Goal: Contribute content: Contribute content

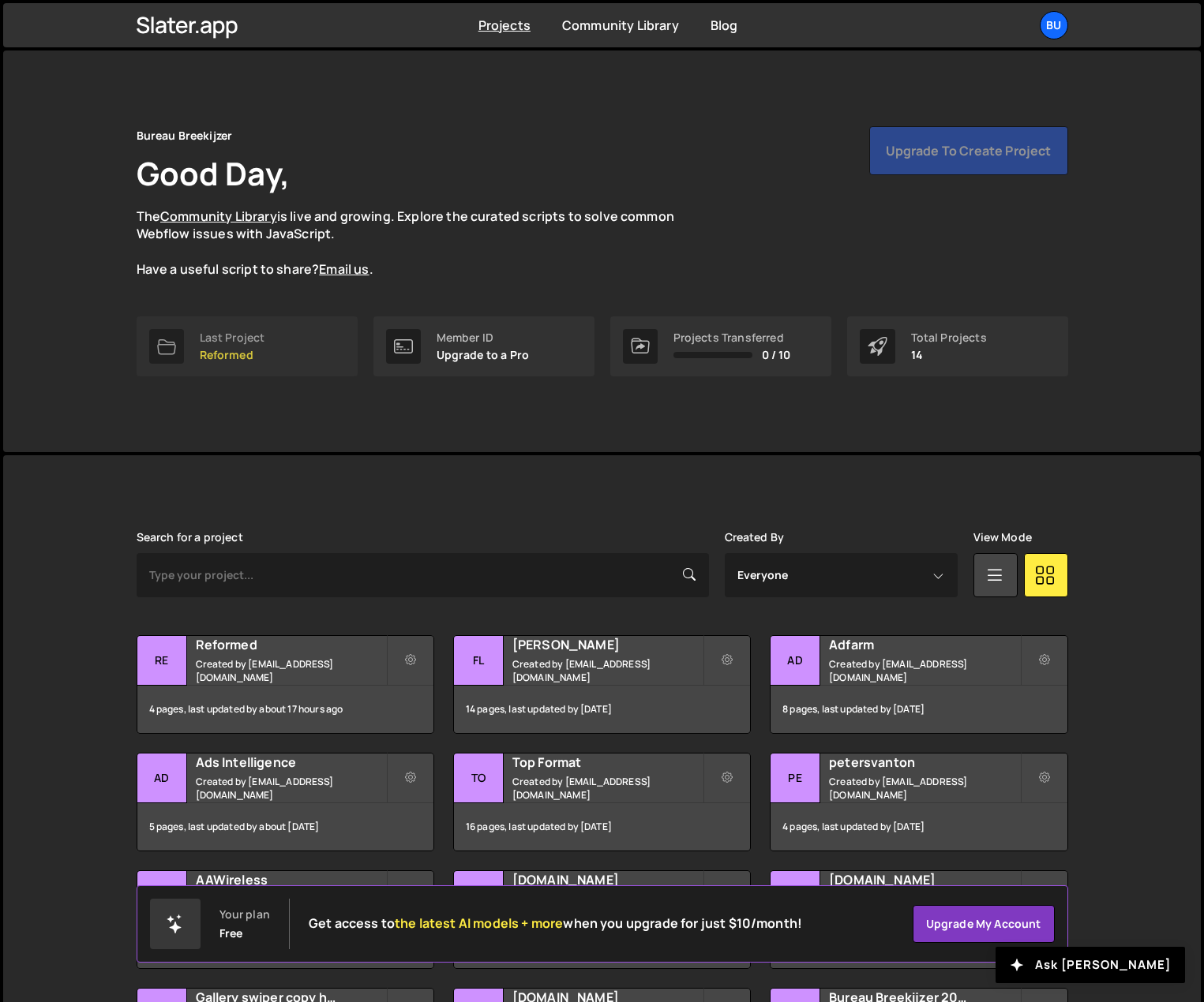
click at [270, 354] on link "Last Project Reformed" at bounding box center [246, 346] width 221 height 60
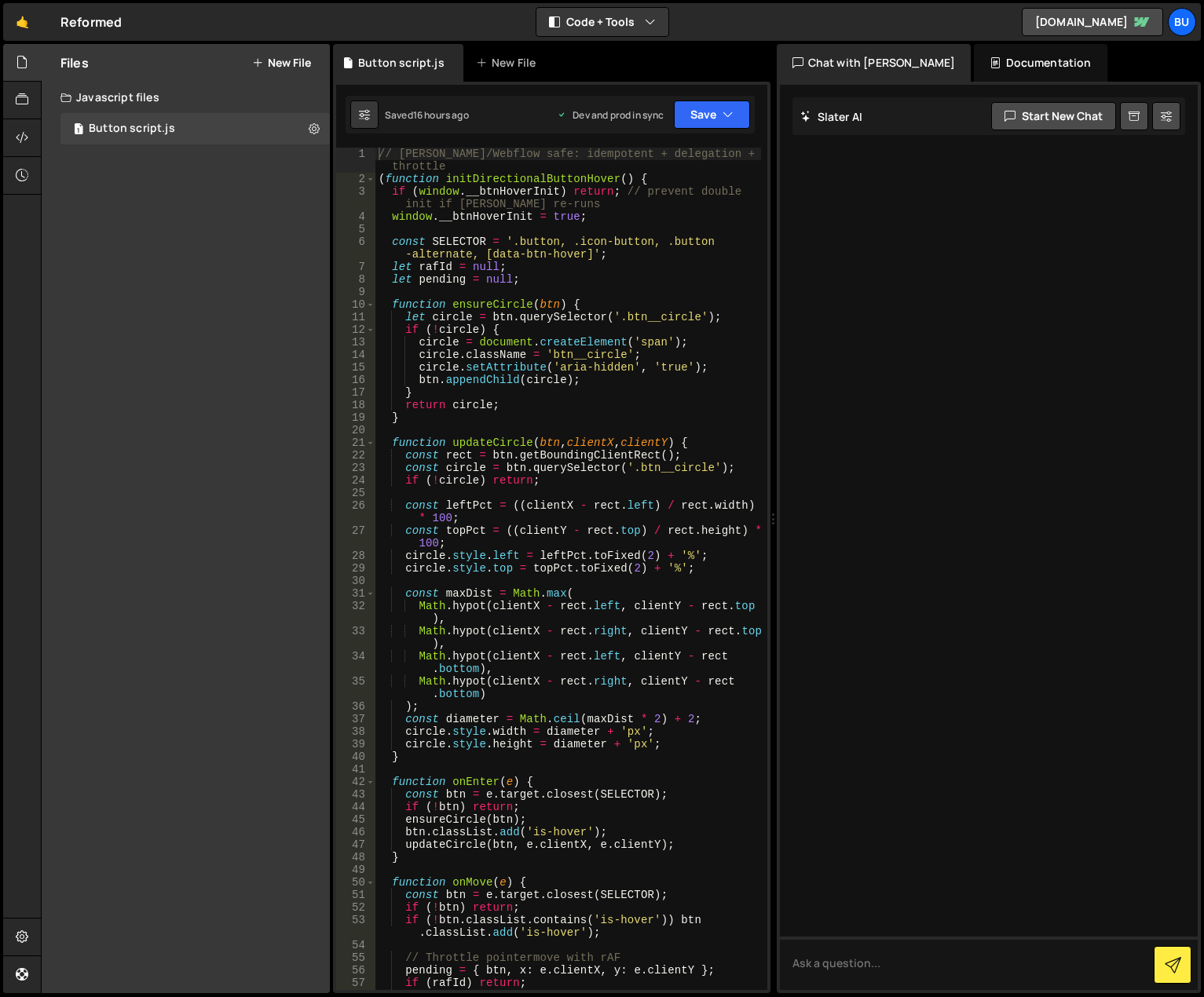
click at [102, 552] on div "Files New File Javascript files 1 Button script.js 0 CSS files Copy share link …" at bounding box center [186, 519] width 289 height 949
click at [235, 302] on div "Files New File Javascript files 1 Button script.js 0 CSS files Copy share link …" at bounding box center [186, 519] width 289 height 949
click at [212, 226] on div "Files New File Javascript files 1 Button script.js 0 CSS files Copy share link …" at bounding box center [186, 519] width 289 height 949
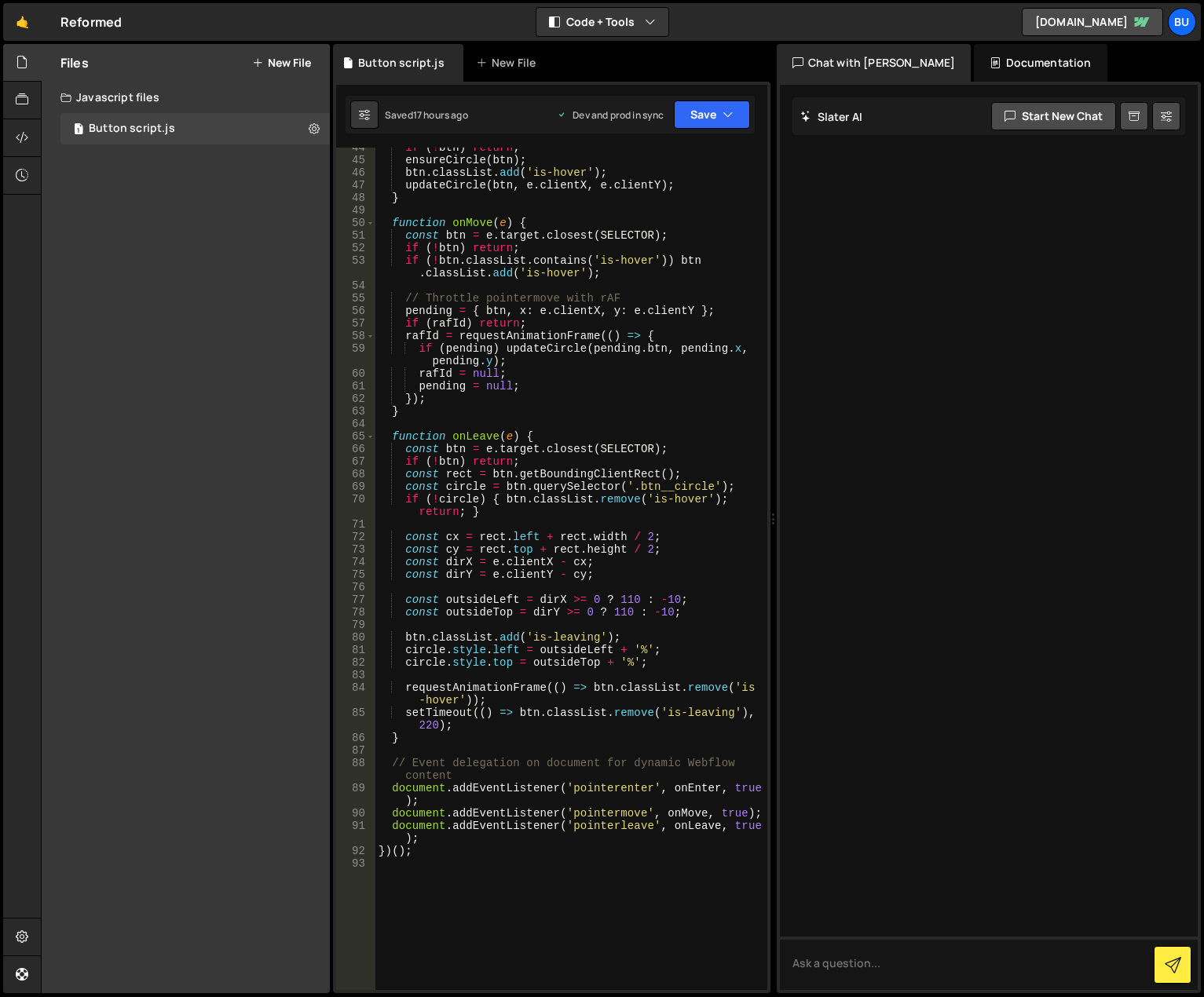
scroll to position [660, 0]
type textarea "if (pending) updateCircle(pending.btn, pending.x, pending.y);"
click at [459, 361] on div "if ( ! btn ) return ; ensureCircle ( btn ) ; btn . classList . add ( 'is-hover'…" at bounding box center [568, 576] width 386 height 868
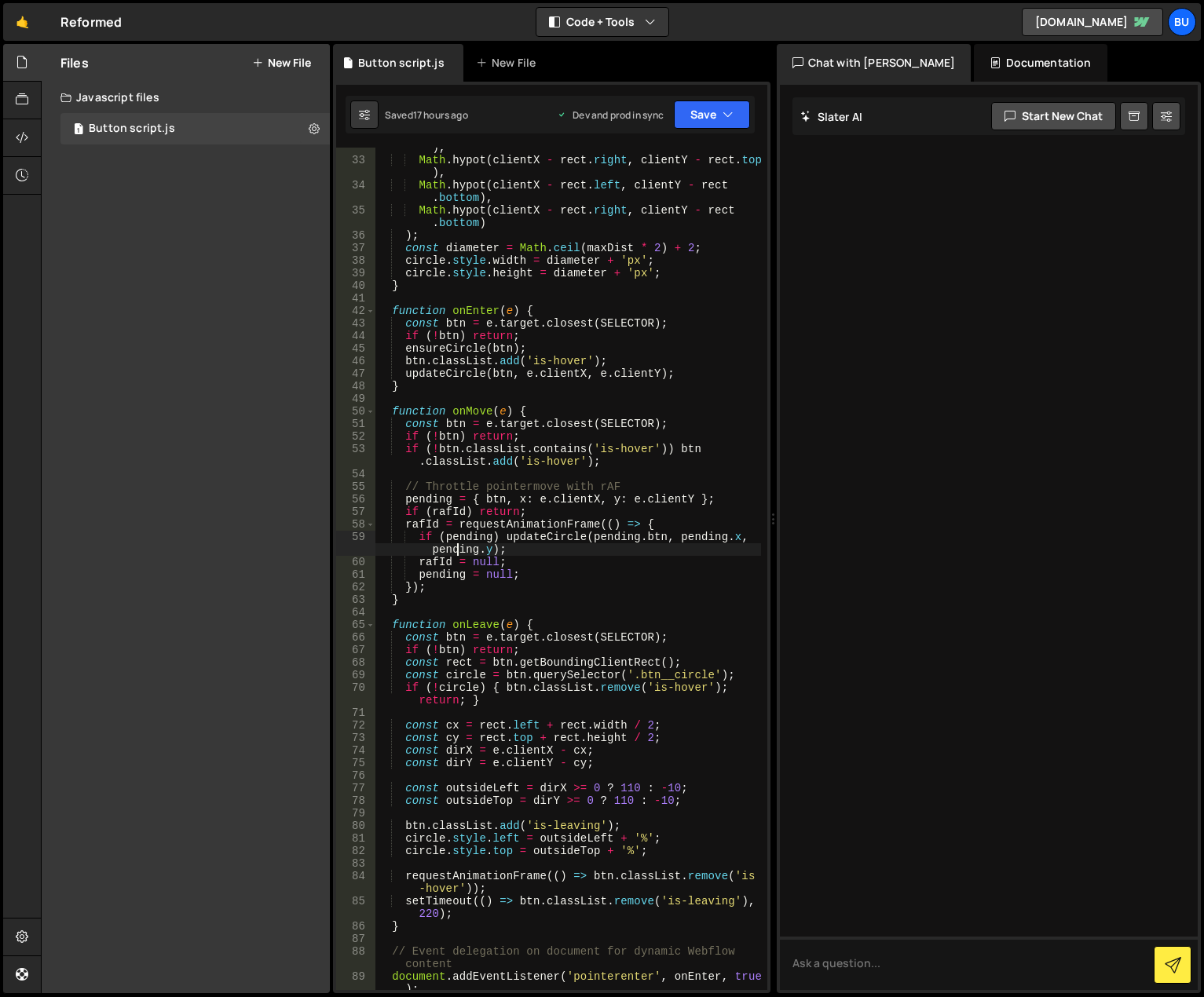
scroll to position [0, 0]
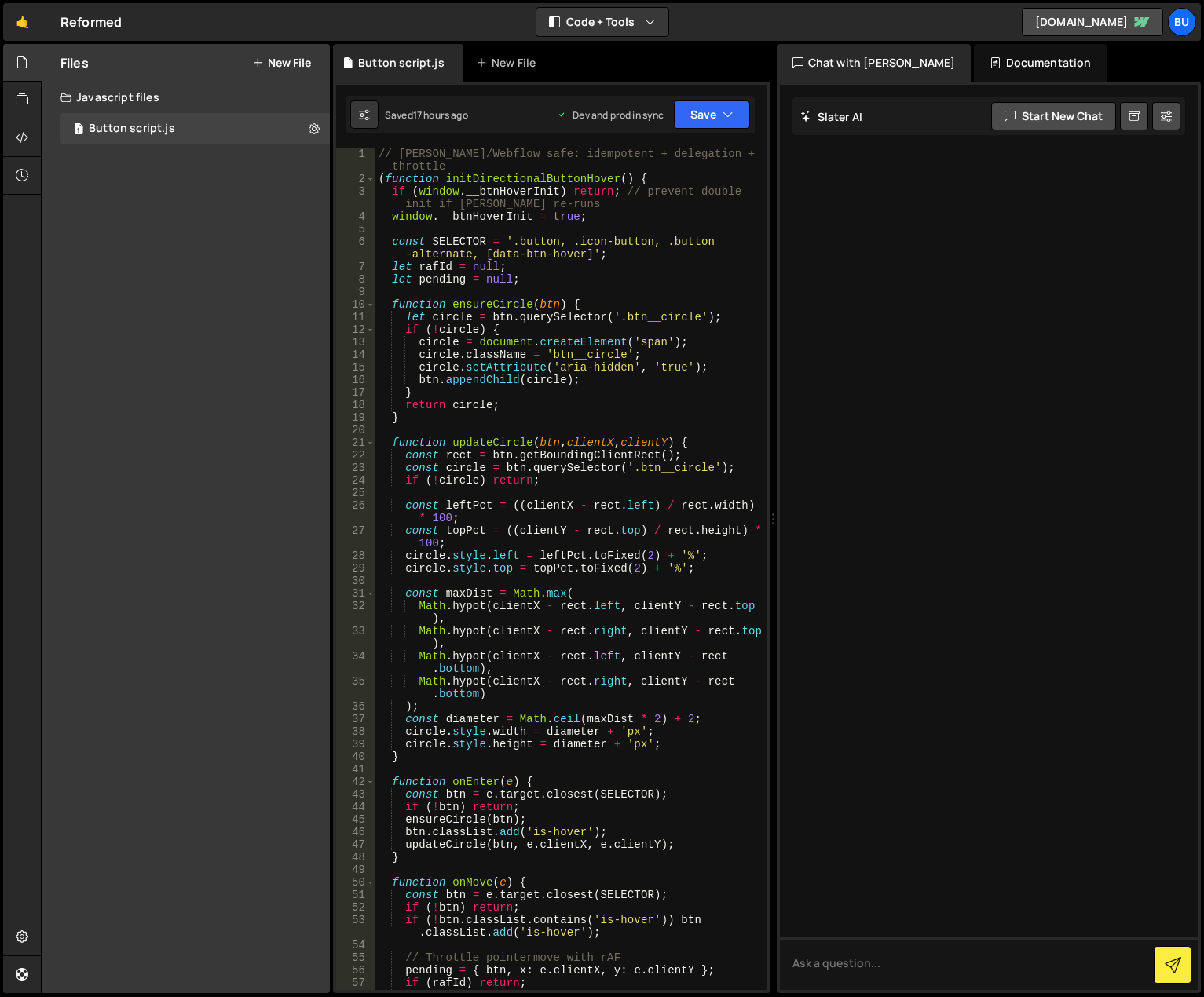
click at [269, 60] on button "New File" at bounding box center [282, 63] width 59 height 12
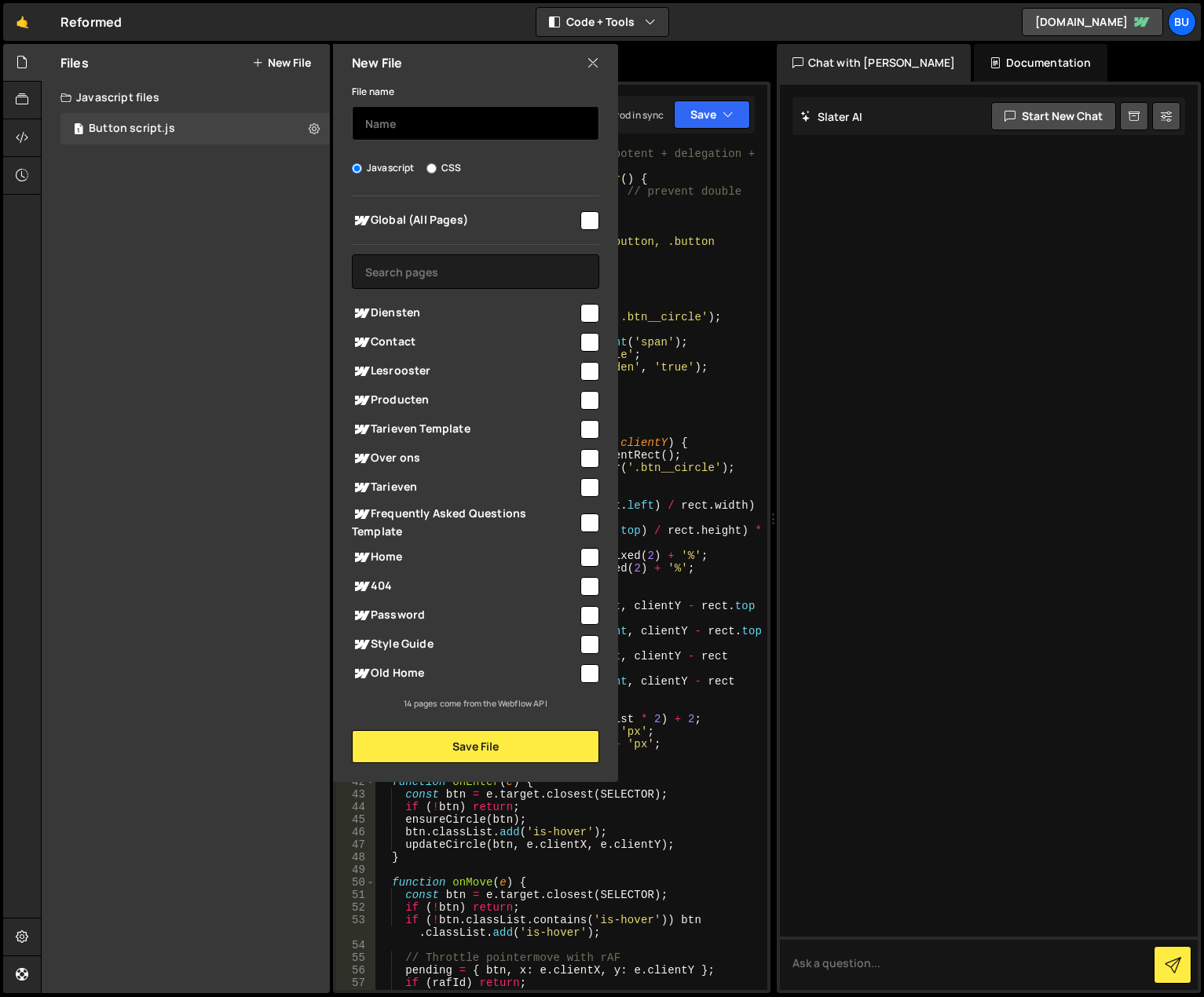
click at [400, 130] on input "text" at bounding box center [475, 123] width 247 height 35
type input "FAQ"
click at [591, 230] on div "Global (All Pages)" at bounding box center [475, 220] width 247 height 29
click at [589, 225] on input "checkbox" at bounding box center [589, 220] width 19 height 19
checkbox input "true"
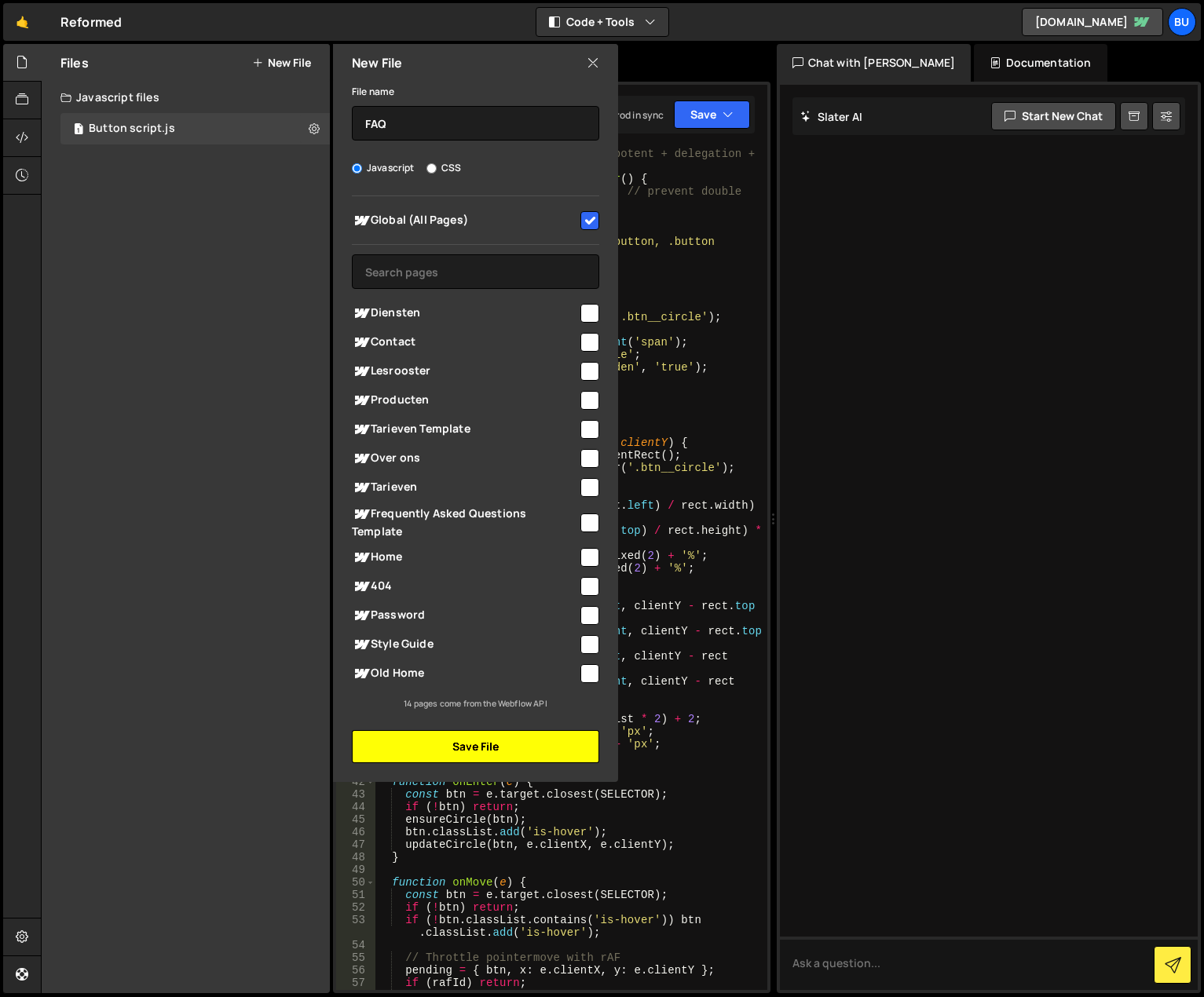
click at [449, 746] on button "Save File" at bounding box center [475, 746] width 247 height 33
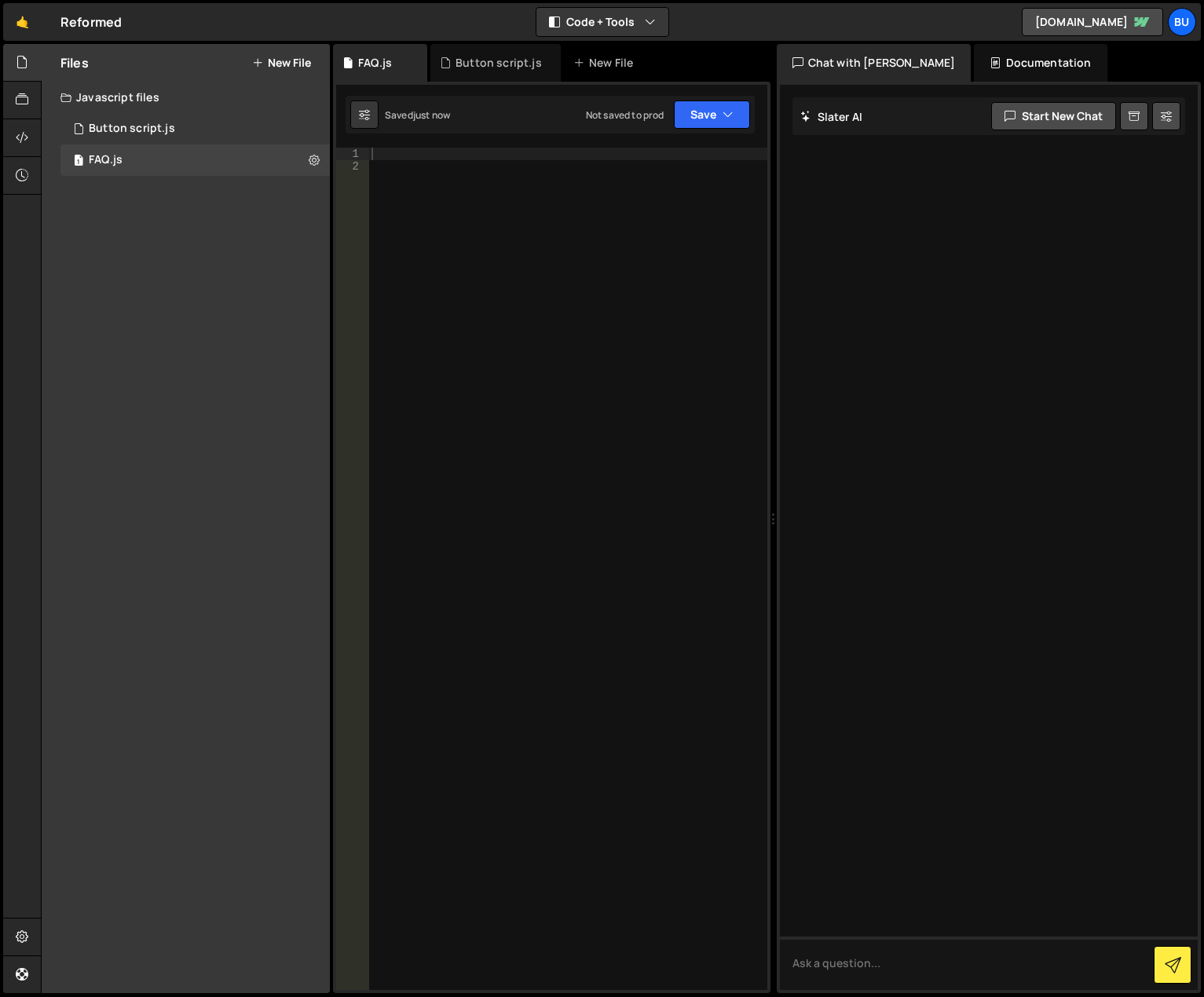
click at [461, 156] on div at bounding box center [567, 582] width 399 height 868
paste textarea "});"
type textarea "});"
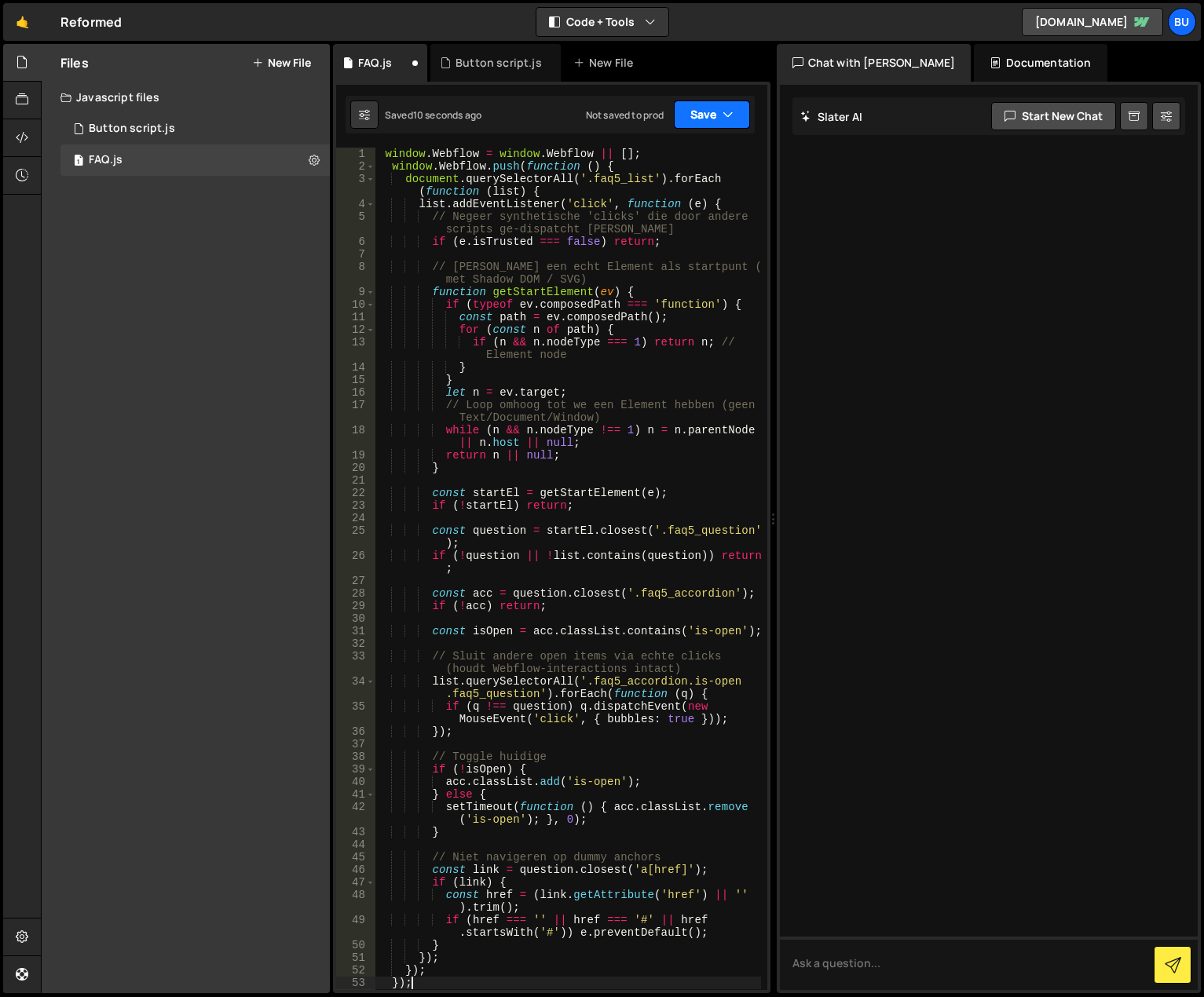
click at [716, 113] on button "Save" at bounding box center [712, 115] width 76 height 28
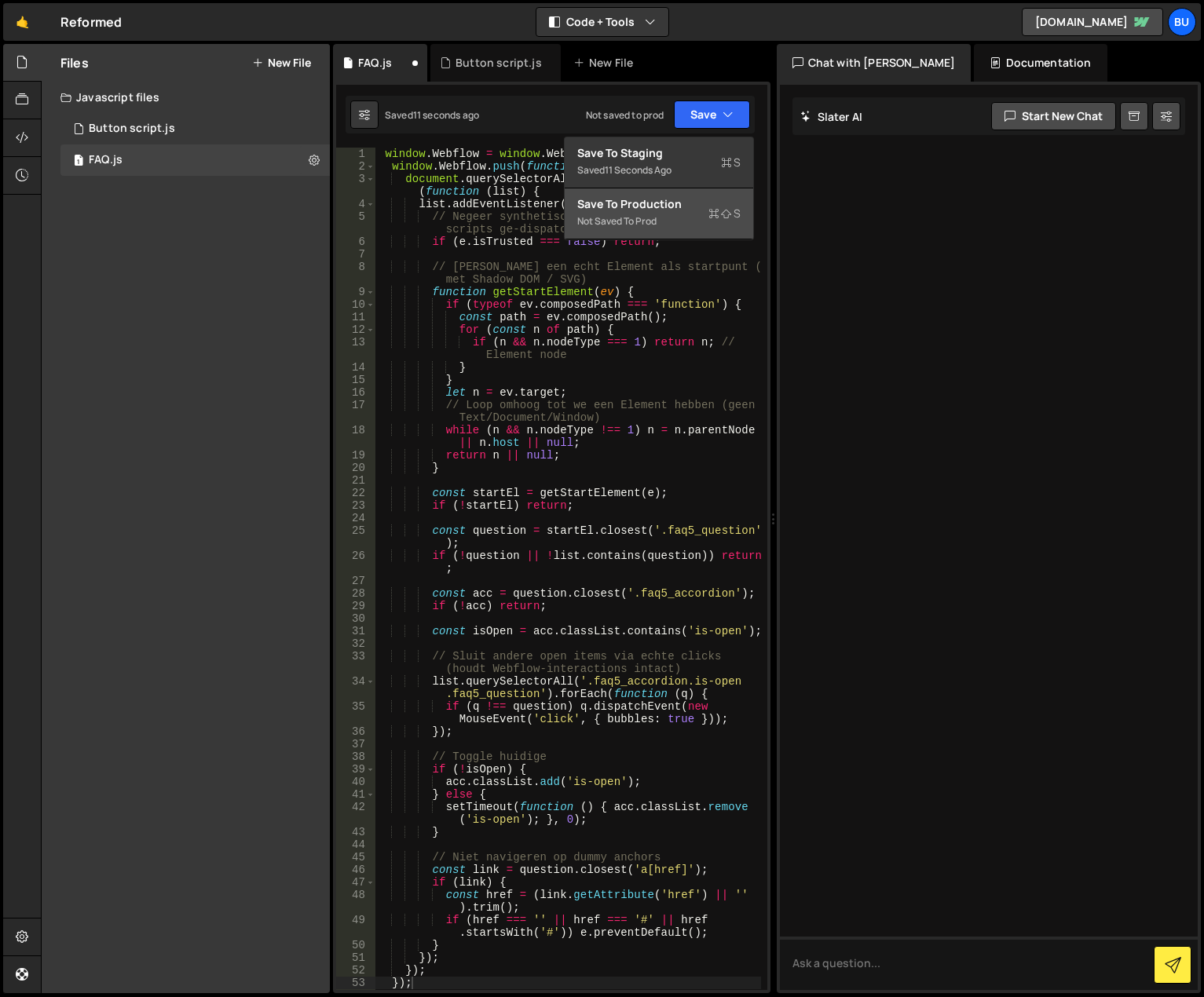
click at [684, 220] on div "Not saved to prod" at bounding box center [659, 220] width 163 height 19
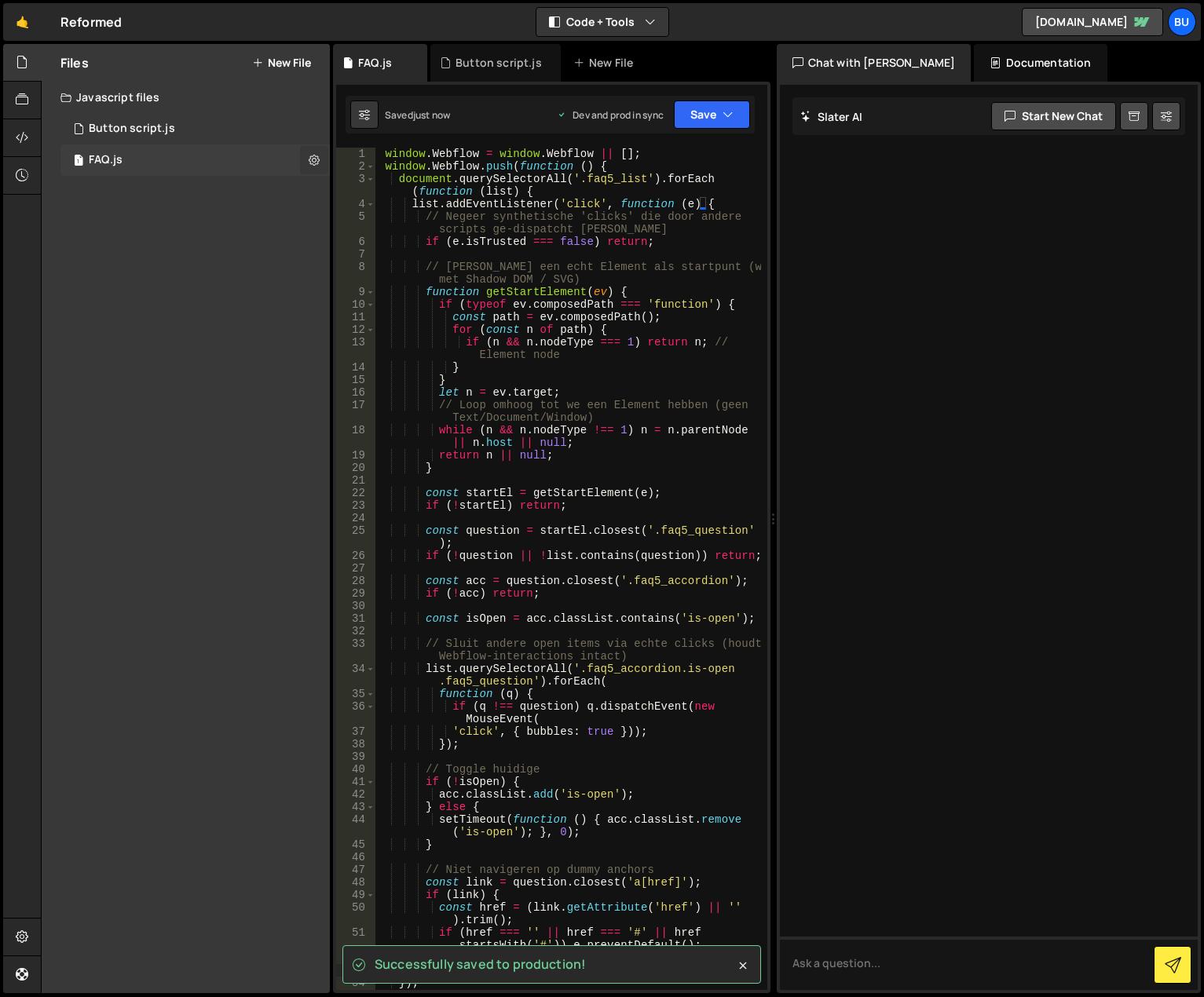
click at [309, 157] on icon at bounding box center [314, 159] width 11 height 15
type input "FAQ"
radio input "true"
checkbox input "true"
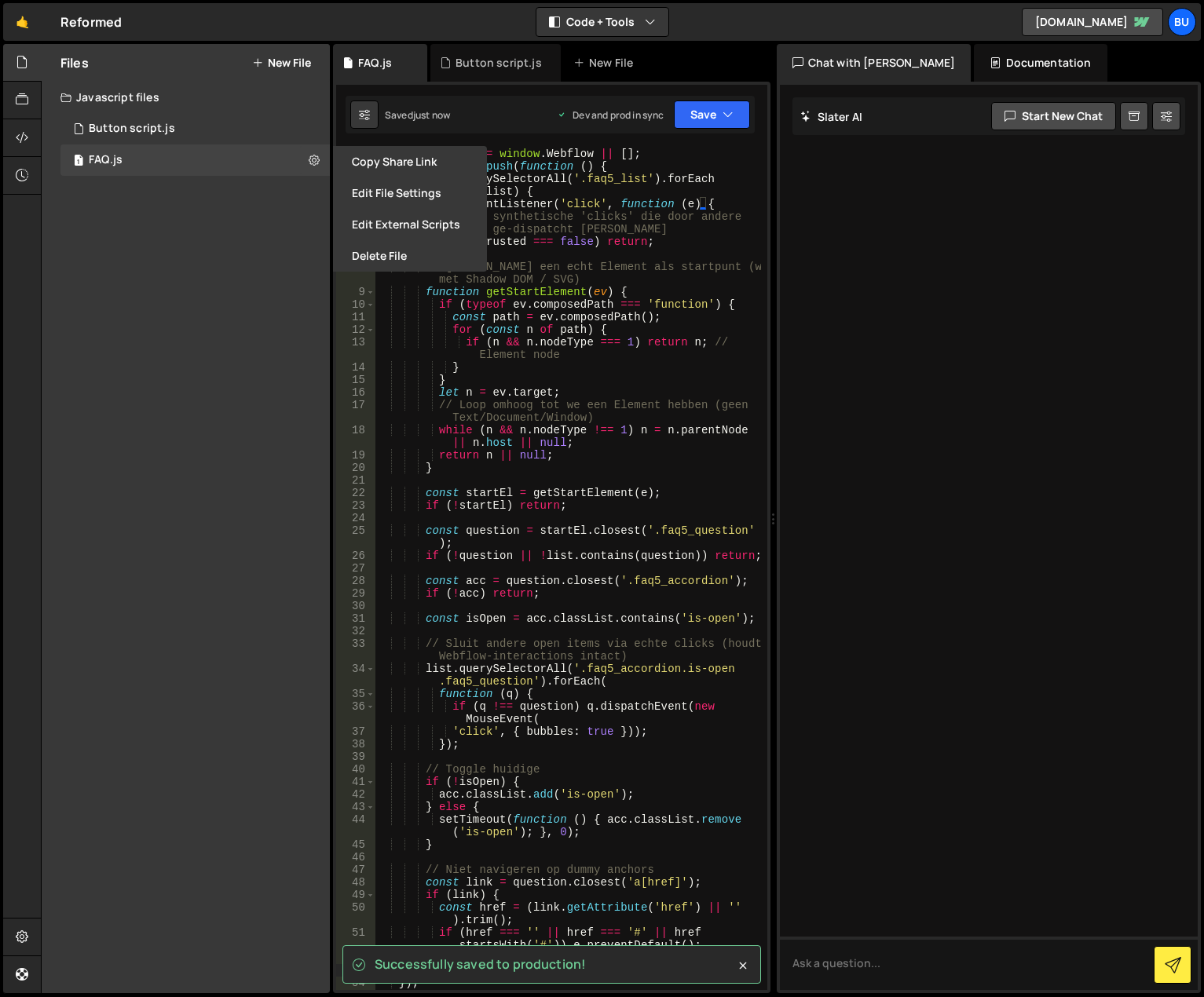
click at [363, 200] on button "Edit File Settings" at bounding box center [410, 192] width 154 height 31
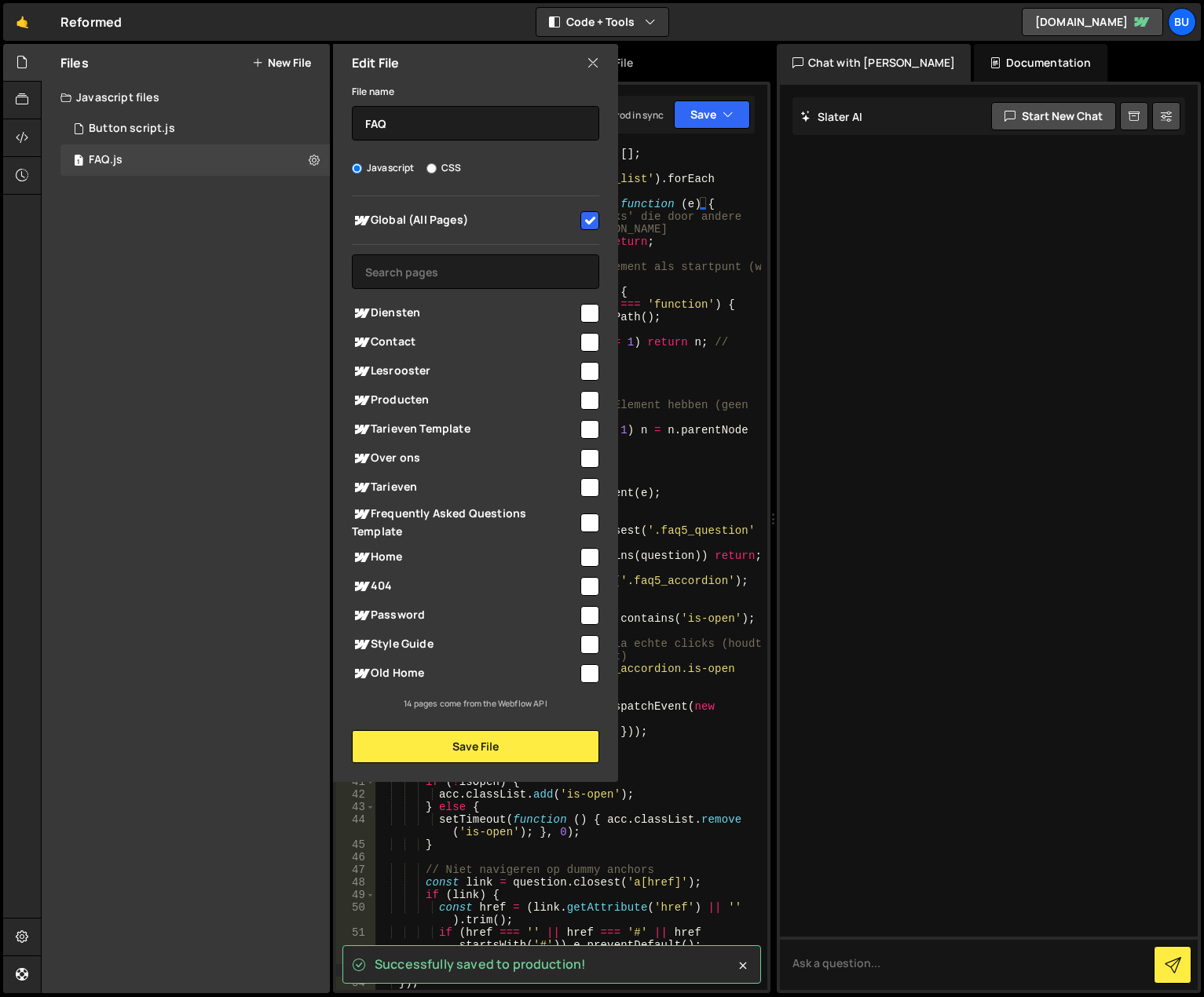
click at [242, 247] on div "Files New File Javascript files 1 Button script.js 0 1 FAQ.js 0 CSS files Copy …" at bounding box center [186, 519] width 289 height 949
click at [181, 163] on div "1 FAQ.js 0" at bounding box center [195, 159] width 269 height 31
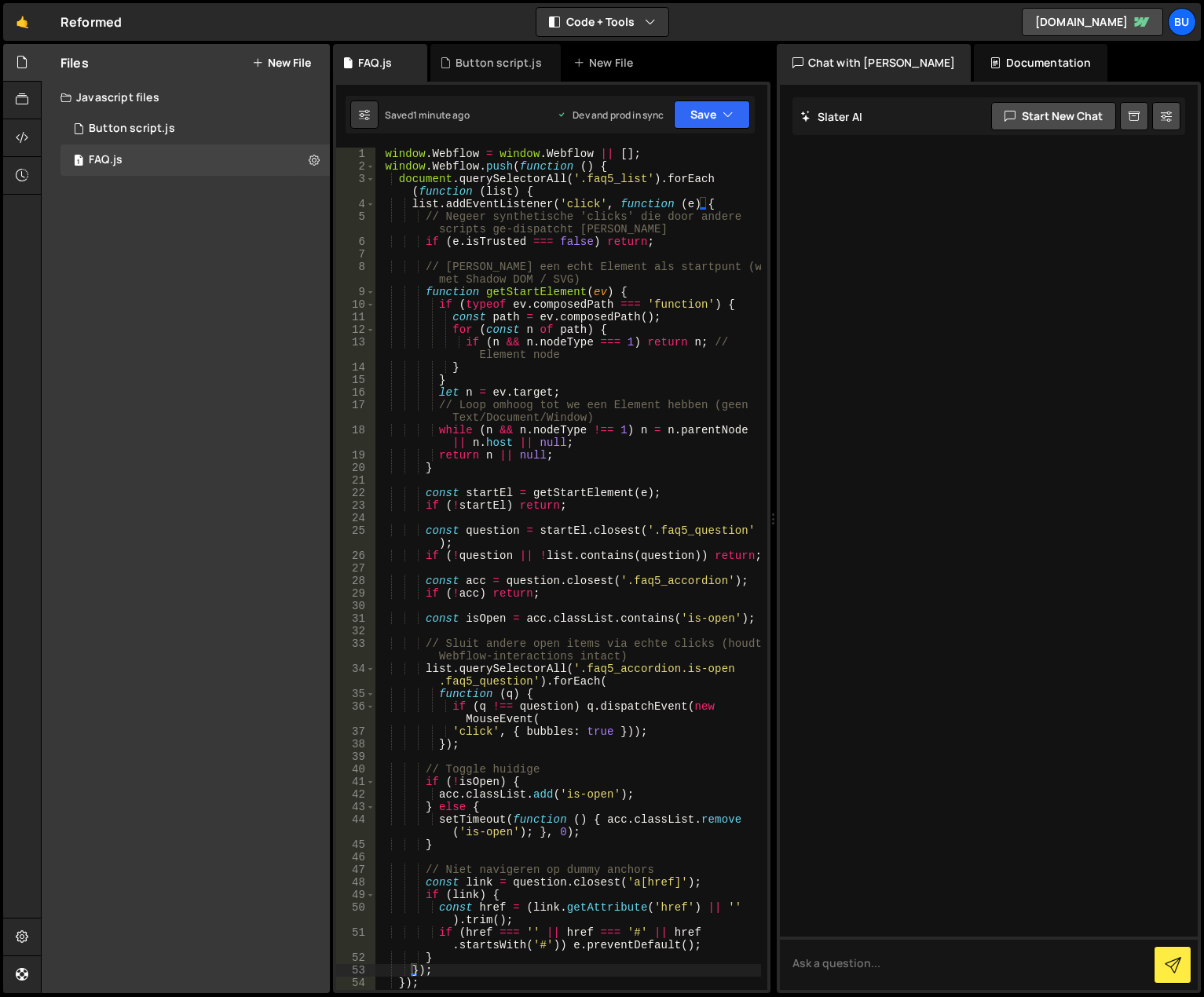
click at [594, 419] on div "window . Webflow = window . Webflow || [ ] ; window . Webflow . push ( function…" at bounding box center [568, 582] width 386 height 868
type textarea "});"
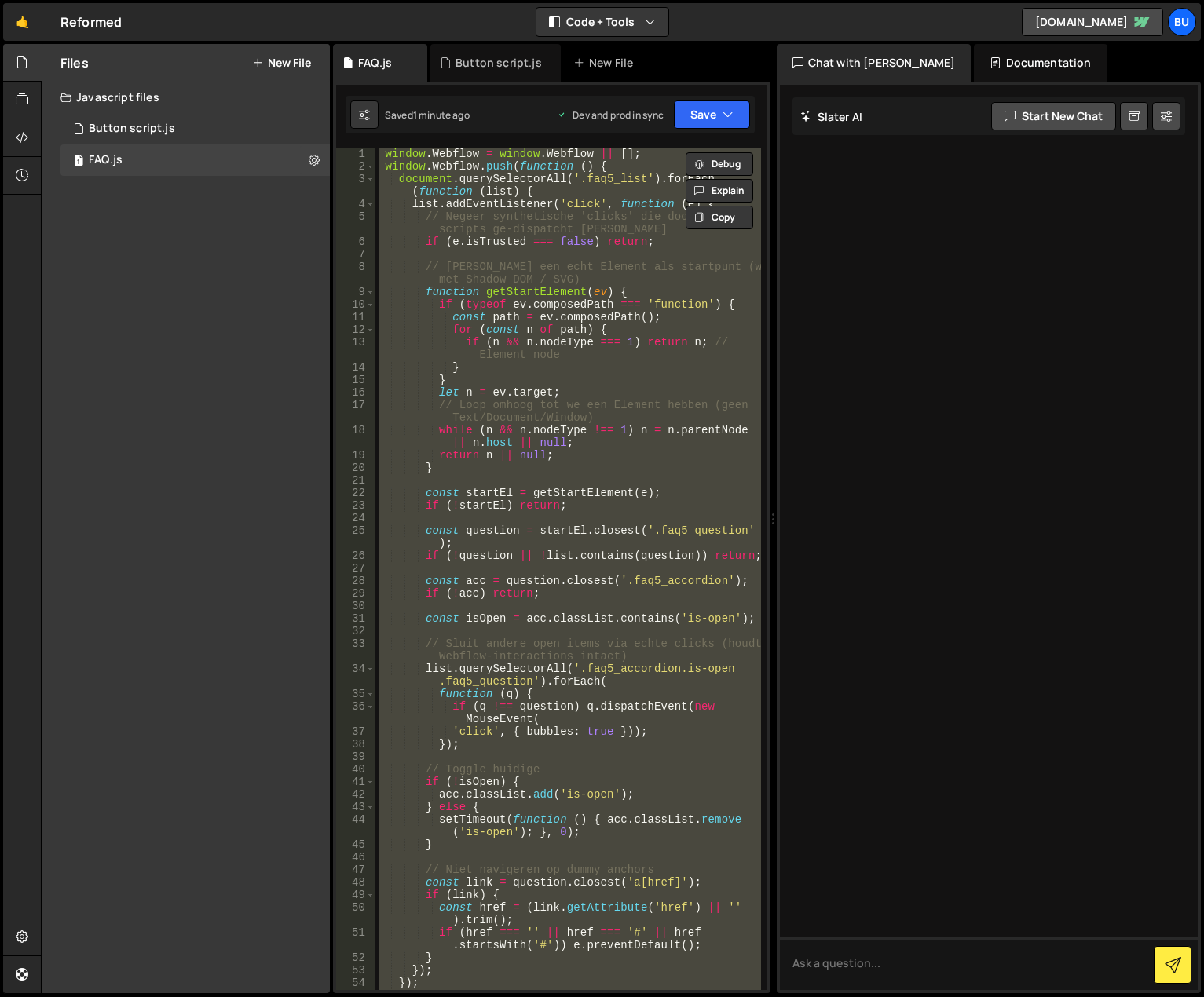
paste textarea
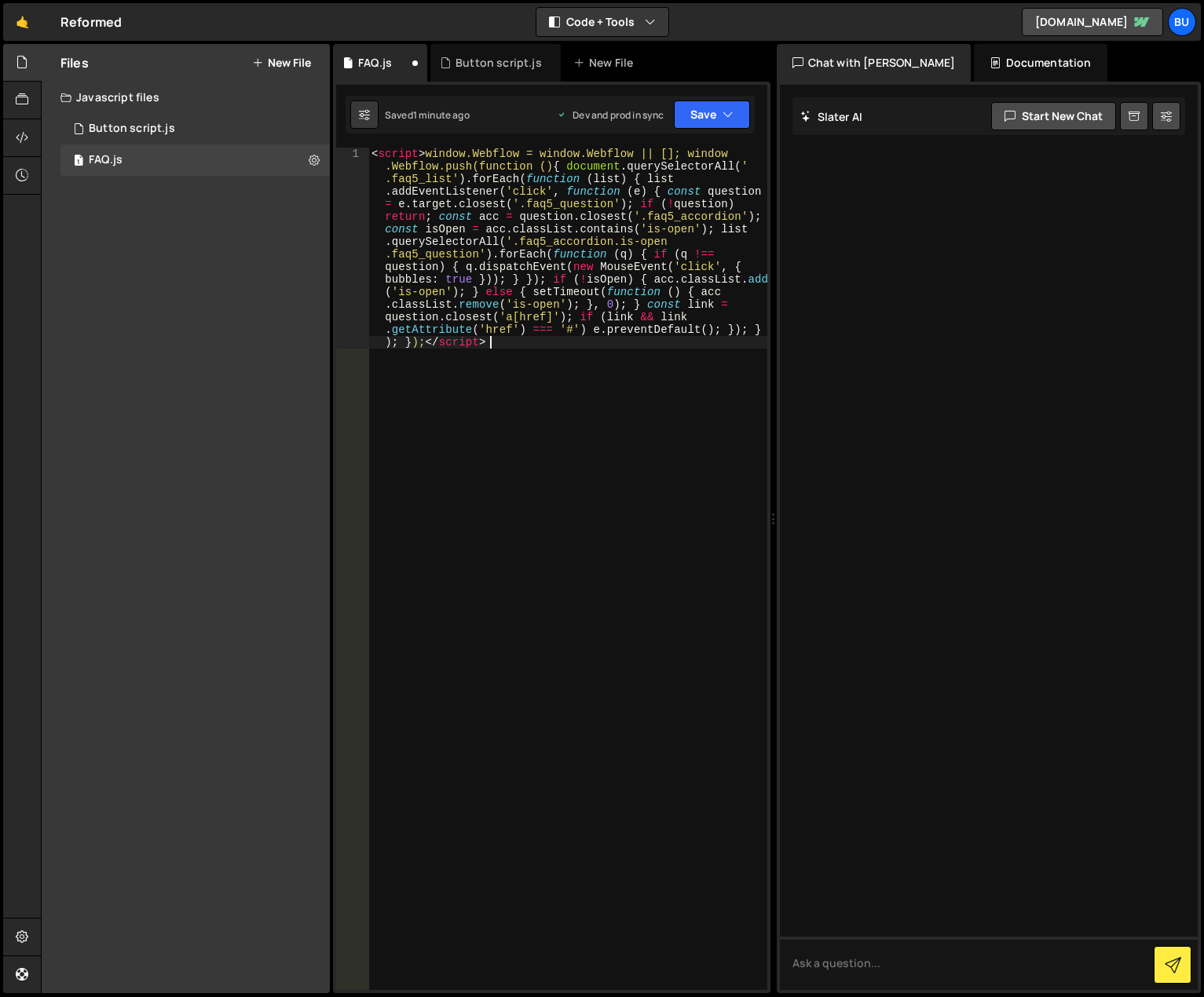
drag, startPoint x: 509, startPoint y: 348, endPoint x: 429, endPoint y: 345, distance: 80.1
click at [429, 345] on div "< script > window.Webflow = window.Webflow || []; window .Webflow.push(function…" at bounding box center [567, 770] width 399 height 1245
drag, startPoint x: 429, startPoint y: 154, endPoint x: 363, endPoint y: 151, distance: 66.1
click at [363, 151] on div "1 < script > window.Webflow = window.Webflow || []; window .Webflow.push(functi…" at bounding box center [552, 569] width 431 height 843
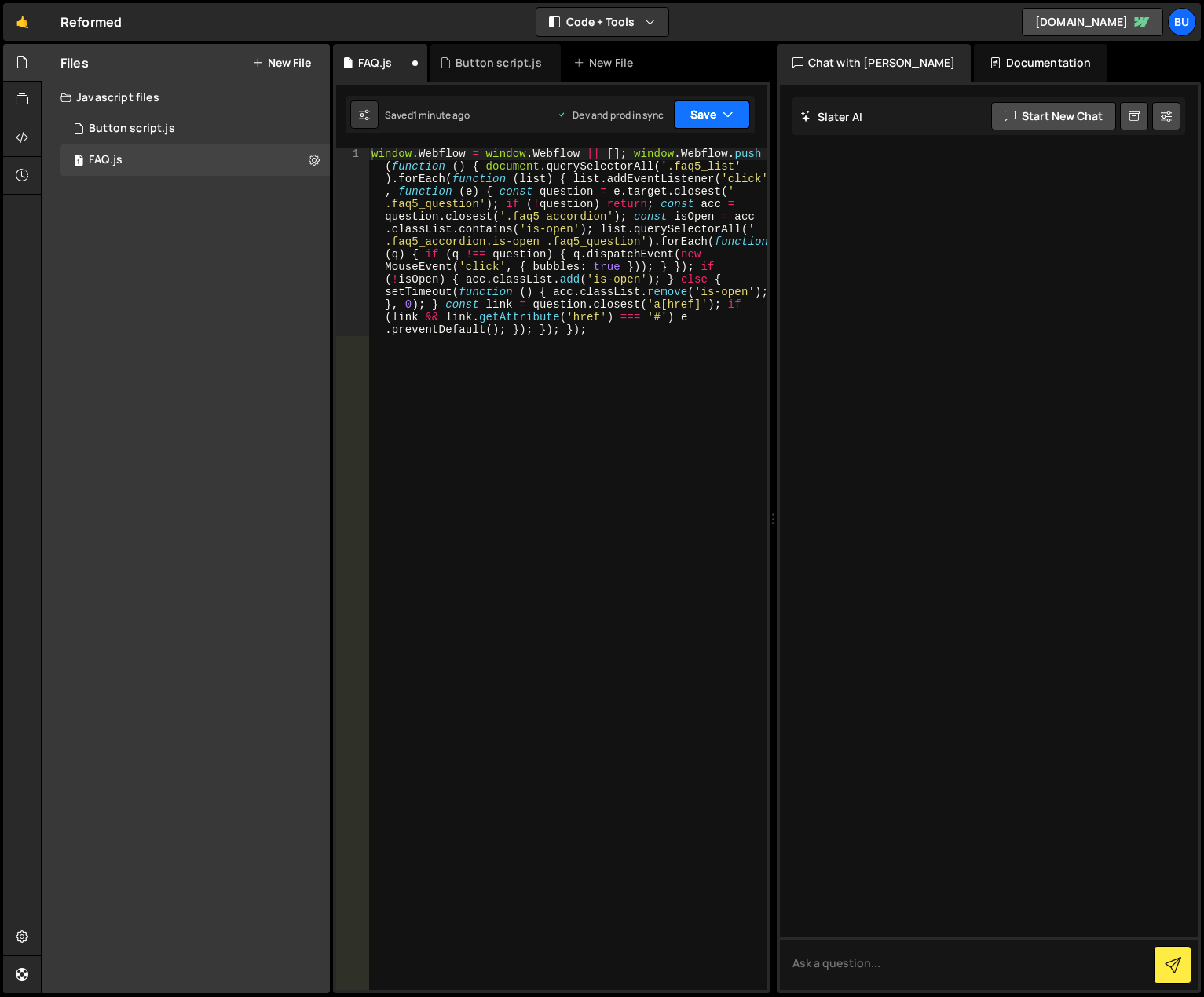
click at [710, 118] on button "Save" at bounding box center [712, 115] width 76 height 28
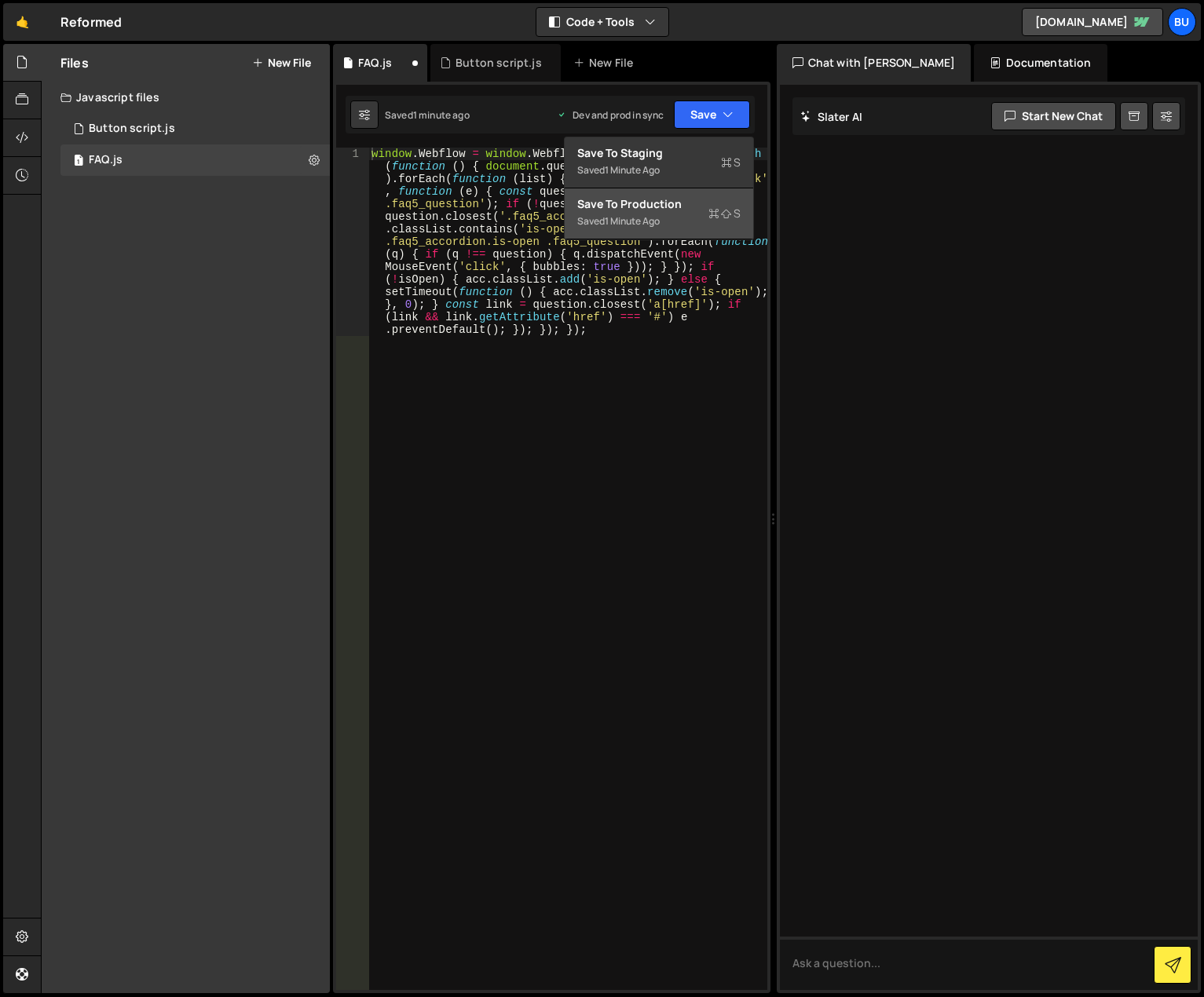
click at [677, 207] on div "Save to Production S" at bounding box center [659, 205] width 163 height 16
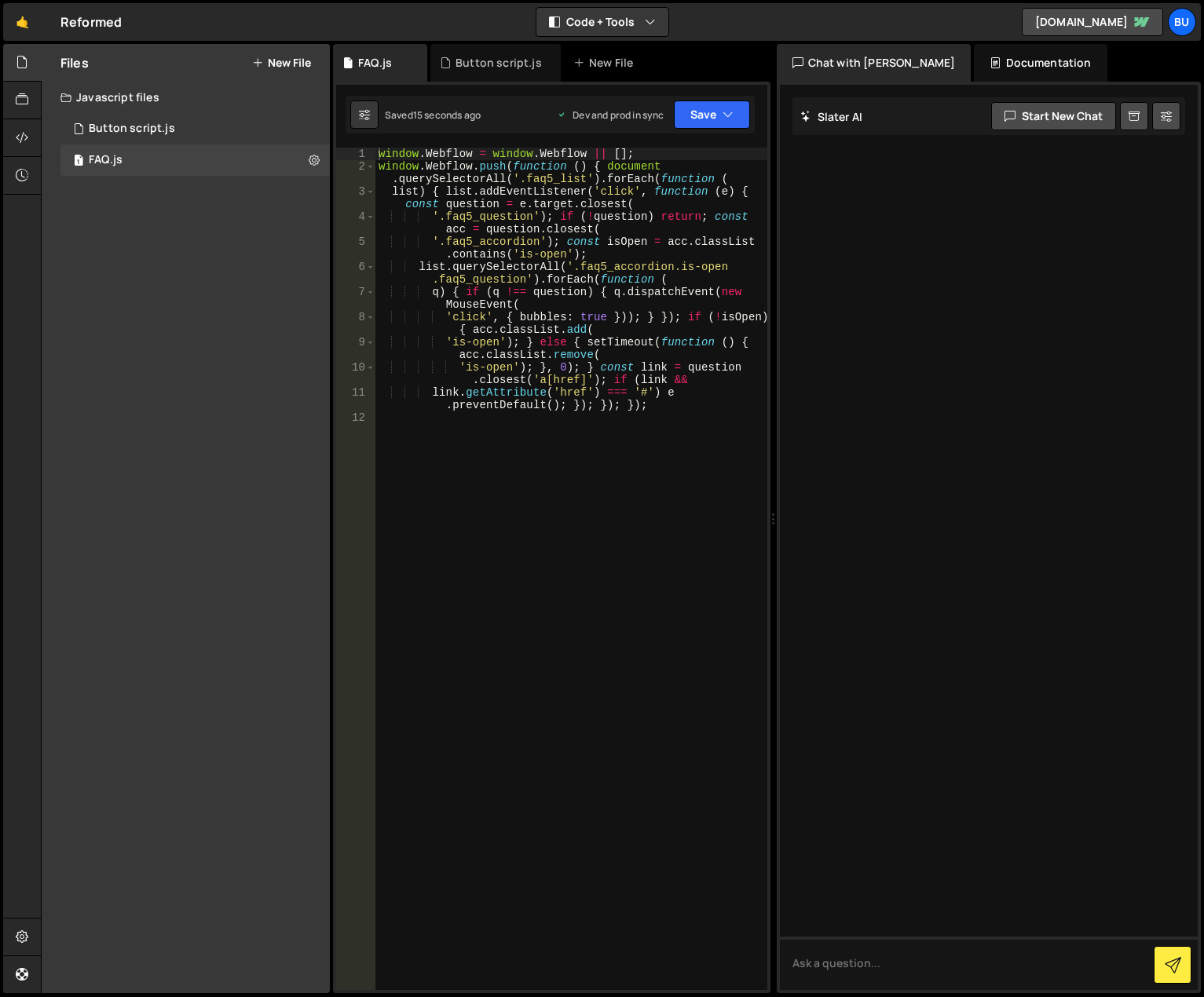
type textarea "link.getAttribute('href') === '#') e.preventDefault(); }); }); });"
click at [531, 409] on div "window . Webflow = window . Webflow || [ ] ; window . Webflow . push ( function…" at bounding box center [571, 582] width 392 height 868
click at [567, 459] on div "window . Webflow = window . Webflow || [ ] ; window . Webflow . push ( function…" at bounding box center [571, 582] width 392 height 868
click at [572, 467] on div "window . Webflow = window . Webflow || [ ] ; window . Webflow . push ( function…" at bounding box center [571, 582] width 392 height 868
click at [737, 106] on button "Save" at bounding box center [712, 115] width 76 height 28
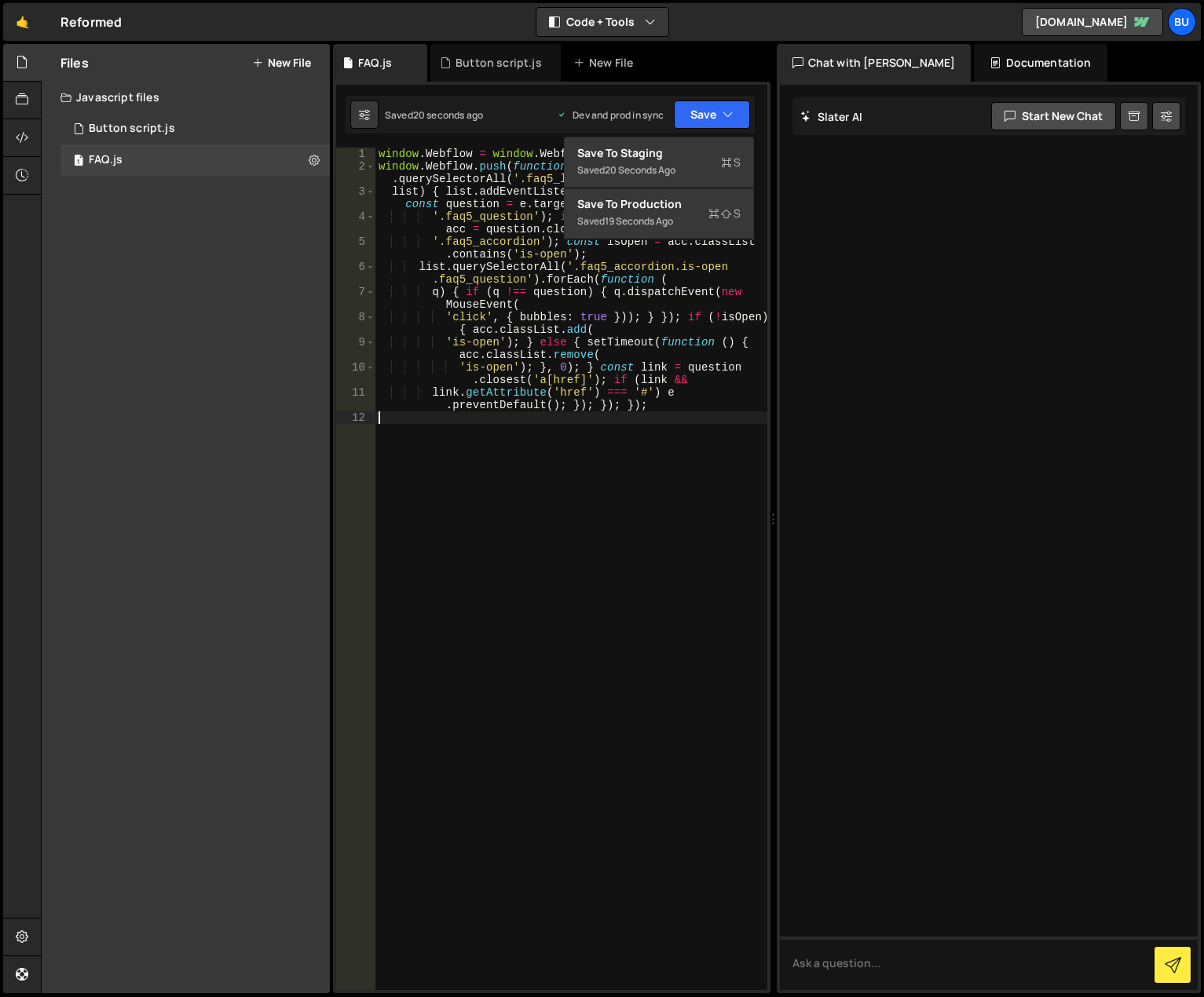
click at [537, 433] on div "window . Webflow = window . Webflow || [ ] ; window . Webflow . push ( function…" at bounding box center [571, 582] width 392 height 868
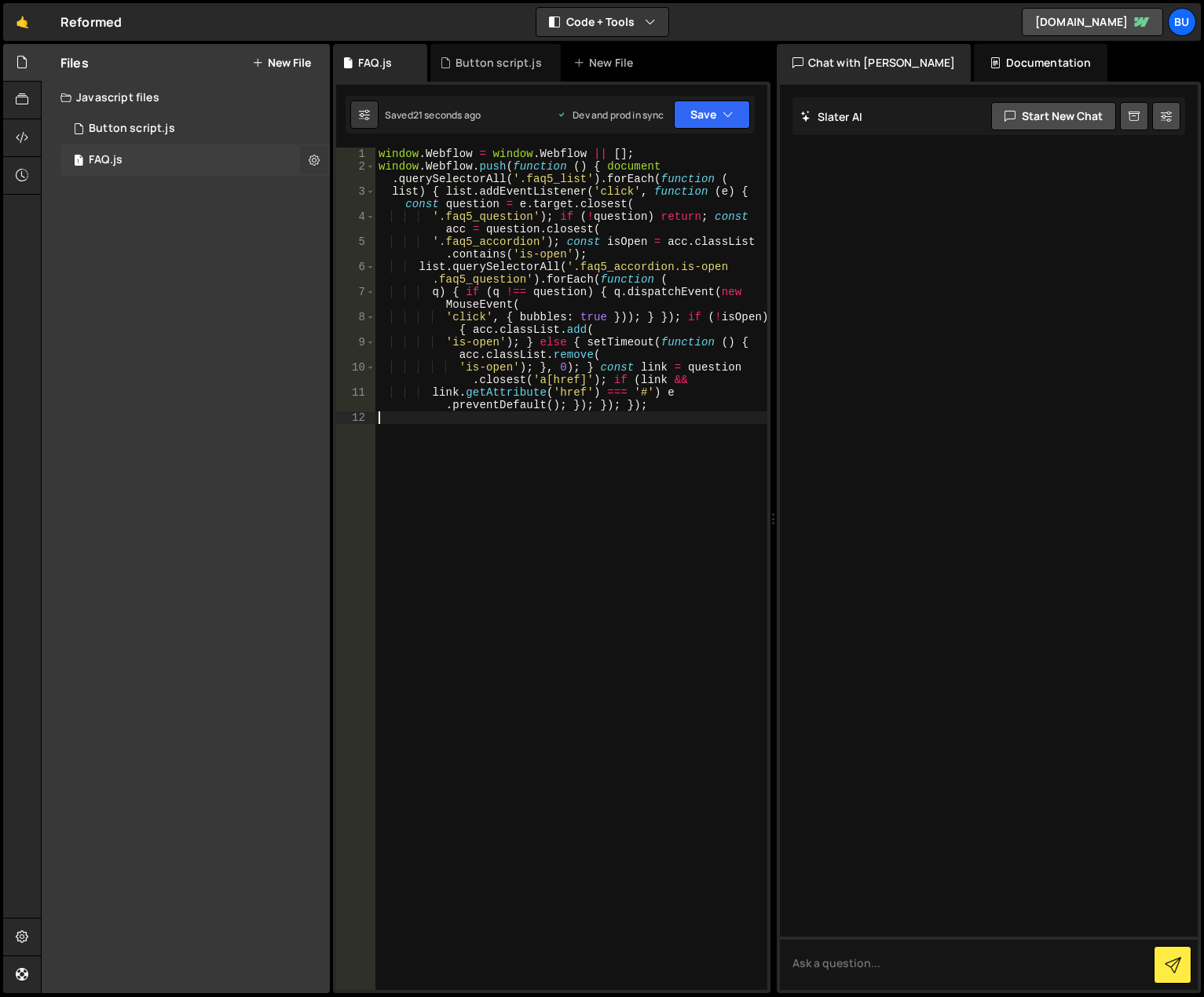
click at [314, 159] on icon at bounding box center [314, 159] width 11 height 15
type input "FAQ"
radio input "true"
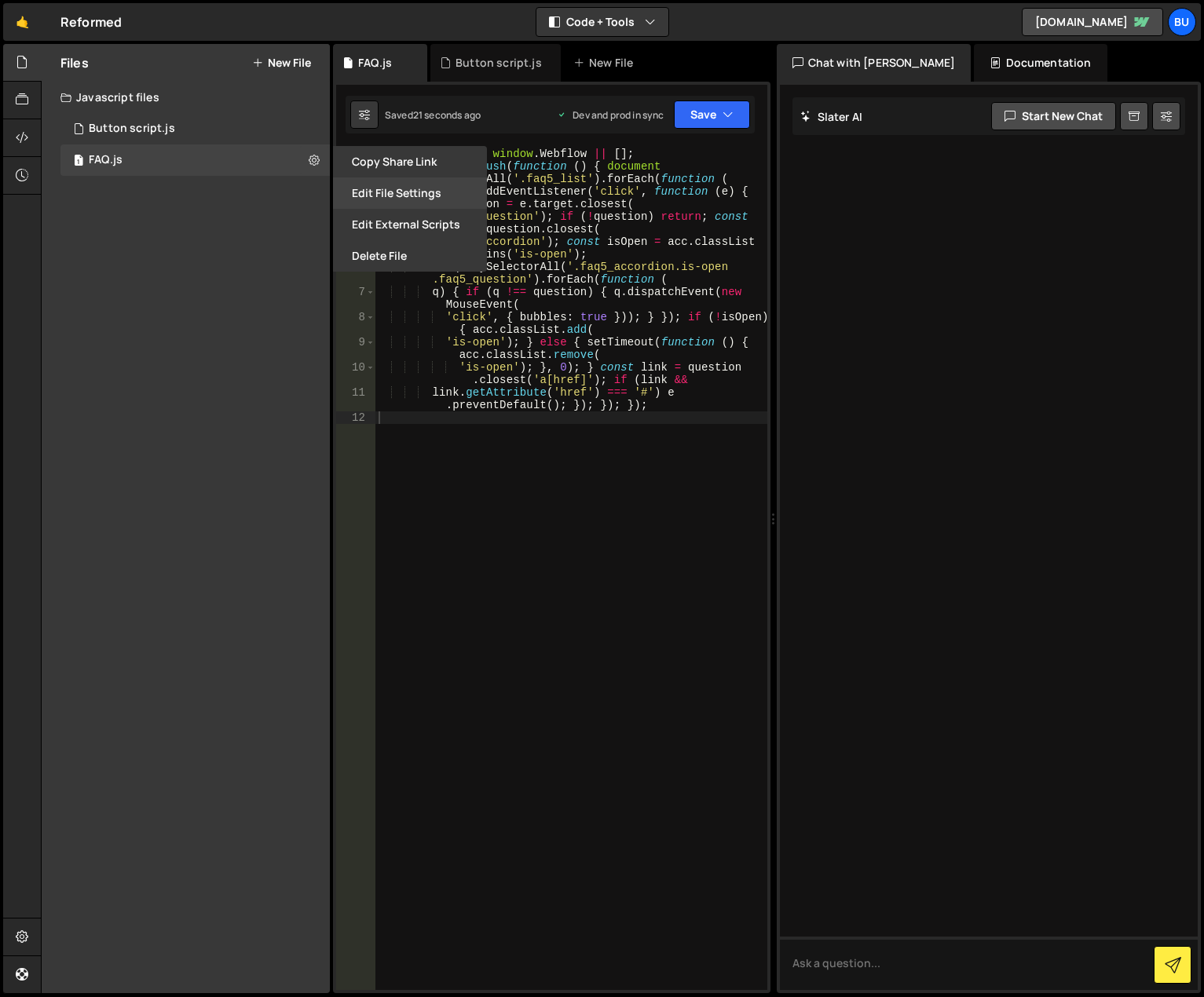
click at [372, 189] on button "Edit File Settings" at bounding box center [410, 192] width 154 height 31
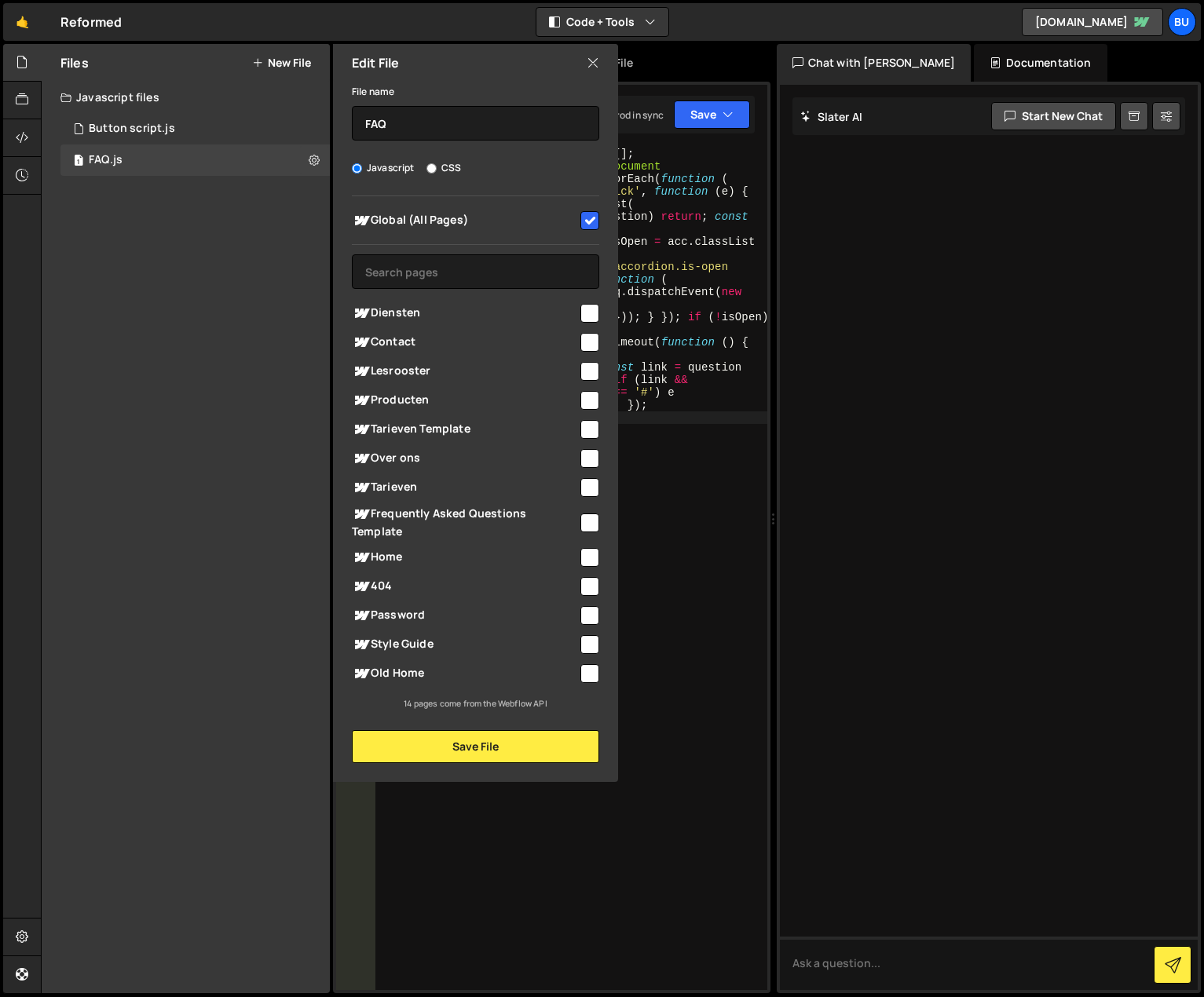
click at [590, 219] on input "checkbox" at bounding box center [589, 220] width 19 height 19
checkbox input "false"
click at [451, 759] on button "Save File" at bounding box center [475, 746] width 247 height 33
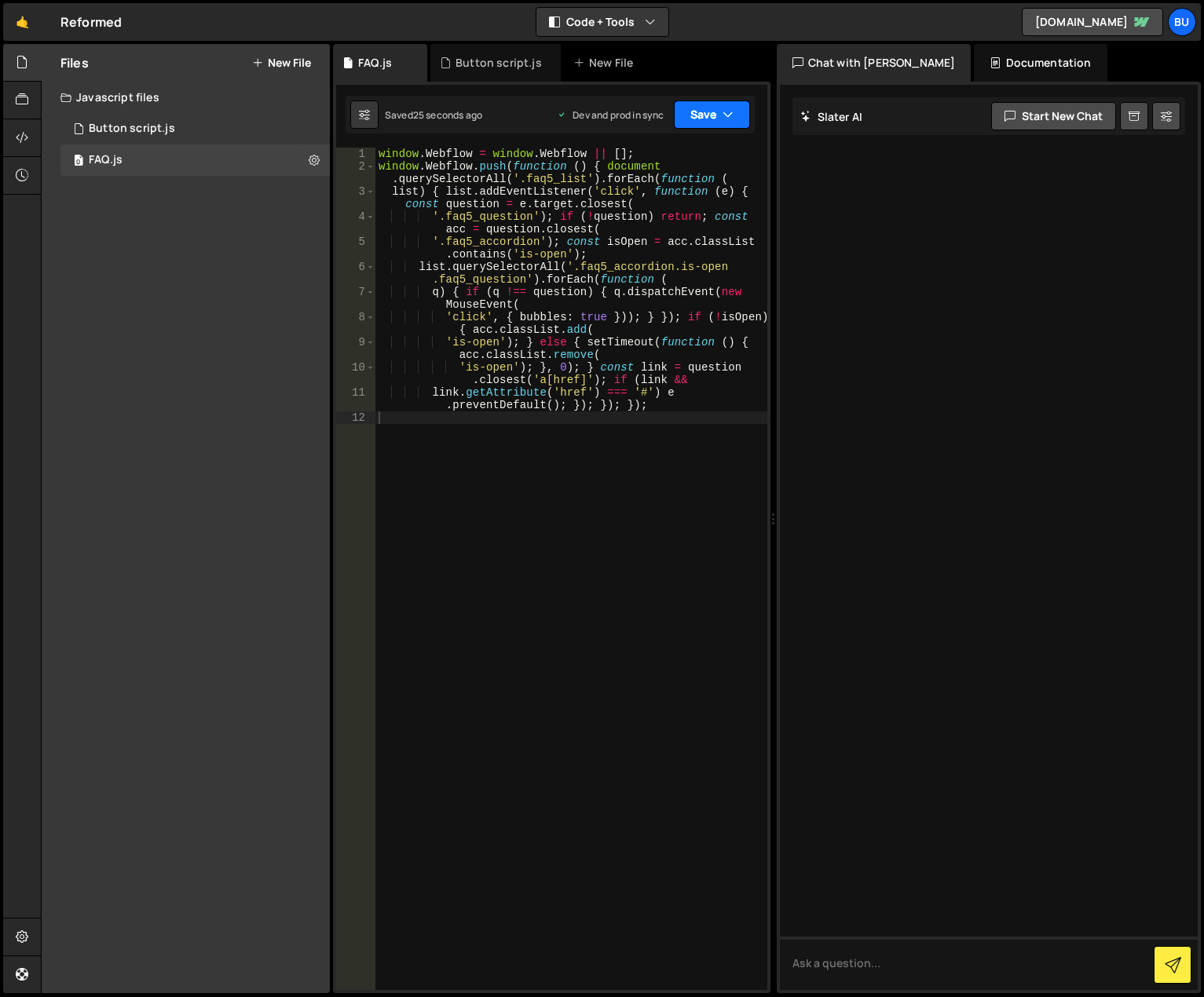
click at [714, 121] on button "Save" at bounding box center [712, 115] width 76 height 28
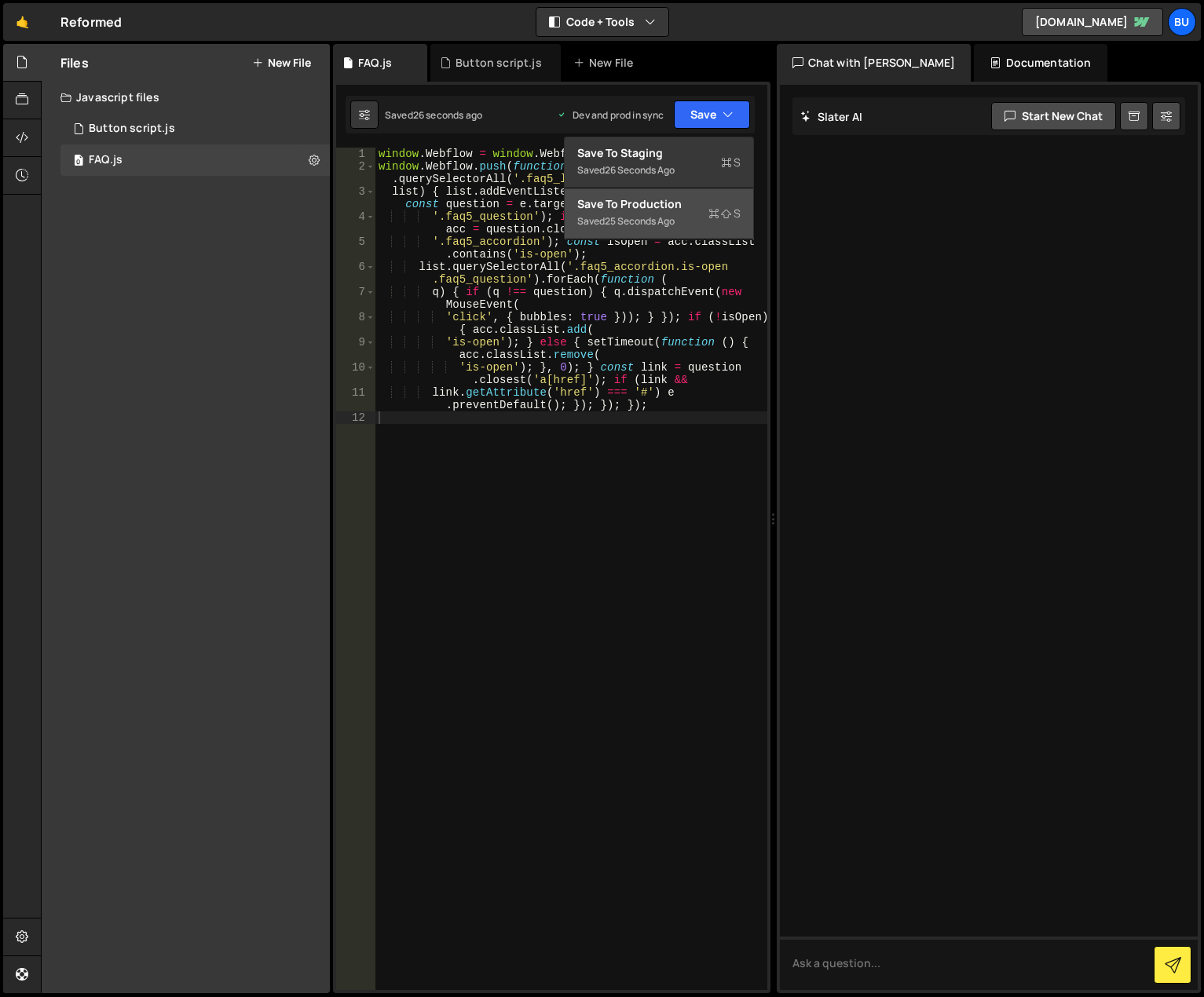
click at [698, 213] on div "Saved 25 seconds ago" at bounding box center [659, 220] width 163 height 19
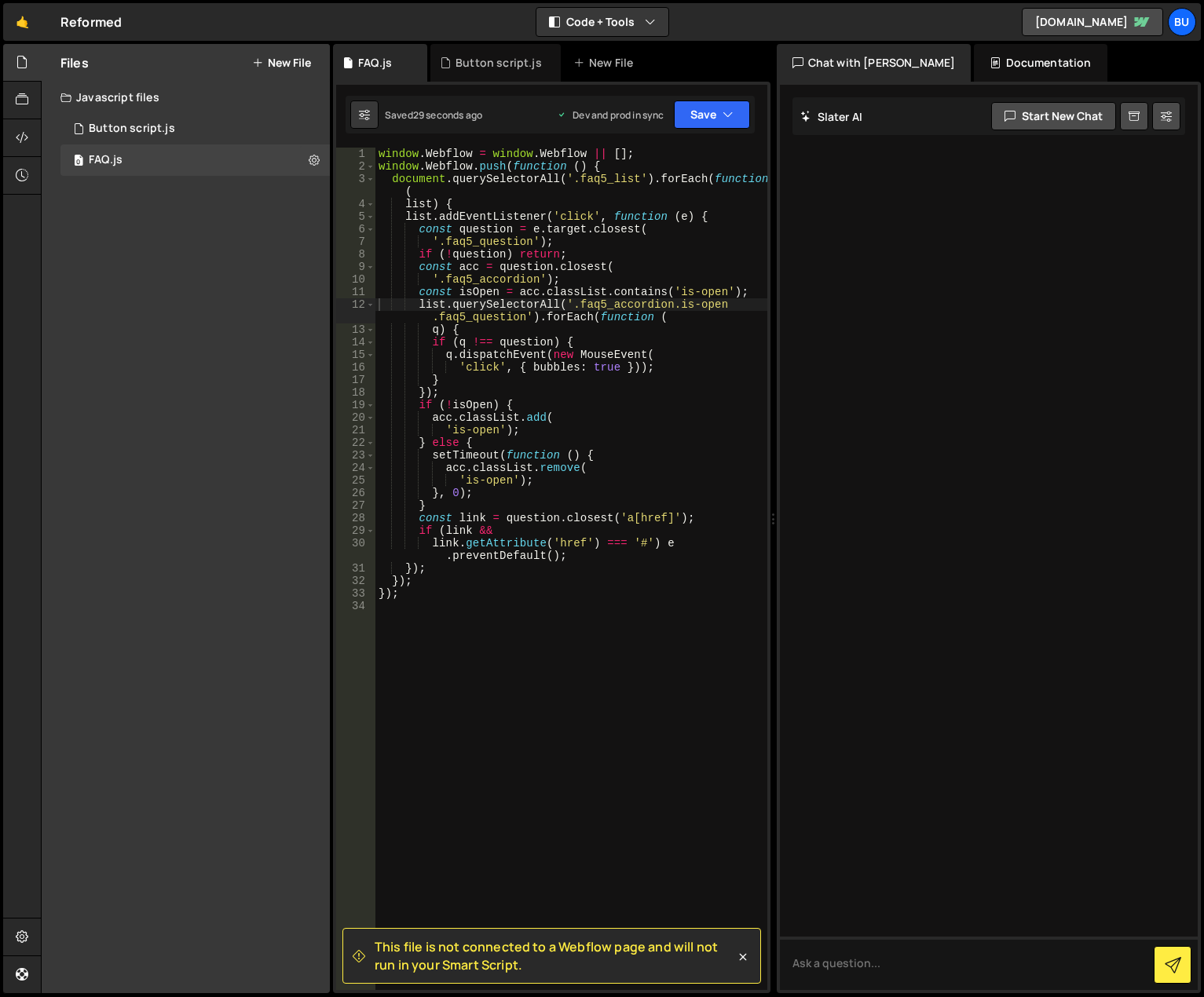
click at [596, 670] on div "window . Webflow = window . Webflow || [ ] ; window . Webflow . push ( function…" at bounding box center [571, 582] width 392 height 868
click at [316, 153] on icon at bounding box center [314, 159] width 11 height 15
type input "FAQ"
radio input "true"
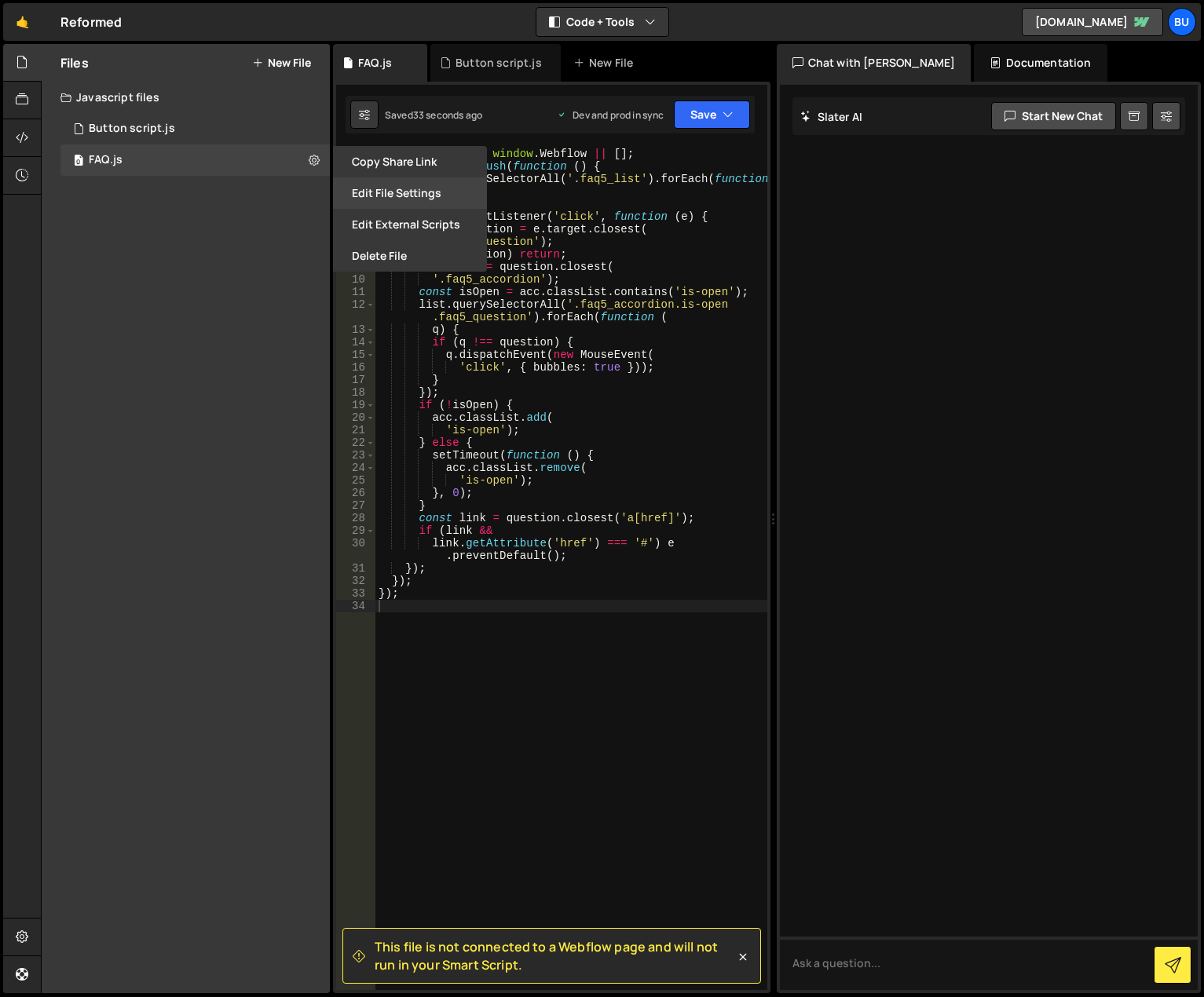
click at [368, 190] on button "Edit File Settings" at bounding box center [410, 192] width 154 height 31
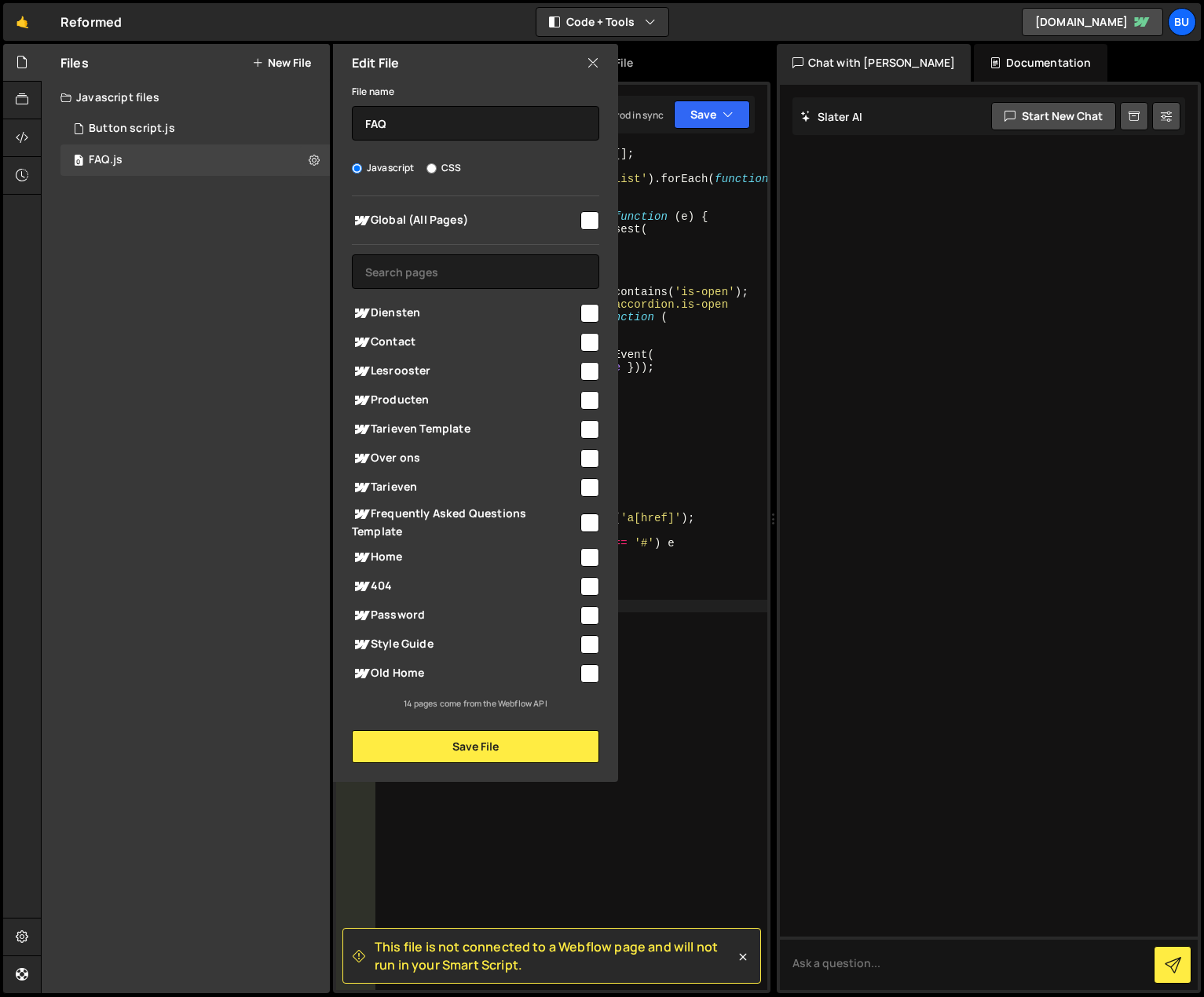
click at [221, 544] on div "Files New File Javascript files 1 Button script.js 0 0 FAQ.js 0 CSS files Copy …" at bounding box center [186, 519] width 289 height 949
click at [287, 127] on div "1 Button script.js 0" at bounding box center [195, 128] width 269 height 31
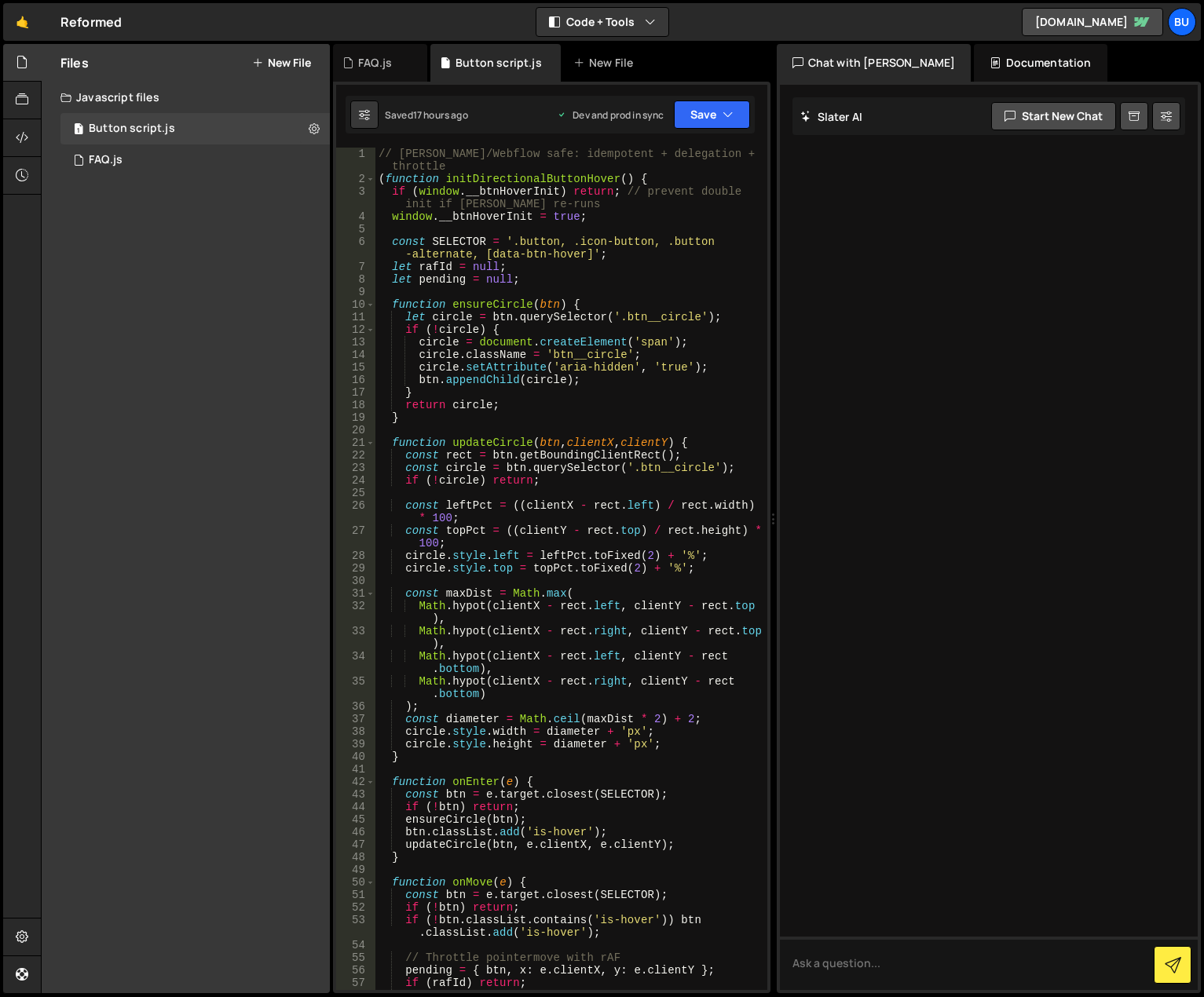
click at [530, 410] on div "// [PERSON_NAME]/Webflow safe: idempotent + delegation + rAF throttle ( functio…" at bounding box center [568, 594] width 386 height 893
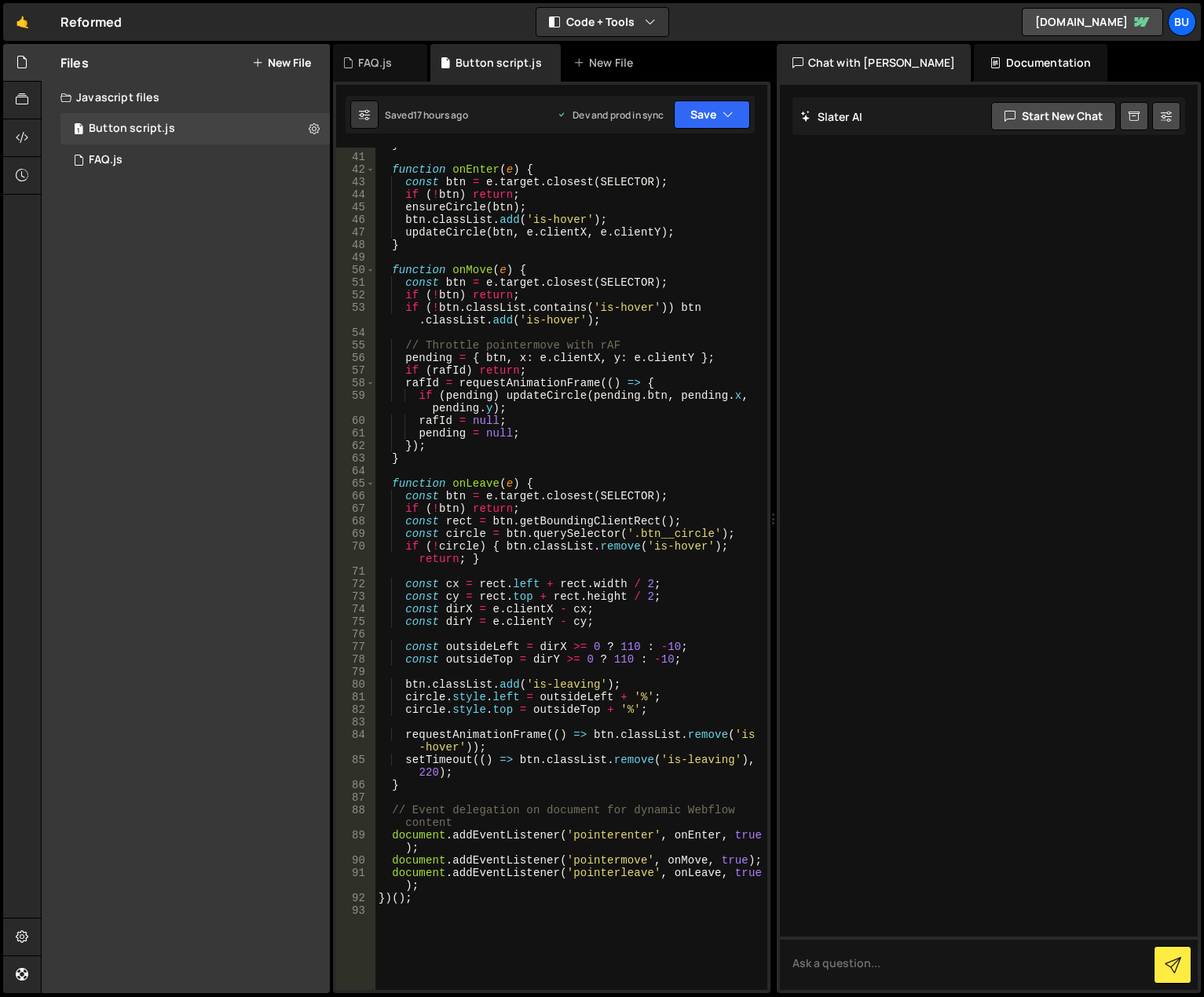
scroll to position [660, 0]
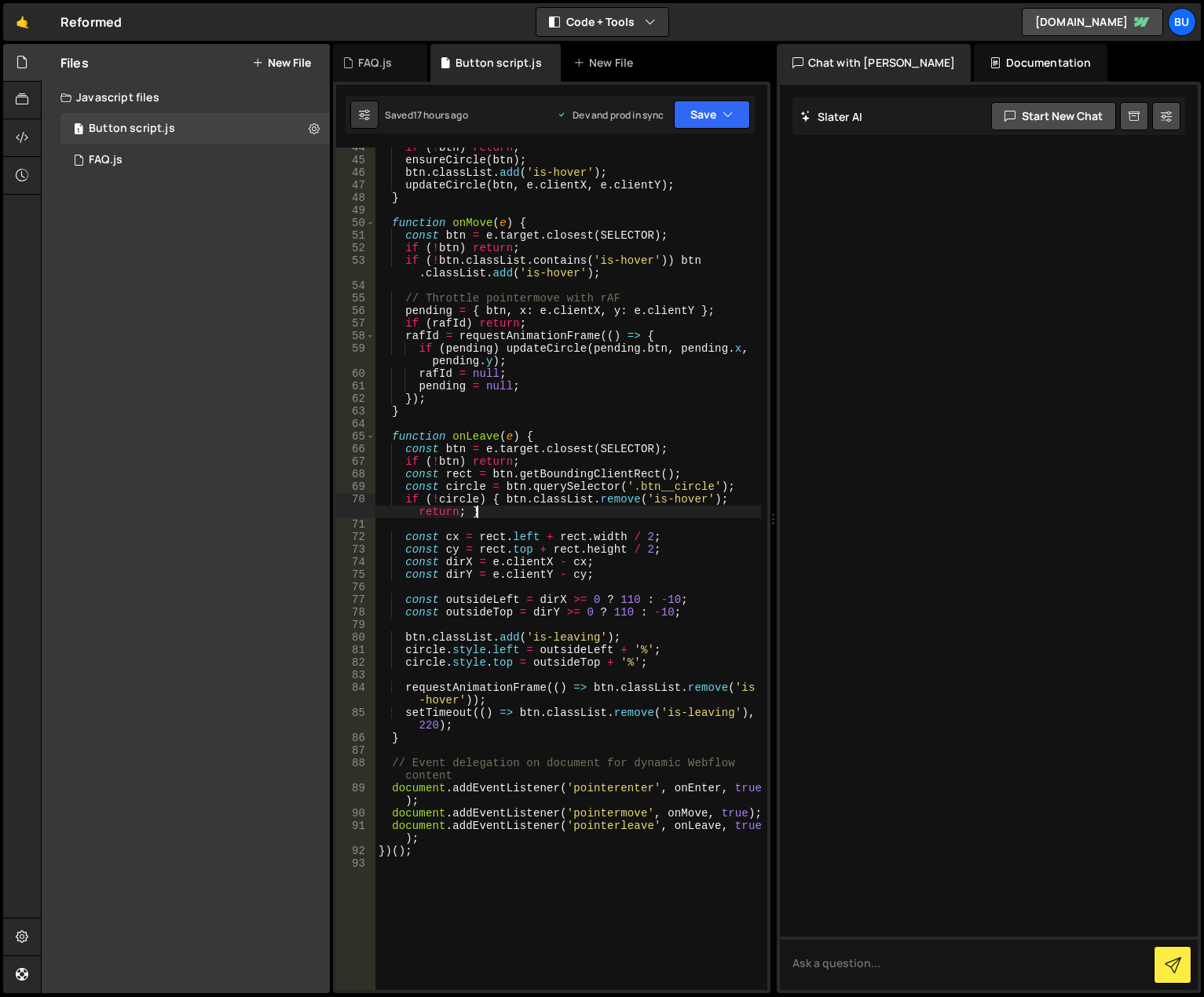
drag, startPoint x: 505, startPoint y: 511, endPoint x: 531, endPoint y: 490, distance: 33.4
click at [506, 511] on div "if ( ! btn ) return ; ensureCircle ( btn ) ; btn . classList . add ( 'is-hover'…" at bounding box center [568, 576] width 386 height 868
type textarea "if (!circle) { btn.classList.remove('is-hover'); return; }"
click at [158, 153] on div "0 FAQ.js 0" at bounding box center [195, 159] width 269 height 31
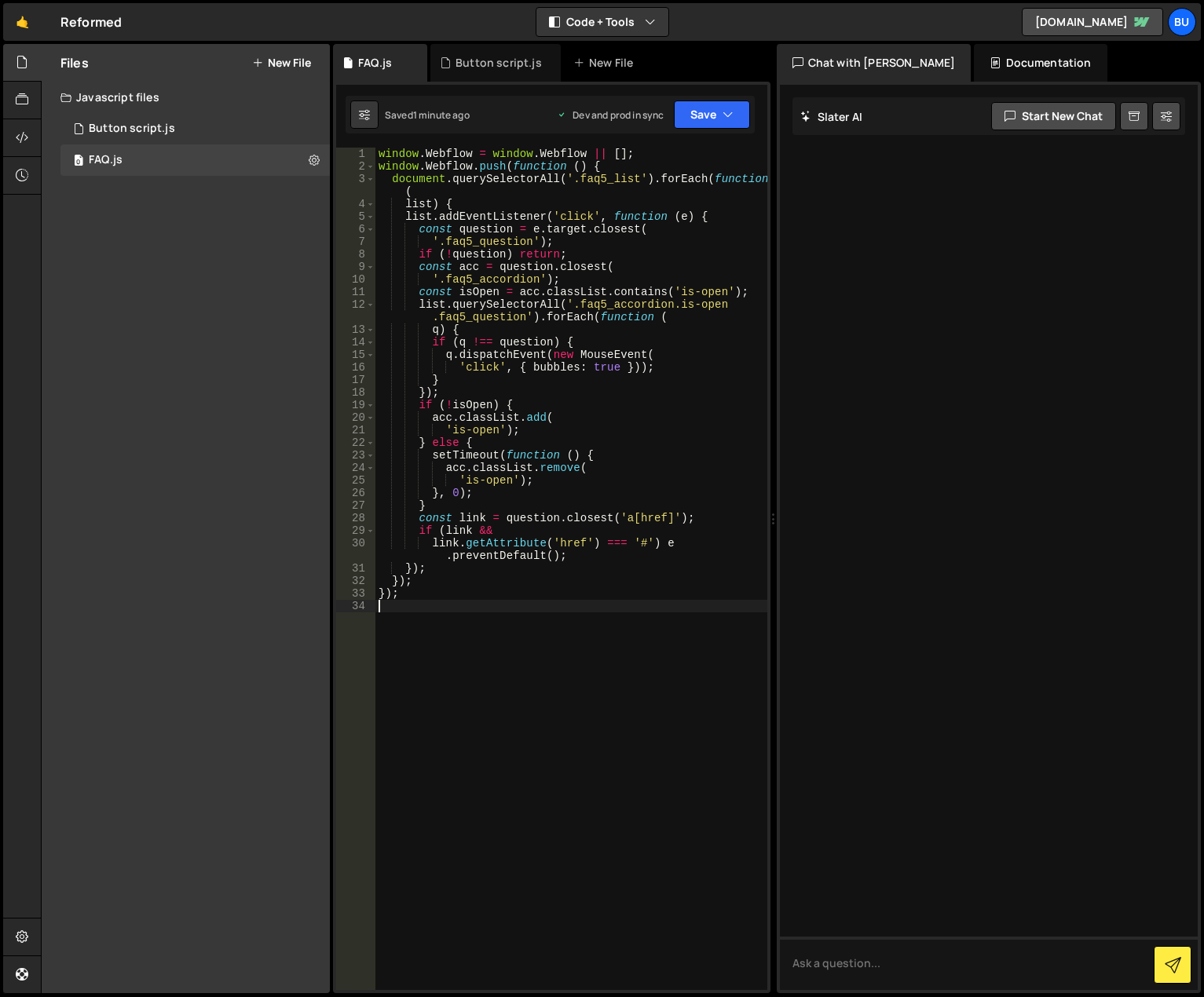
click at [545, 643] on div "window . Webflow = window . Webflow || [ ] ; window . Webflow . push ( function…" at bounding box center [571, 582] width 392 height 868
click at [506, 233] on div "window . Webflow = window . Webflow || [ ] ; window . Webflow . push ( function…" at bounding box center [571, 582] width 392 height 868
type textarea "const question = e.target.closest("
click at [552, 232] on div "window . Webflow = window . Webflow || [ ] ; window . Webflow . push ( function…" at bounding box center [571, 582] width 392 height 868
click at [616, 227] on div "window . Webflow = window . Webflow || [ ] ; window . Webflow . push ( function…" at bounding box center [571, 582] width 392 height 868
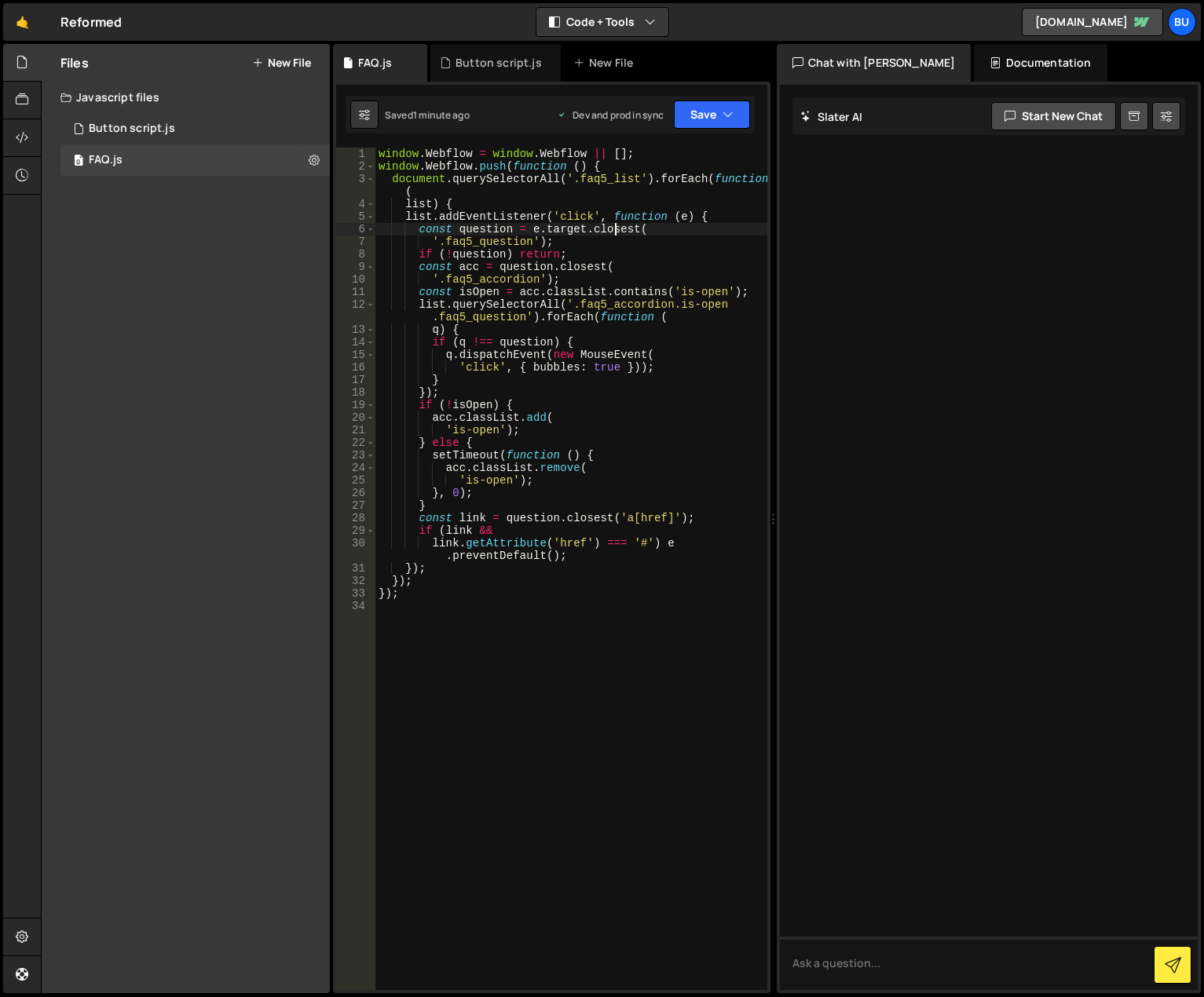
click at [653, 232] on div "window . Webflow = window . Webflow || [ ] ; window . Webflow . push ( function…" at bounding box center [571, 582] width 392 height 868
click at [316, 157] on icon at bounding box center [314, 159] width 11 height 15
type input "FAQ"
radio input "true"
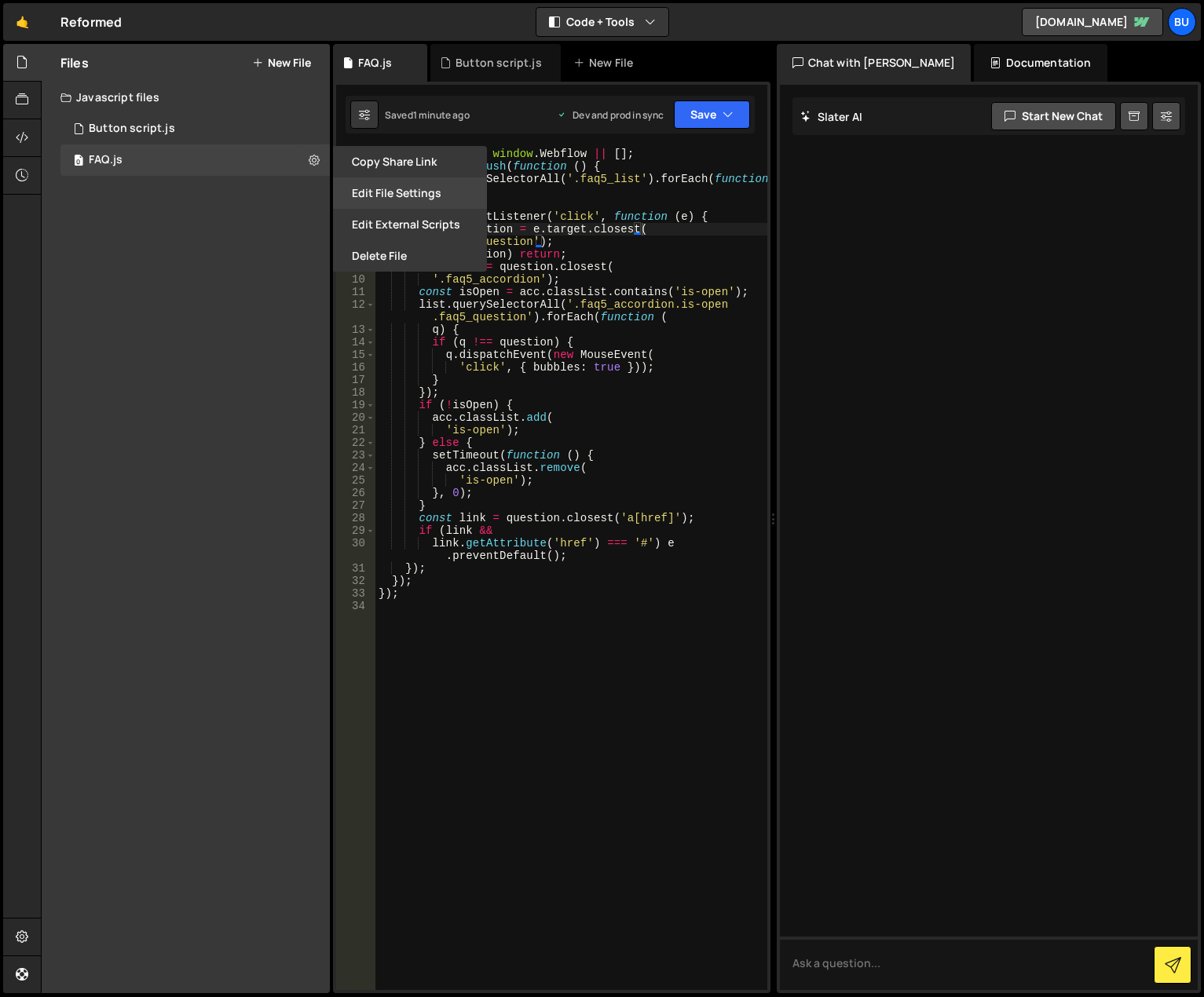
click at [381, 201] on button "Edit File Settings" at bounding box center [410, 192] width 154 height 31
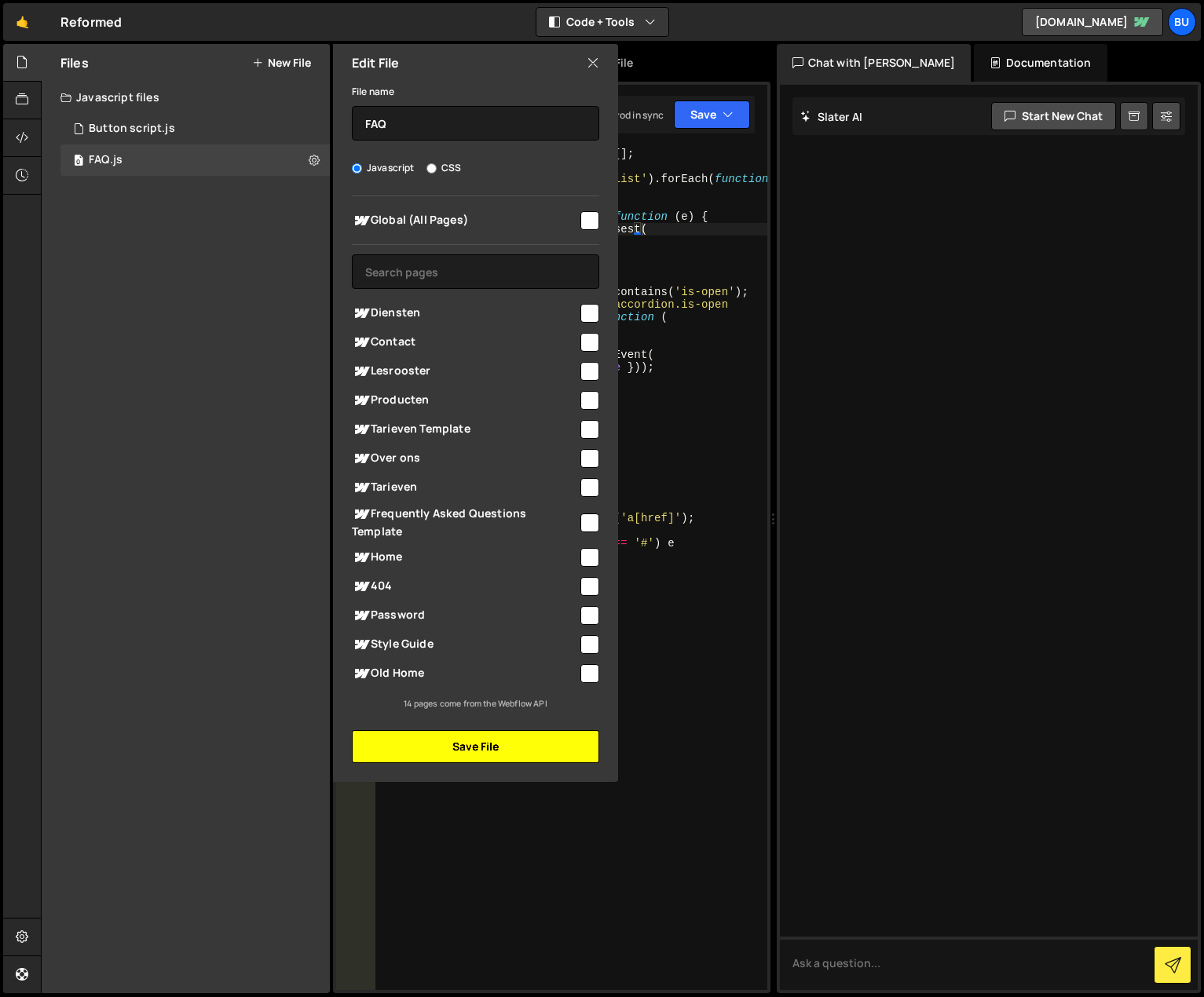
click at [519, 753] on button "Save File" at bounding box center [475, 746] width 247 height 33
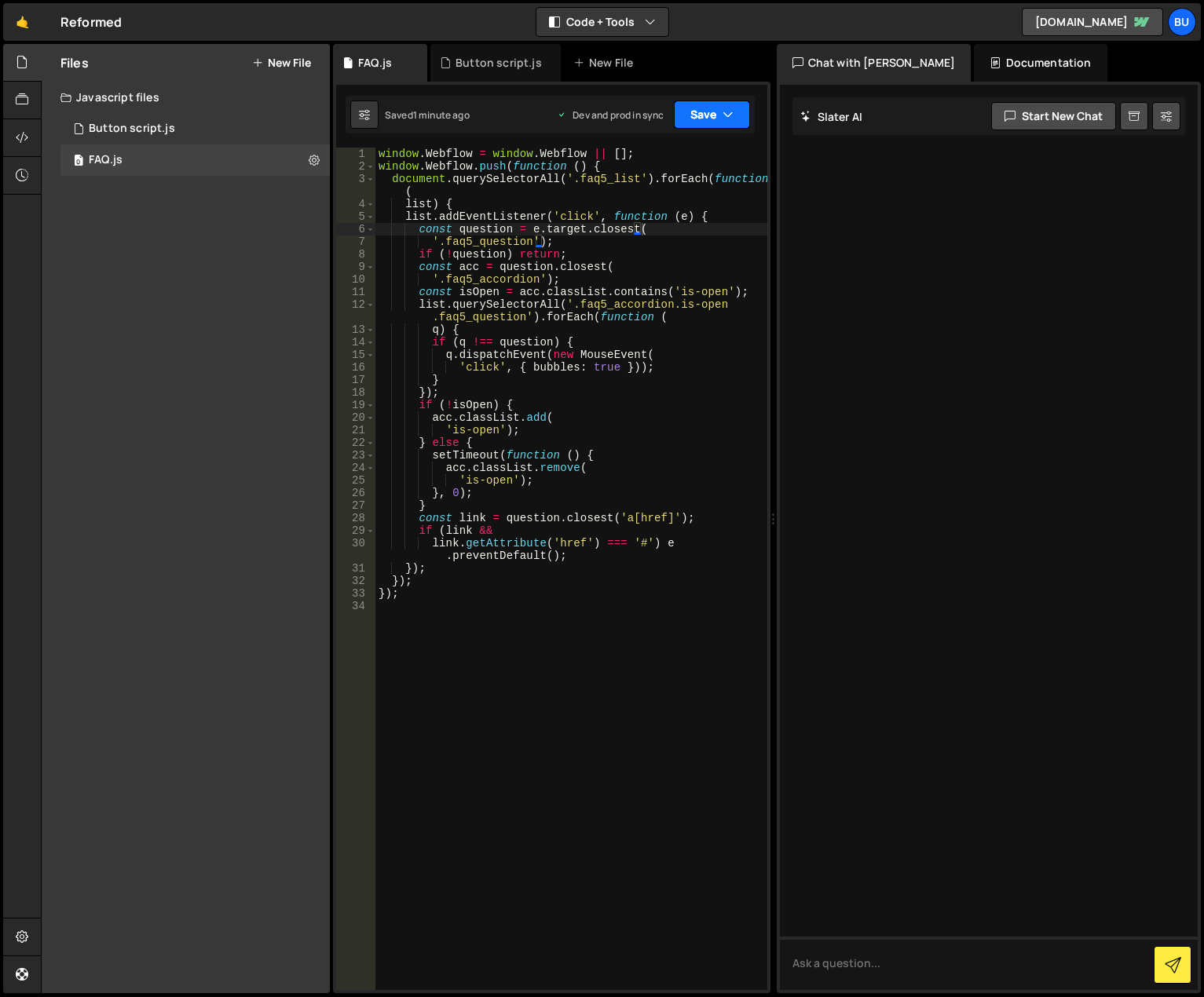
click at [725, 122] on button "Save" at bounding box center [712, 115] width 76 height 28
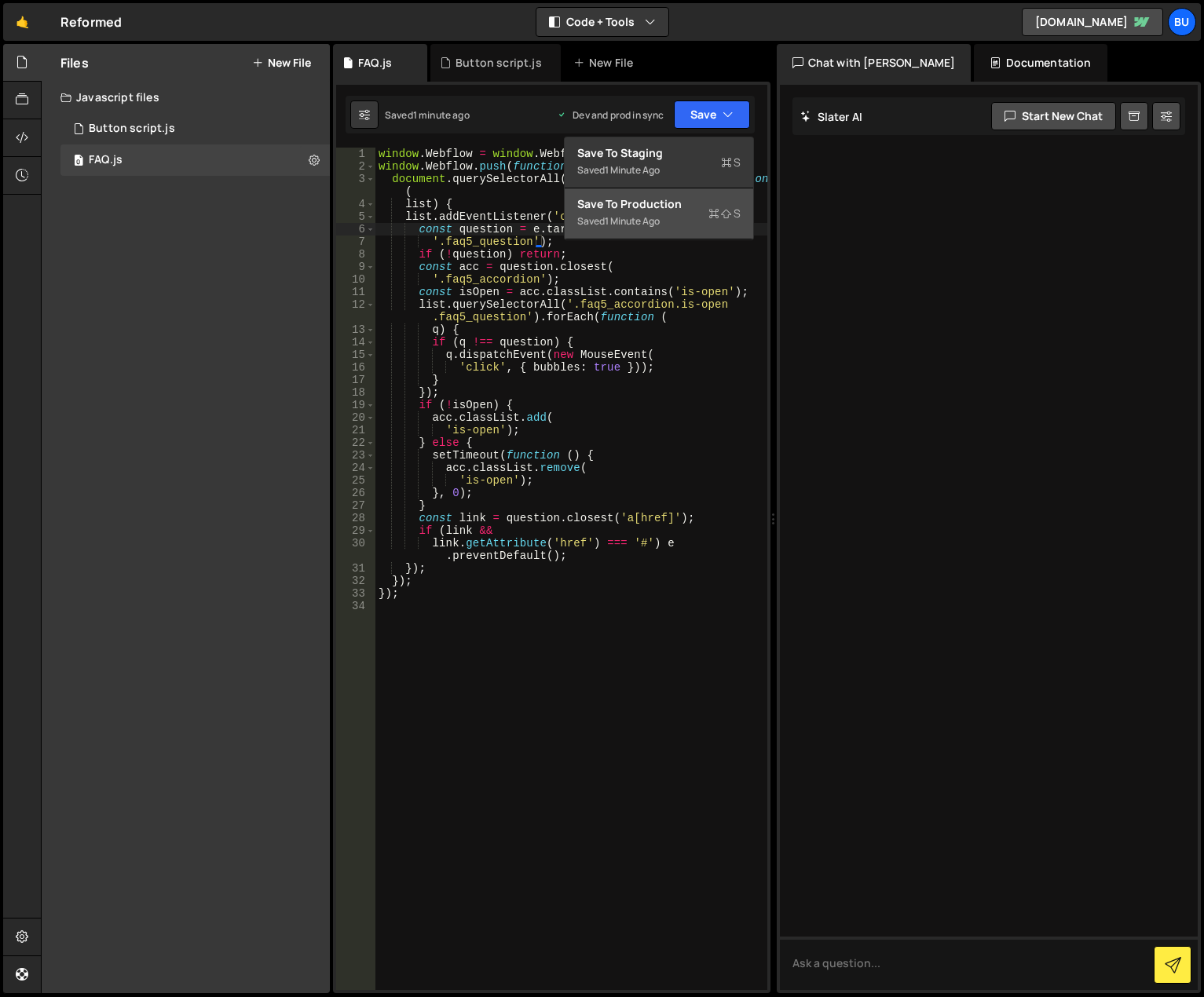
click at [671, 206] on div "Save to Production S" at bounding box center [659, 205] width 163 height 16
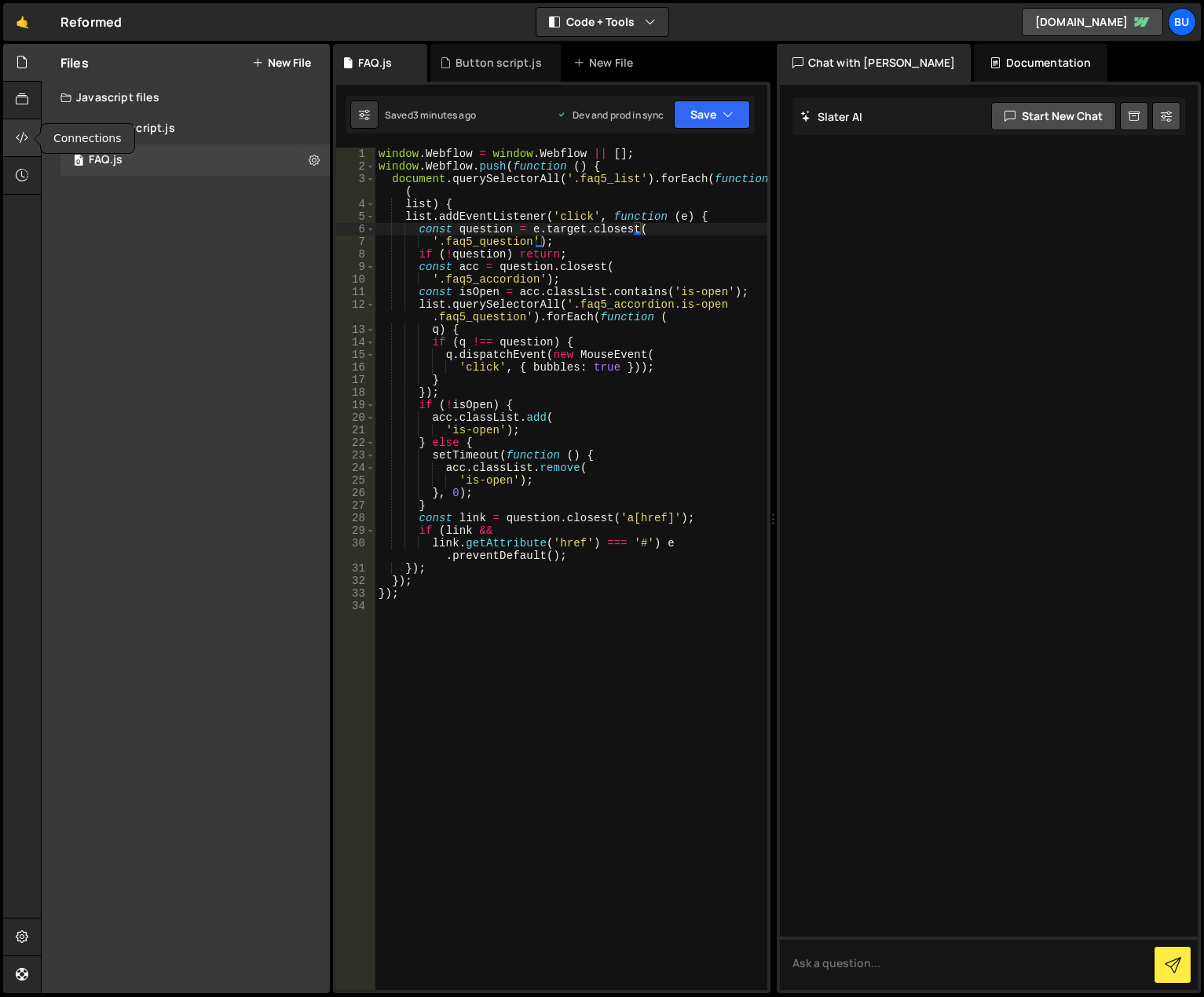
click at [21, 130] on icon at bounding box center [22, 137] width 12 height 18
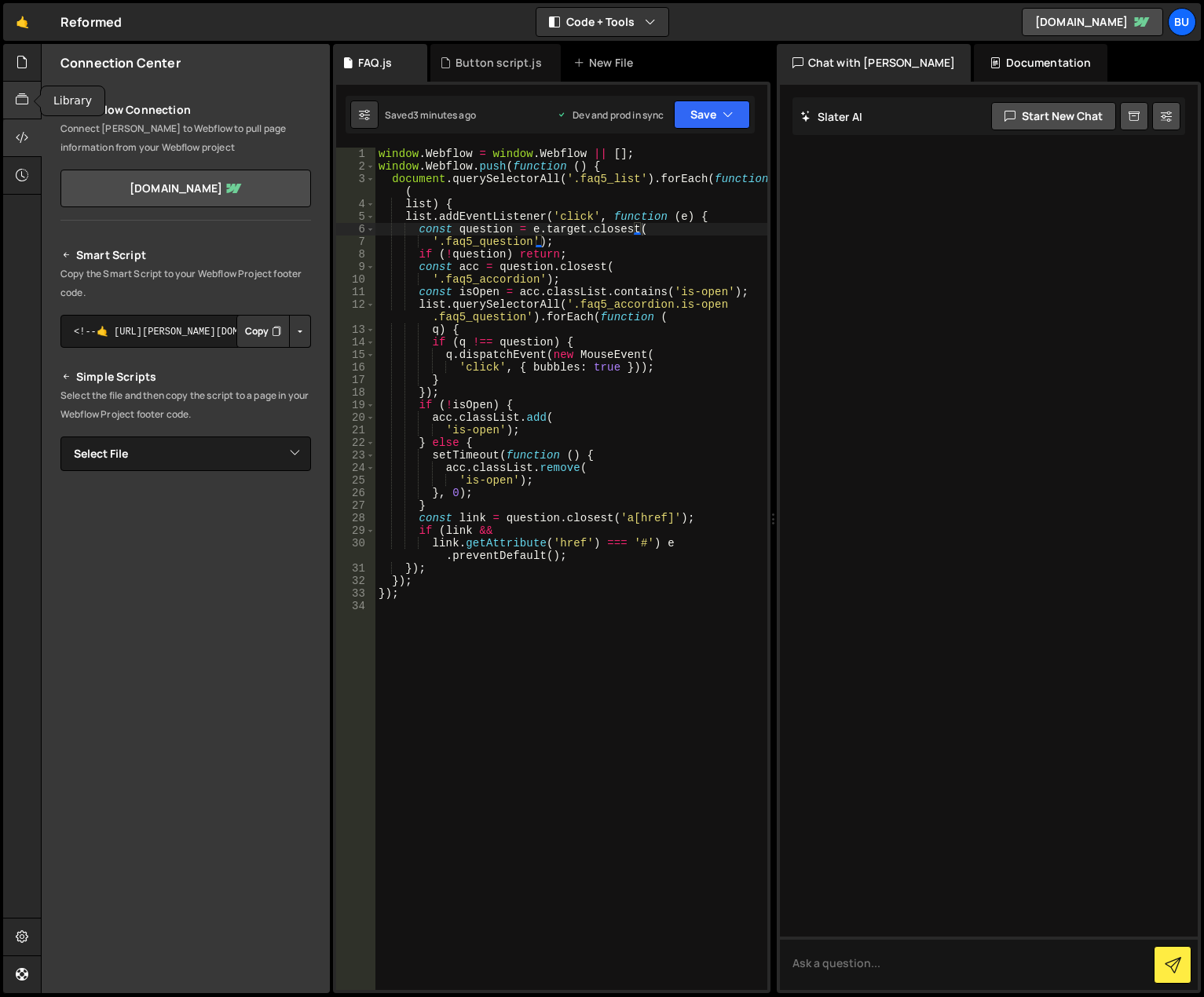
click at [25, 101] on icon at bounding box center [22, 100] width 12 height 18
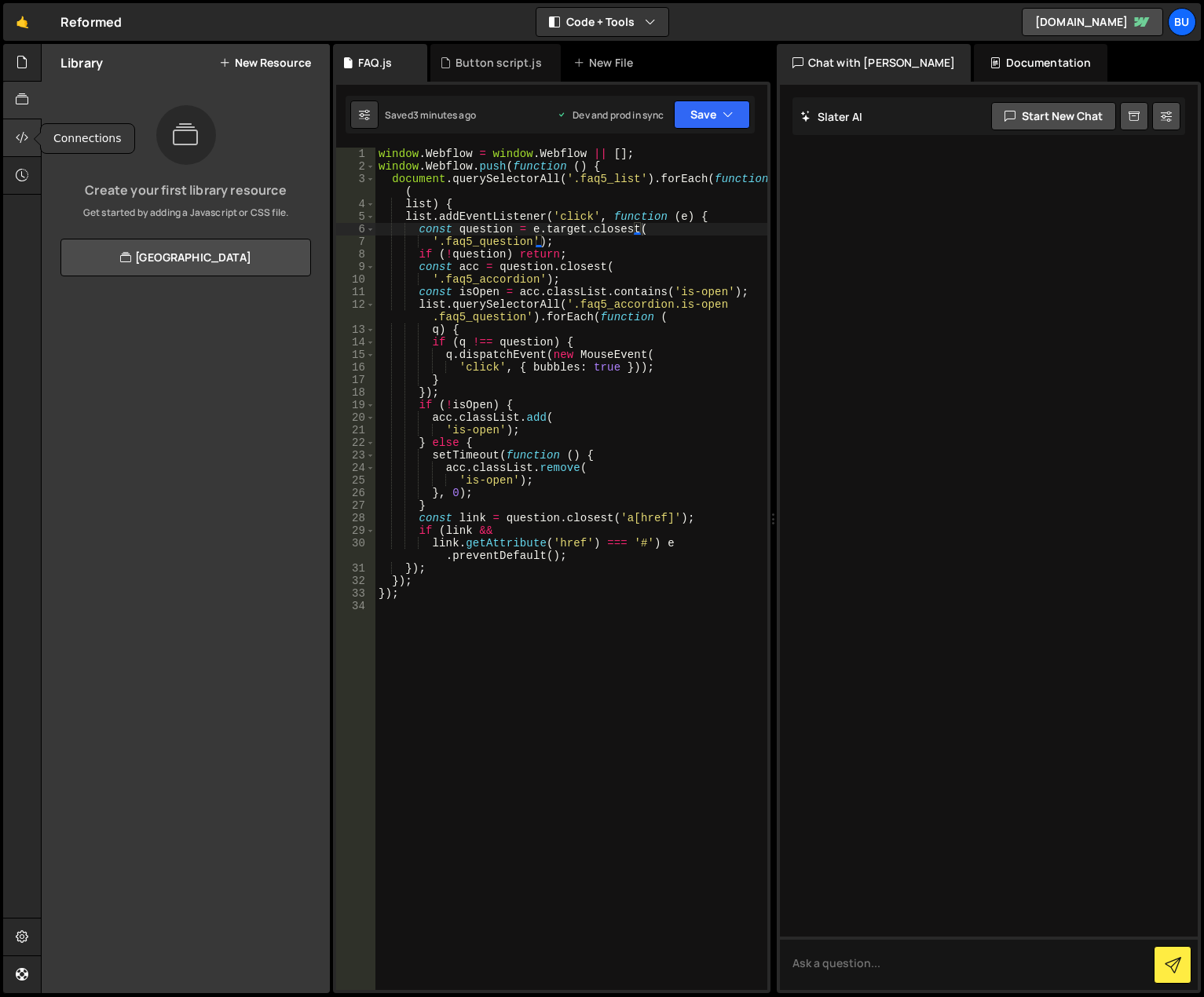
click at [18, 135] on icon at bounding box center [22, 137] width 12 height 18
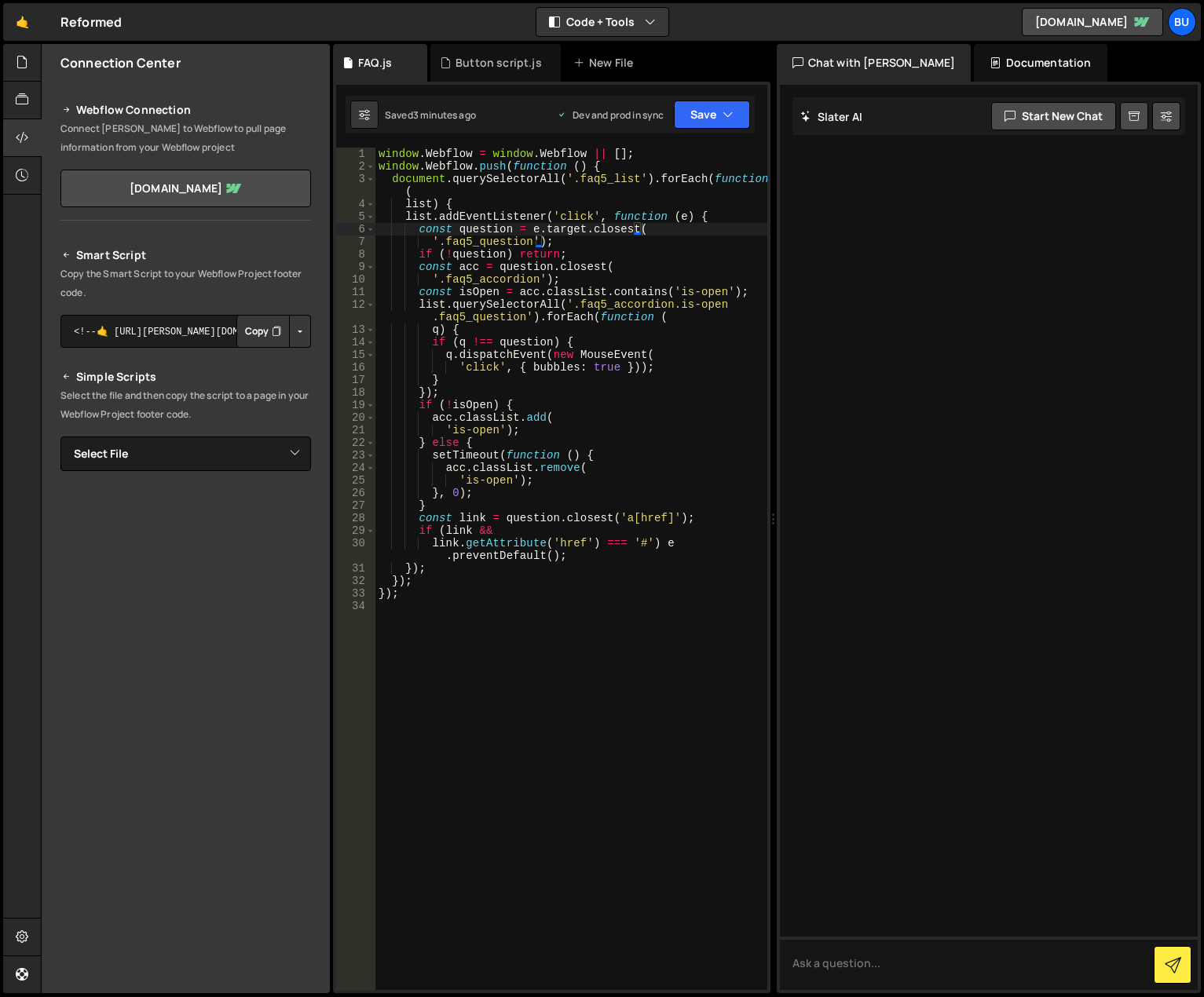
click at [274, 334] on icon "Button group with nested dropdown" at bounding box center [276, 331] width 10 height 16
click at [22, 98] on icon at bounding box center [22, 100] width 12 height 18
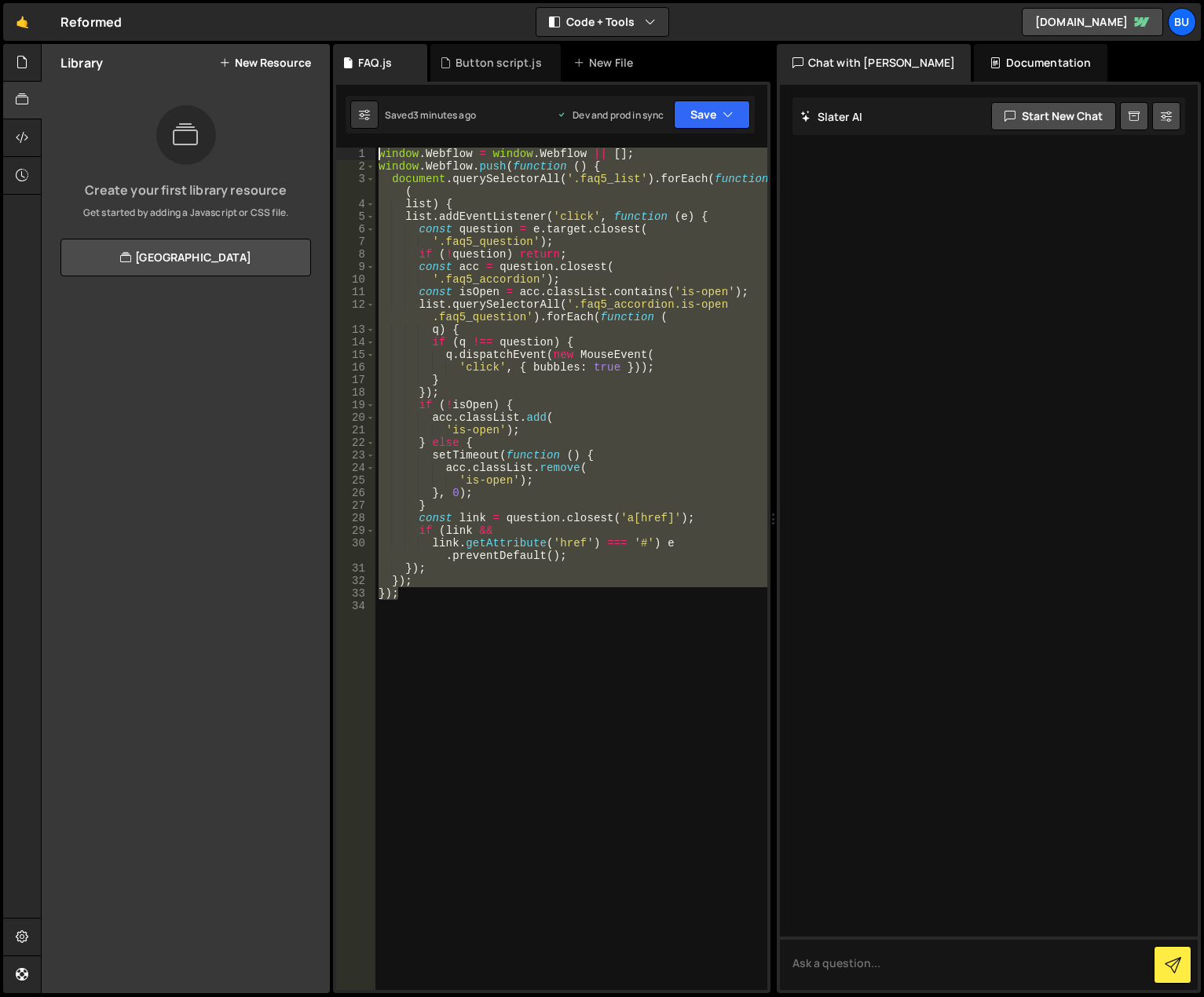
drag, startPoint x: 465, startPoint y: 599, endPoint x: 337, endPoint y: 152, distance: 465.0
click at [337, 152] on div "}); 1 2 3 4 5 6 7 8 9 10 11 12 13 14 15 16 17 18 19 20 21 22 23 24 25 26 27 28 …" at bounding box center [552, 569] width 431 height 843
type textarea "window.Webflow = window.Webflow || []; window.Webflow.push(function () {"
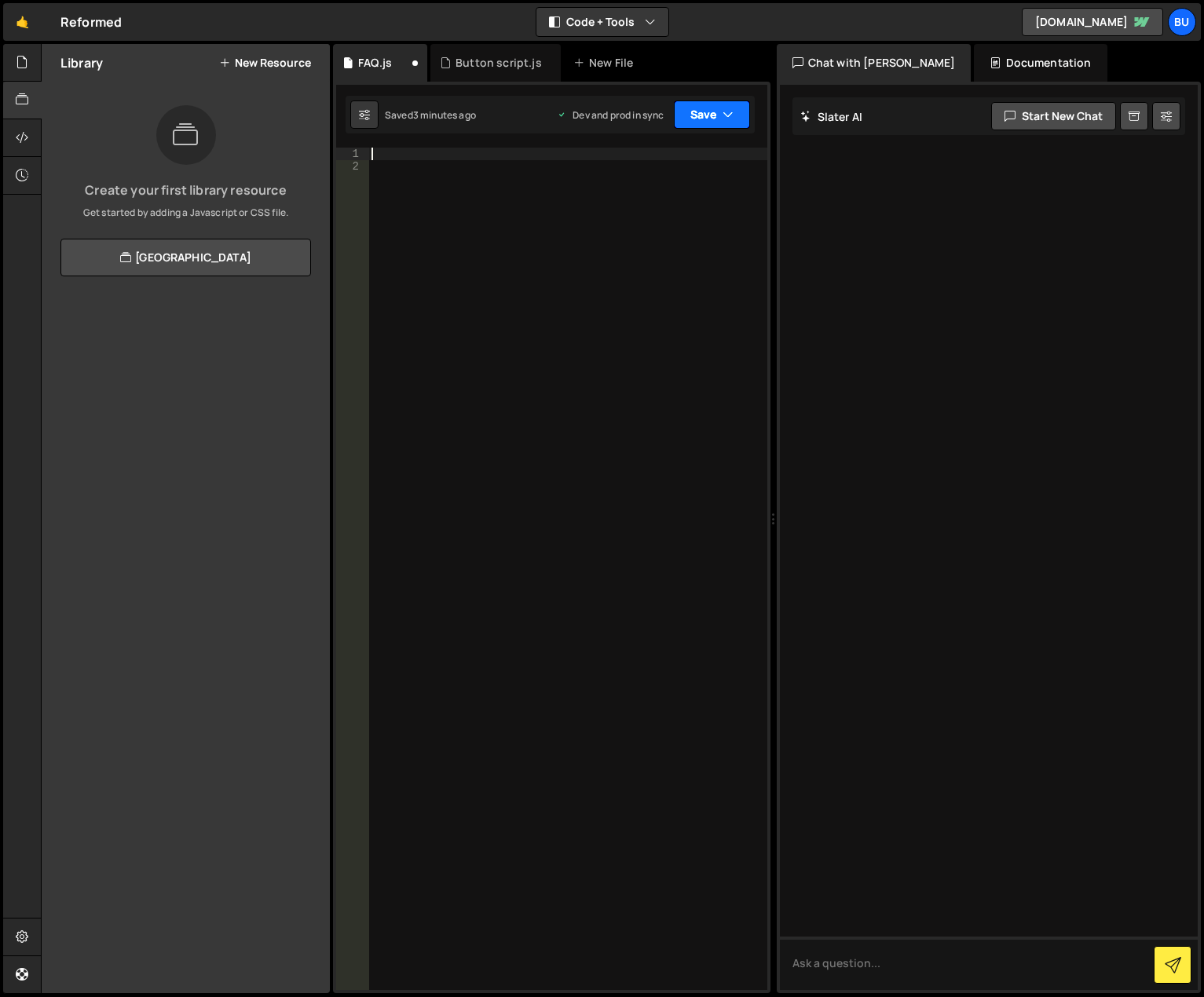
click at [701, 122] on button "Save" at bounding box center [712, 115] width 76 height 28
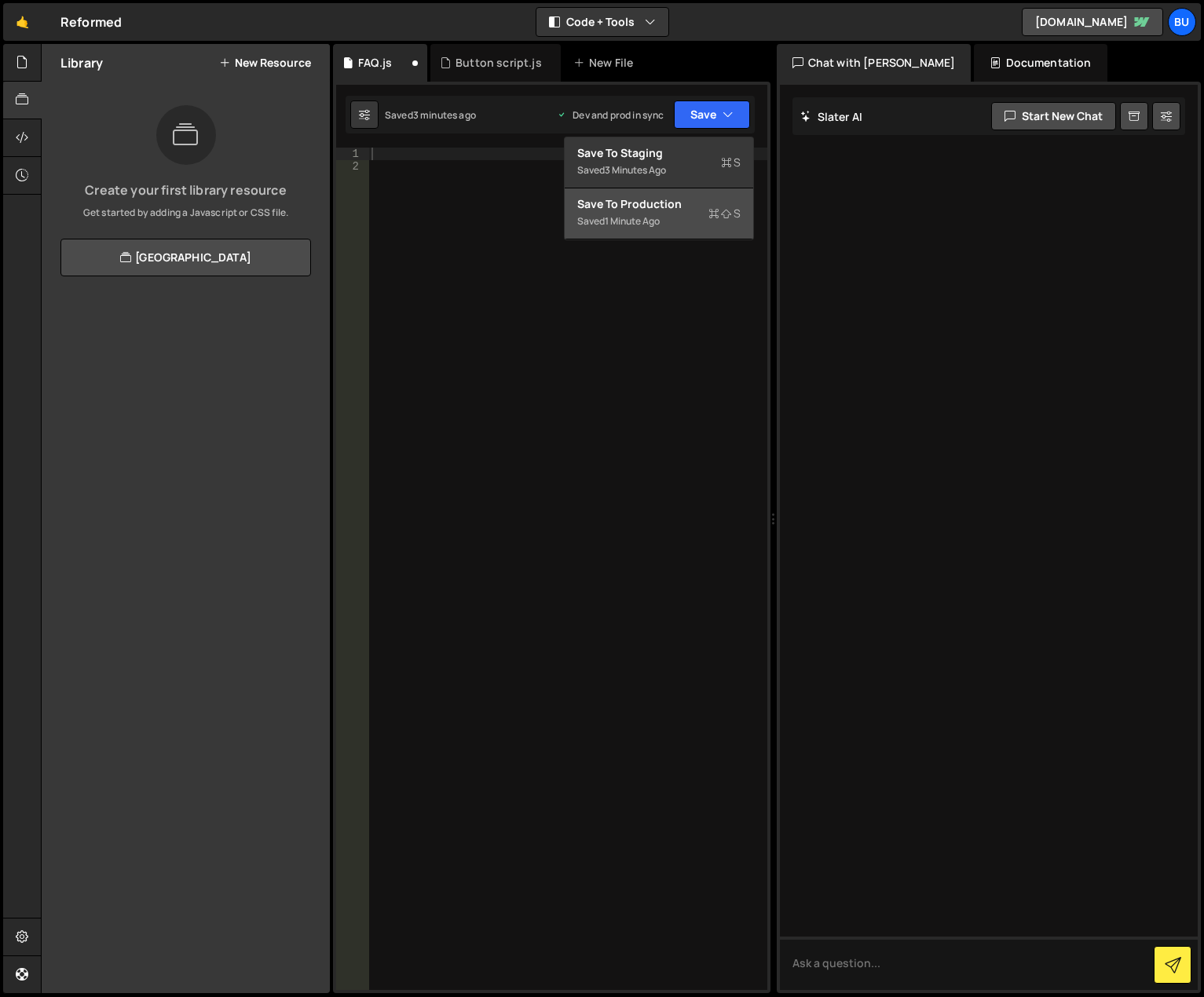
click at [678, 213] on div "Saved 1 minute ago" at bounding box center [659, 220] width 163 height 19
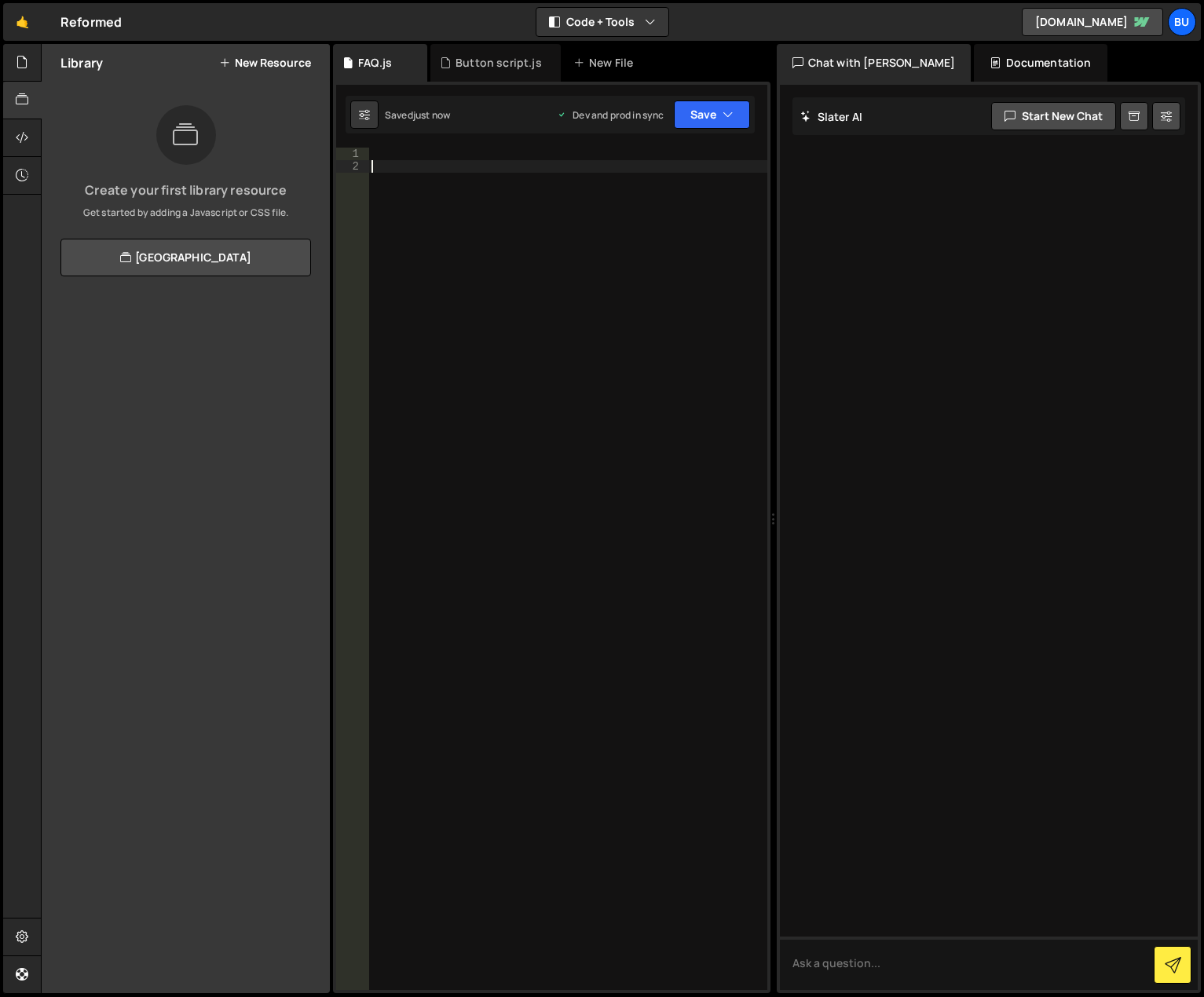
drag, startPoint x: 558, startPoint y: 310, endPoint x: 453, endPoint y: 161, distance: 182.3
click at [556, 308] on div at bounding box center [567, 582] width 399 height 868
click at [413, 177] on div at bounding box center [567, 582] width 399 height 868
click at [414, 59] on icon at bounding box center [415, 63] width 11 height 16
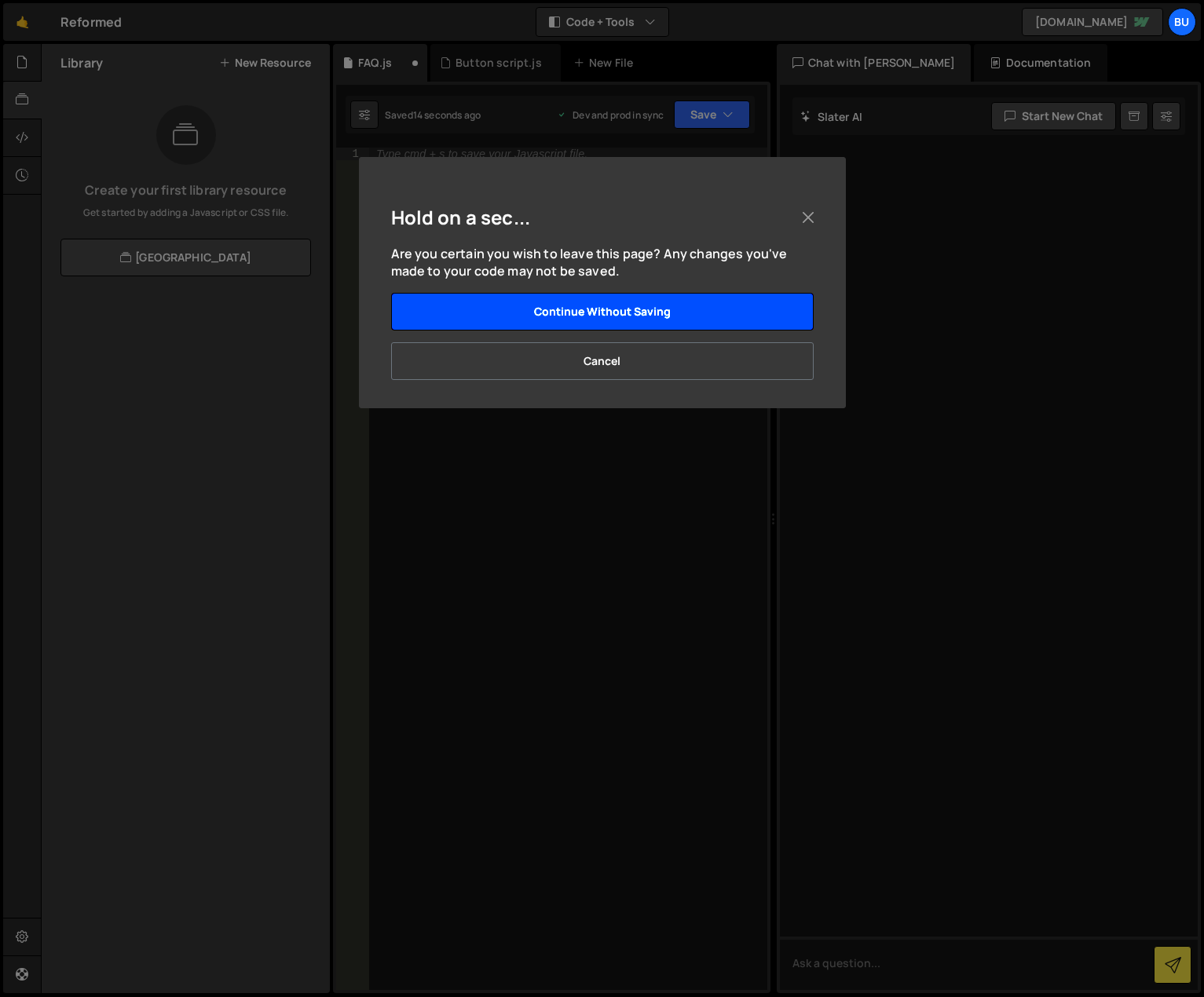
click at [629, 317] on button "Continue without saving" at bounding box center [602, 312] width 422 height 38
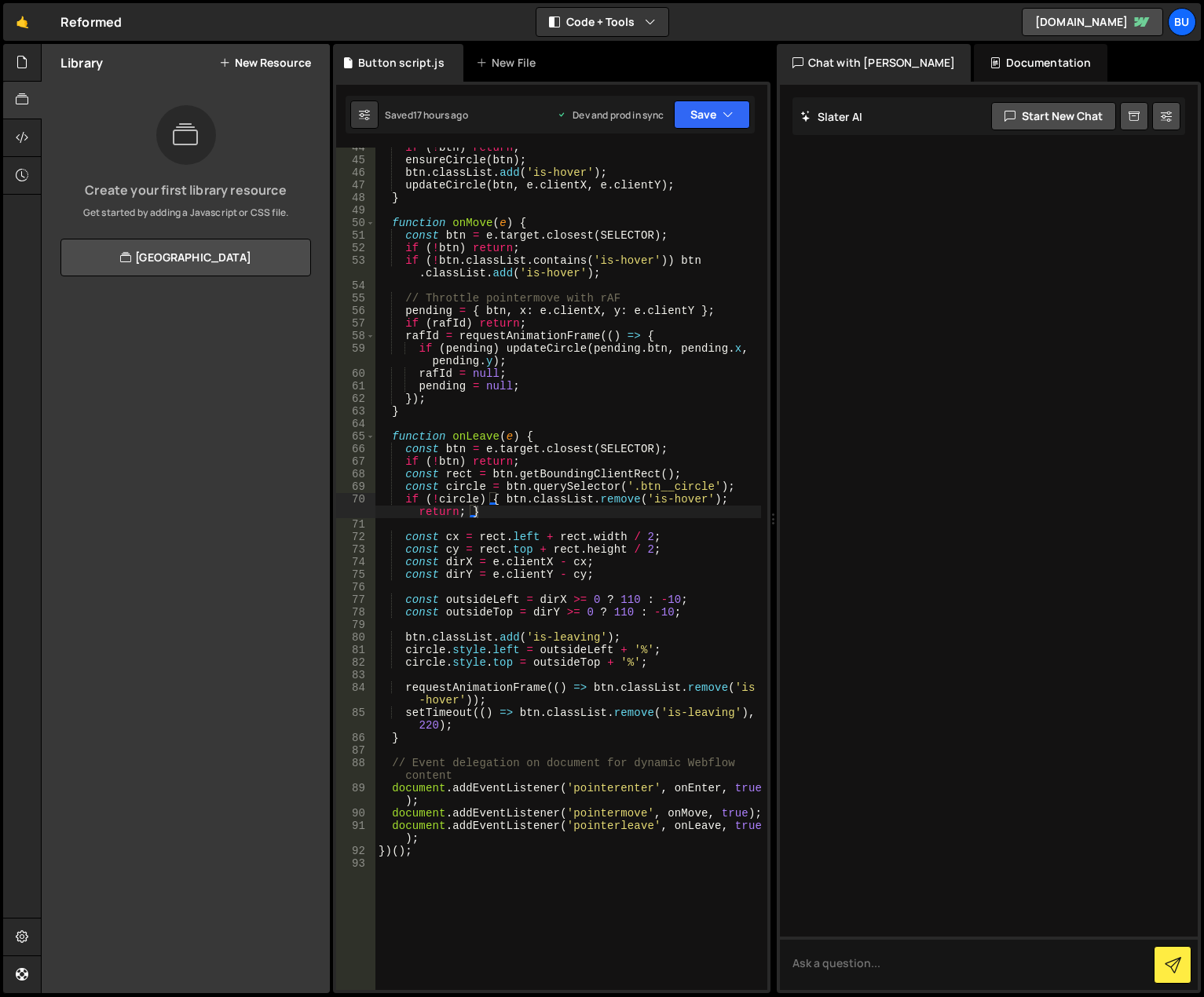
click at [529, 542] on div "if ( ! btn ) return ; ensureCircle ( btn ) ; btn . classList . add ( 'is-hover'…" at bounding box center [568, 576] width 386 height 868
type textarea "const cx = rect.left + rect.width / 2; const cy = [DOMAIN_NAME] + [DOMAIN_NAME]…"
click at [24, 92] on icon at bounding box center [22, 100] width 12 height 18
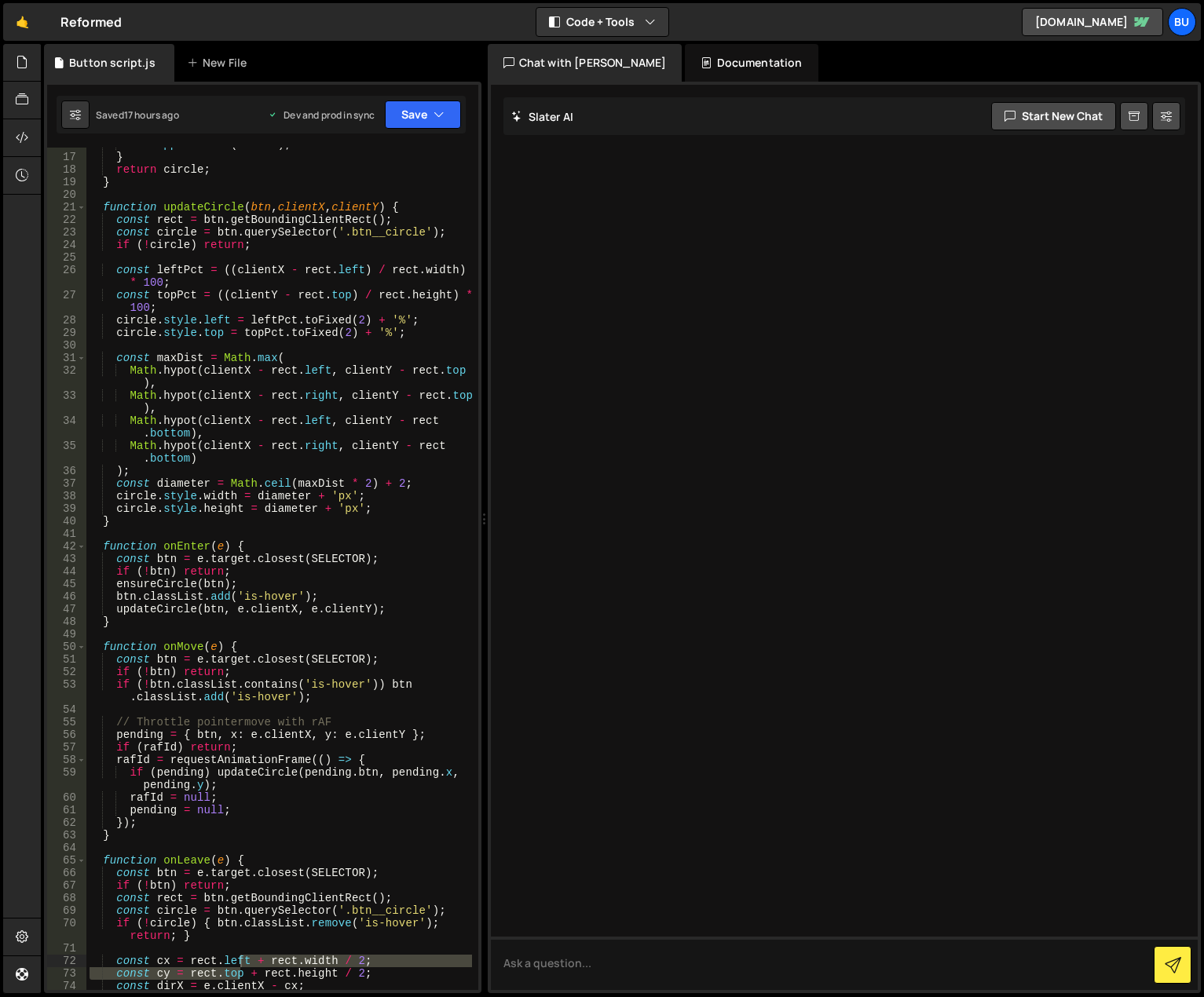
scroll to position [0, 0]
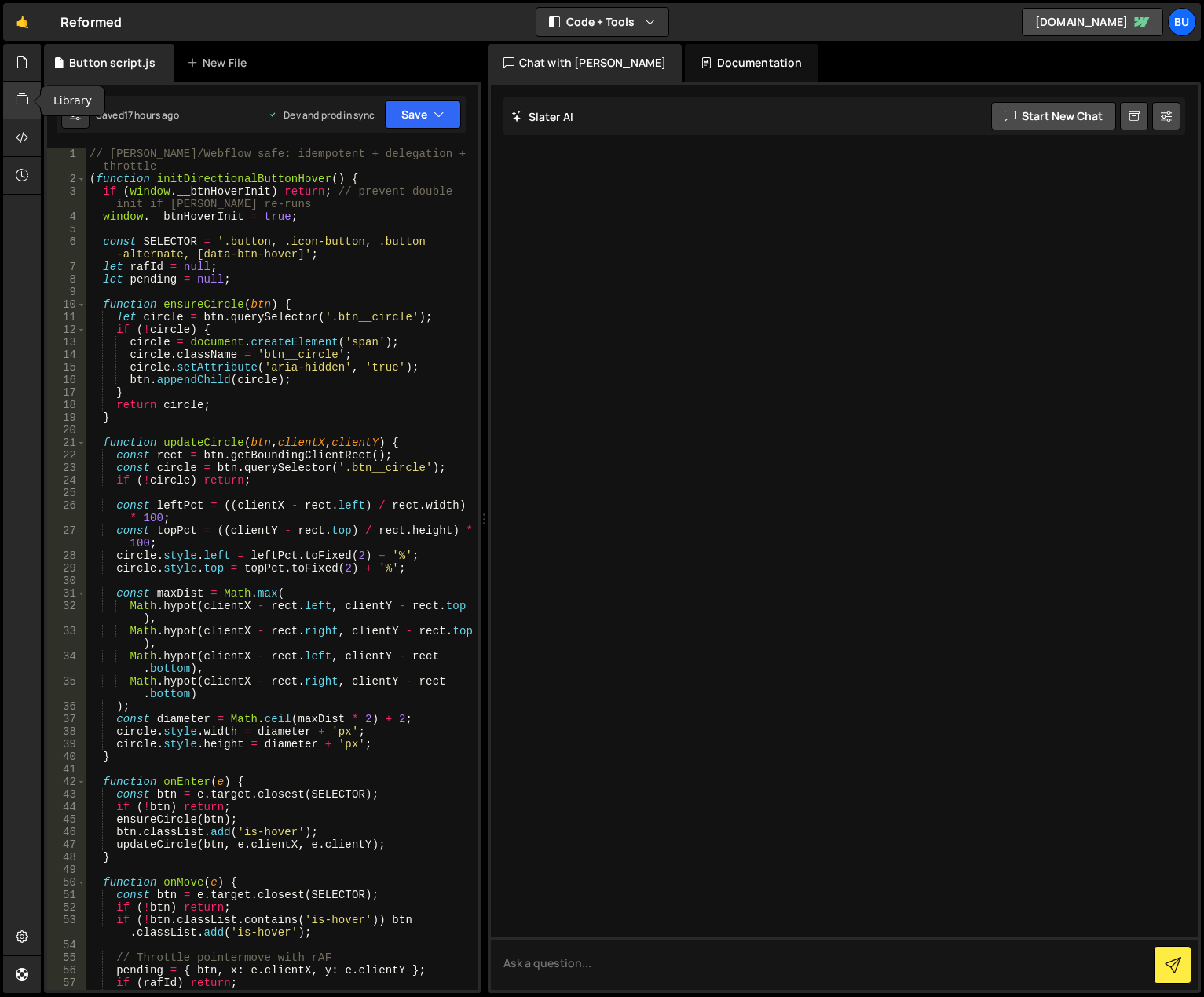
click at [16, 101] on icon at bounding box center [22, 100] width 12 height 18
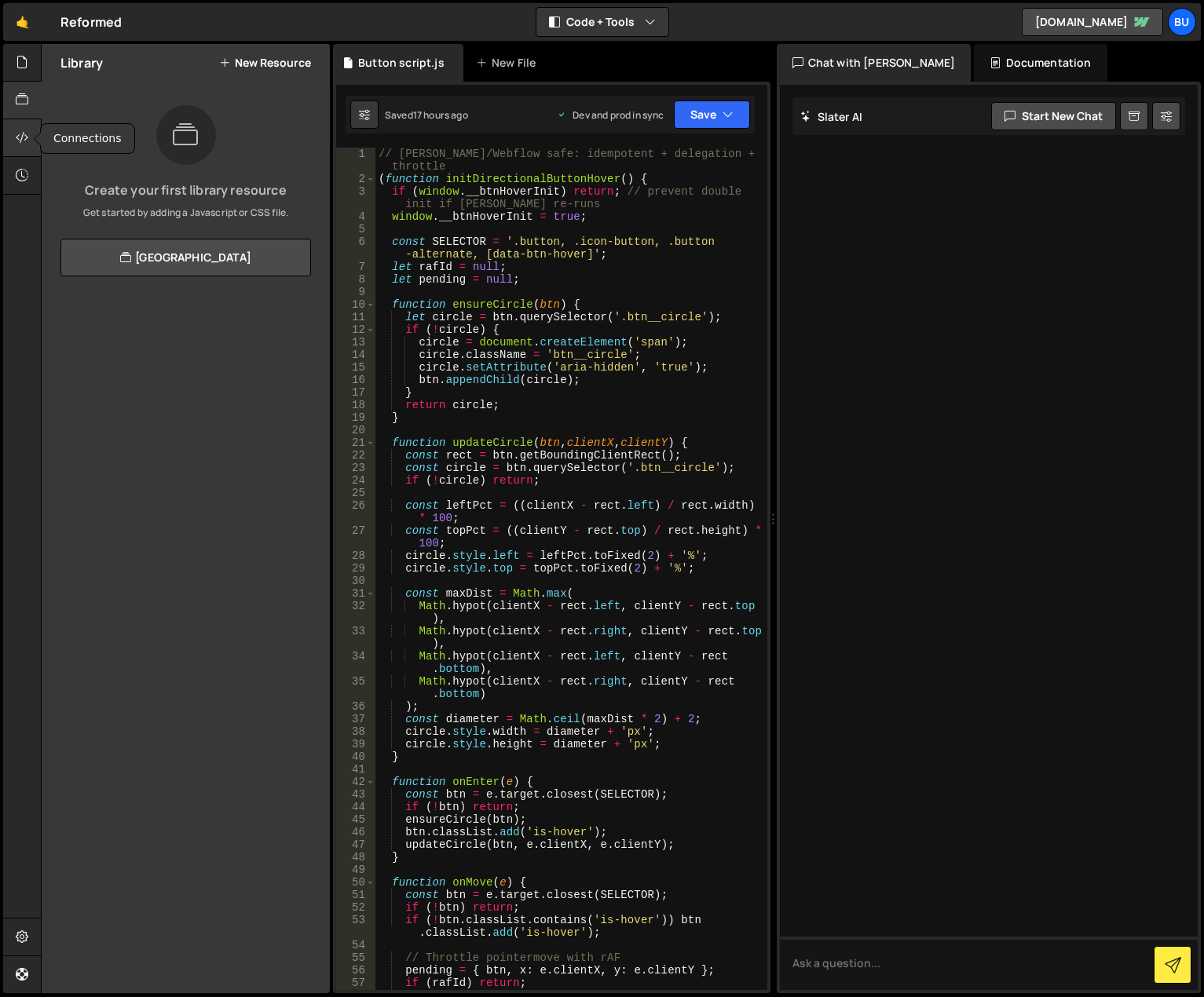
click at [27, 129] on icon at bounding box center [22, 137] width 12 height 18
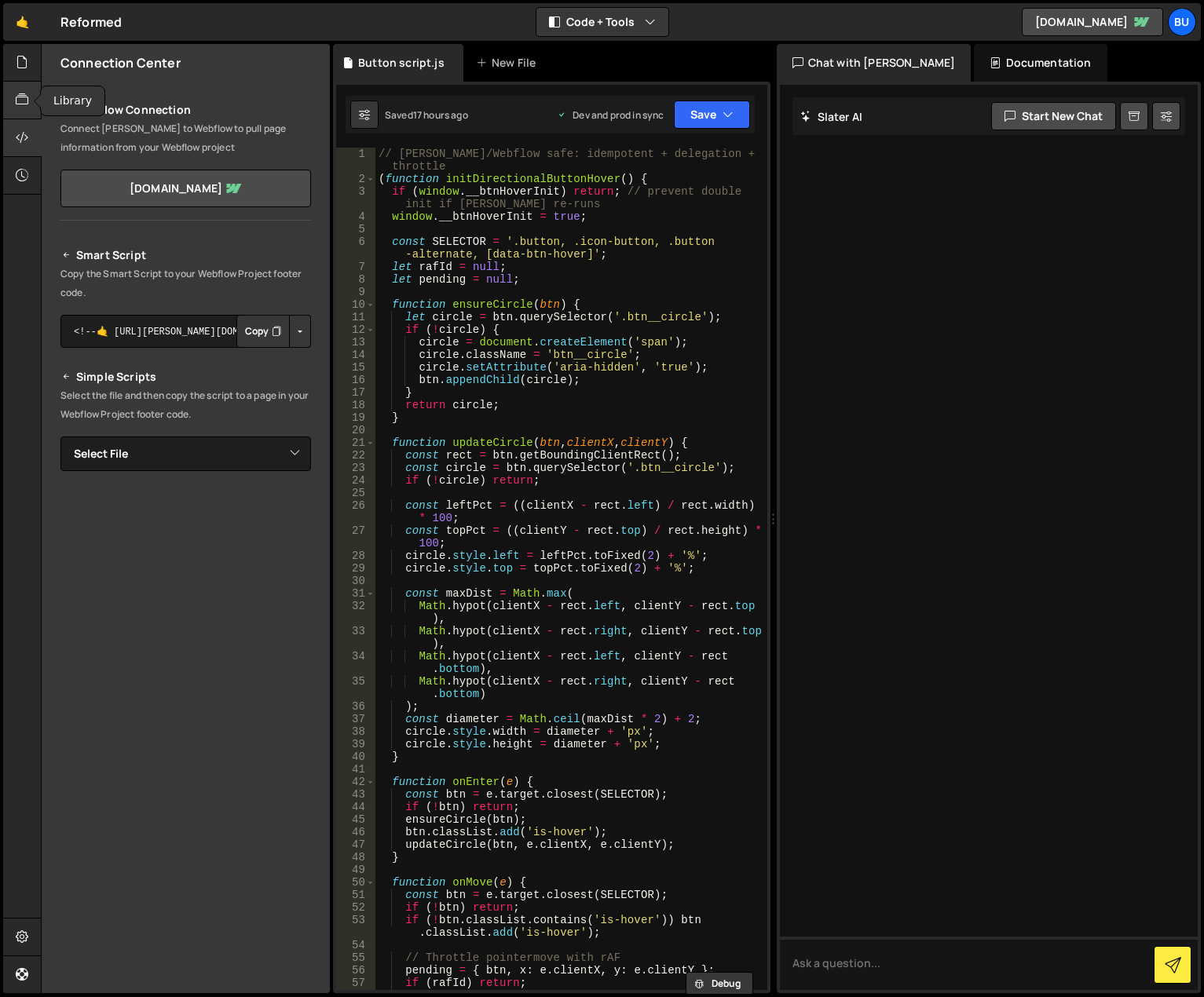
click at [26, 106] on icon at bounding box center [22, 100] width 12 height 18
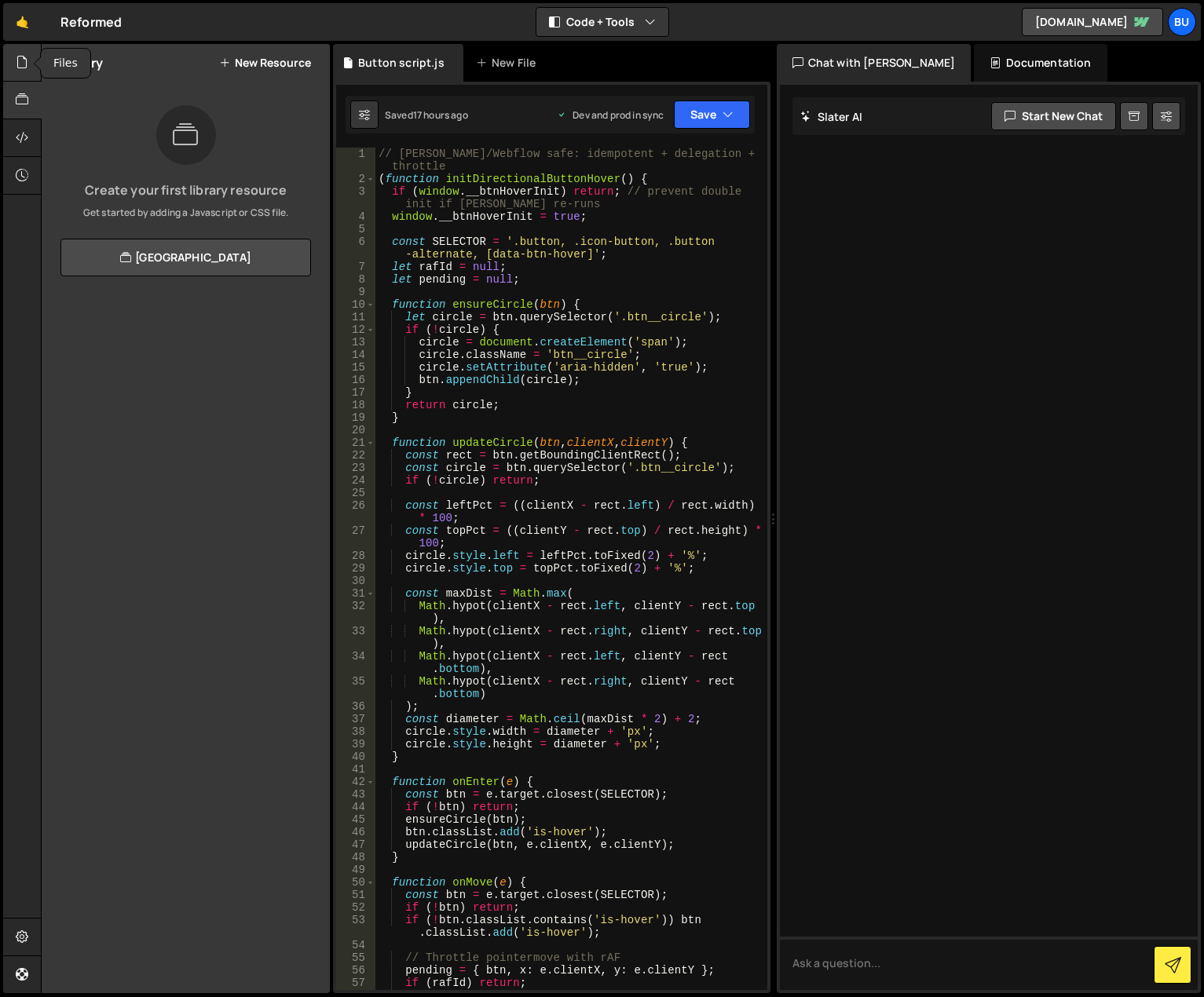
click at [26, 58] on icon at bounding box center [22, 62] width 12 height 18
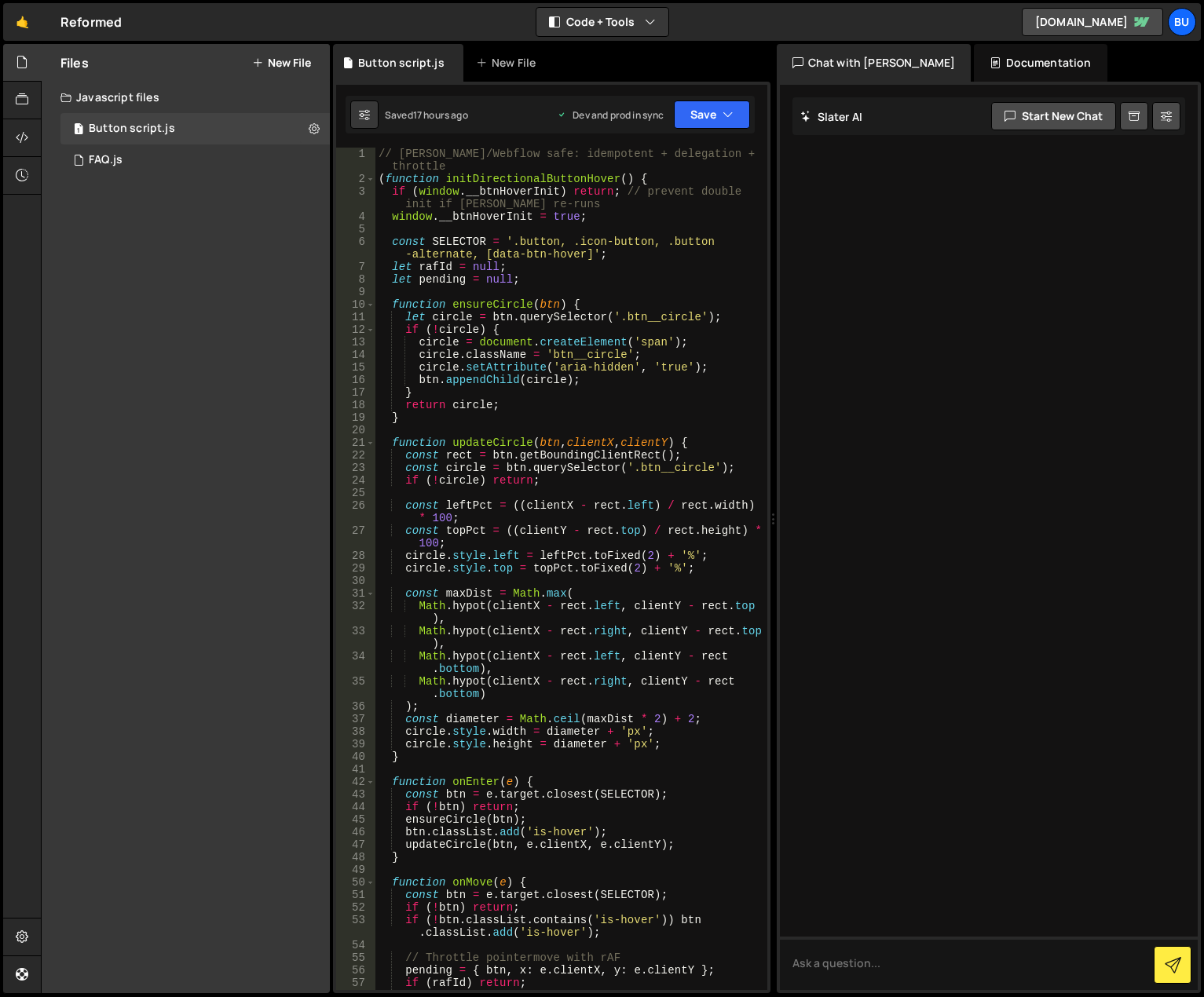
click at [120, 228] on div "Files New File Javascript files 1 Button script.js 0 0 FAQ.js 0 CSS files Copy …" at bounding box center [186, 519] width 289 height 949
click at [182, 166] on div "0 FAQ.js 0" at bounding box center [195, 159] width 269 height 31
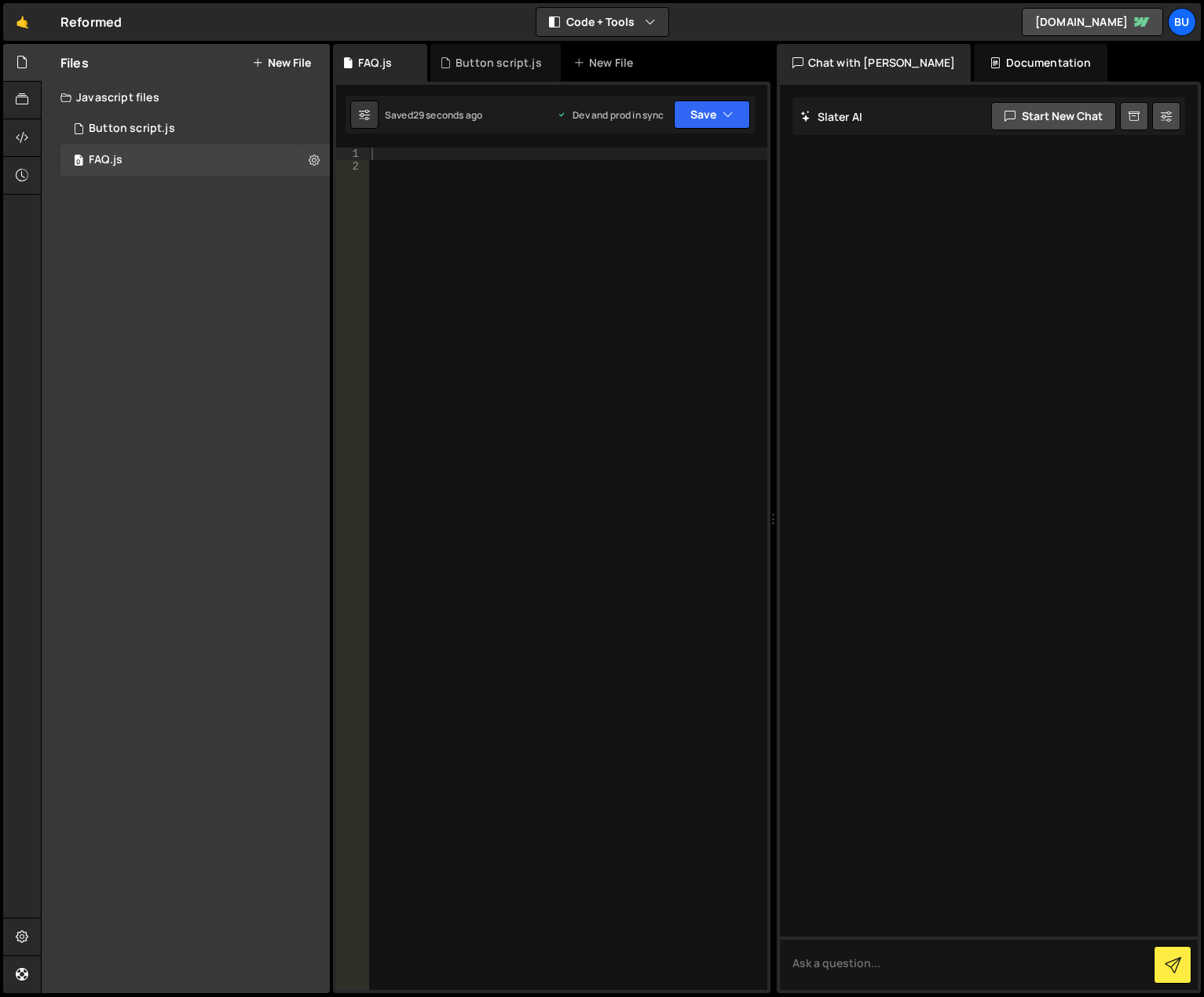
click at [524, 155] on div at bounding box center [567, 582] width 399 height 868
click at [501, 170] on div at bounding box center [567, 582] width 399 height 868
click at [475, 155] on div at bounding box center [567, 582] width 399 height 868
paste textarea "<script>"
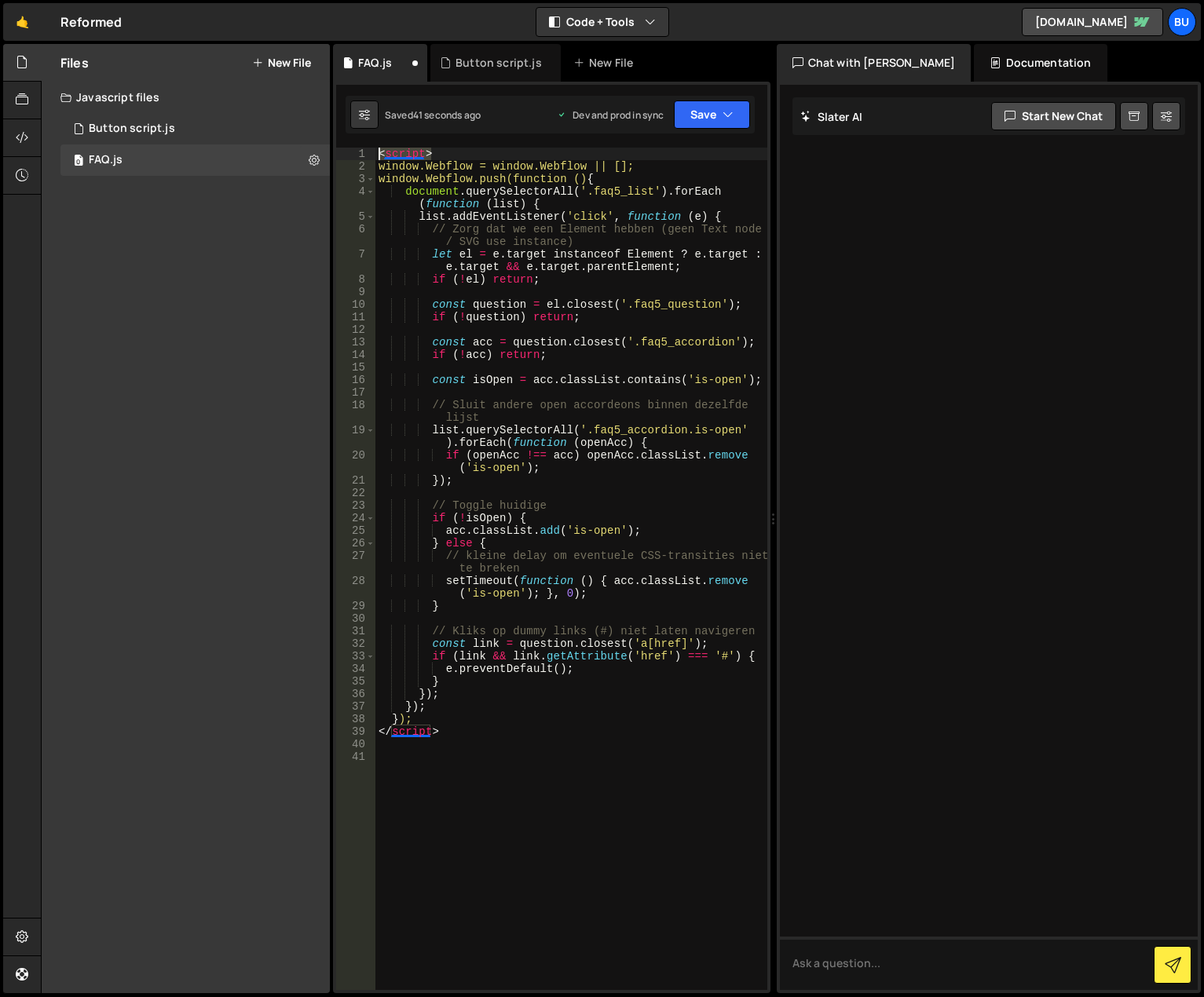
drag, startPoint x: 444, startPoint y: 152, endPoint x: 374, endPoint y: 150, distance: 70.0
click at [374, 150] on div "1 2 3 4 5 6 7 8 9 10 11 12 13 14 15 16 17 18 19 20 21 22 23 24 25 26 27 28 29 3…" at bounding box center [552, 569] width 431 height 843
type textarea "<script>"
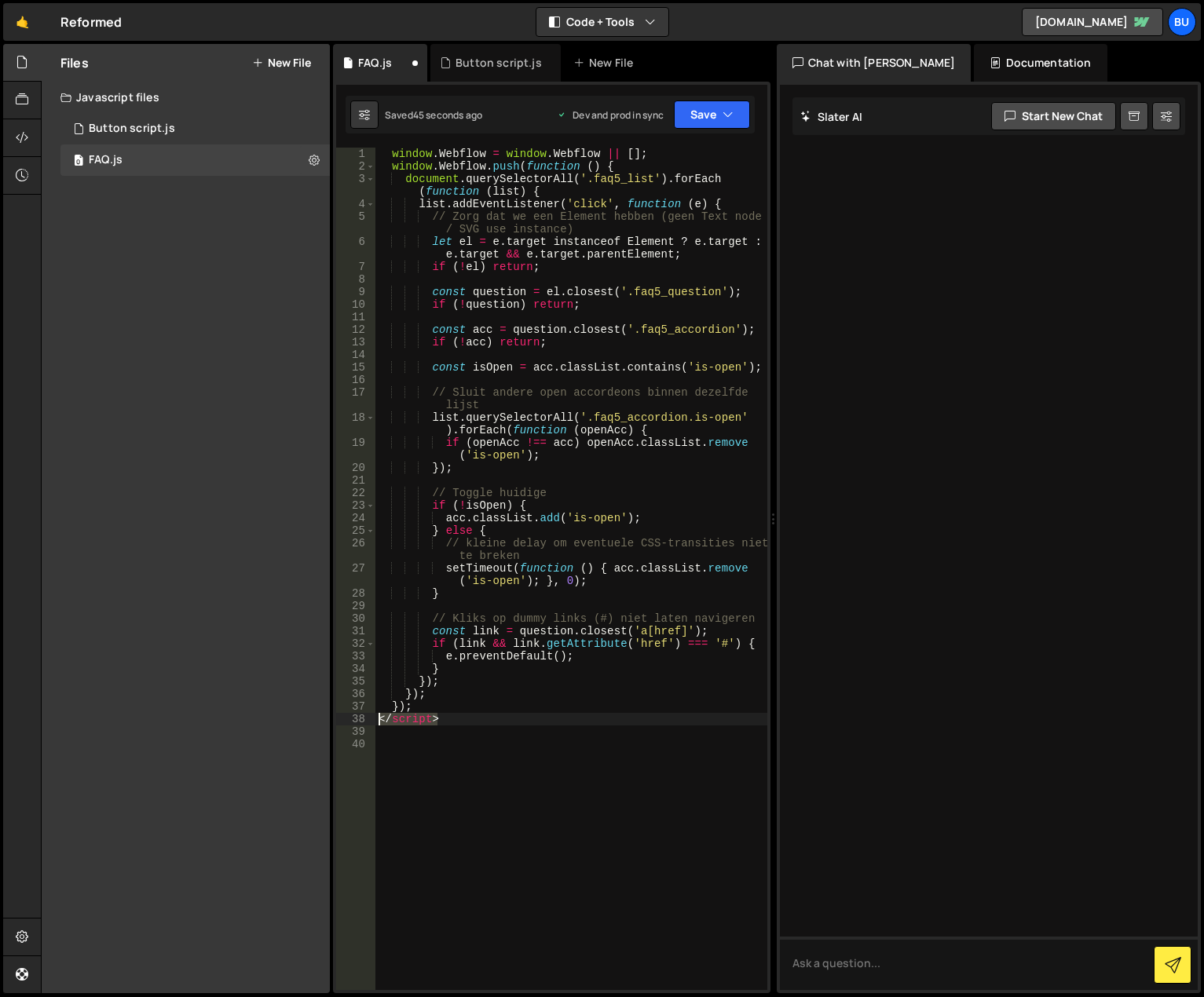
drag, startPoint x: 458, startPoint y: 721, endPoint x: 365, endPoint y: 725, distance: 93.1
click at [366, 725] on div "window.Webflow = window.Webflow || []; 1 2 3 4 5 6 7 8 9 10 11 12 13 14 15 16 1…" at bounding box center [552, 569] width 431 height 843
type textarea "</script>"
type textarea "});"
click at [704, 117] on button "Save" at bounding box center [712, 115] width 76 height 28
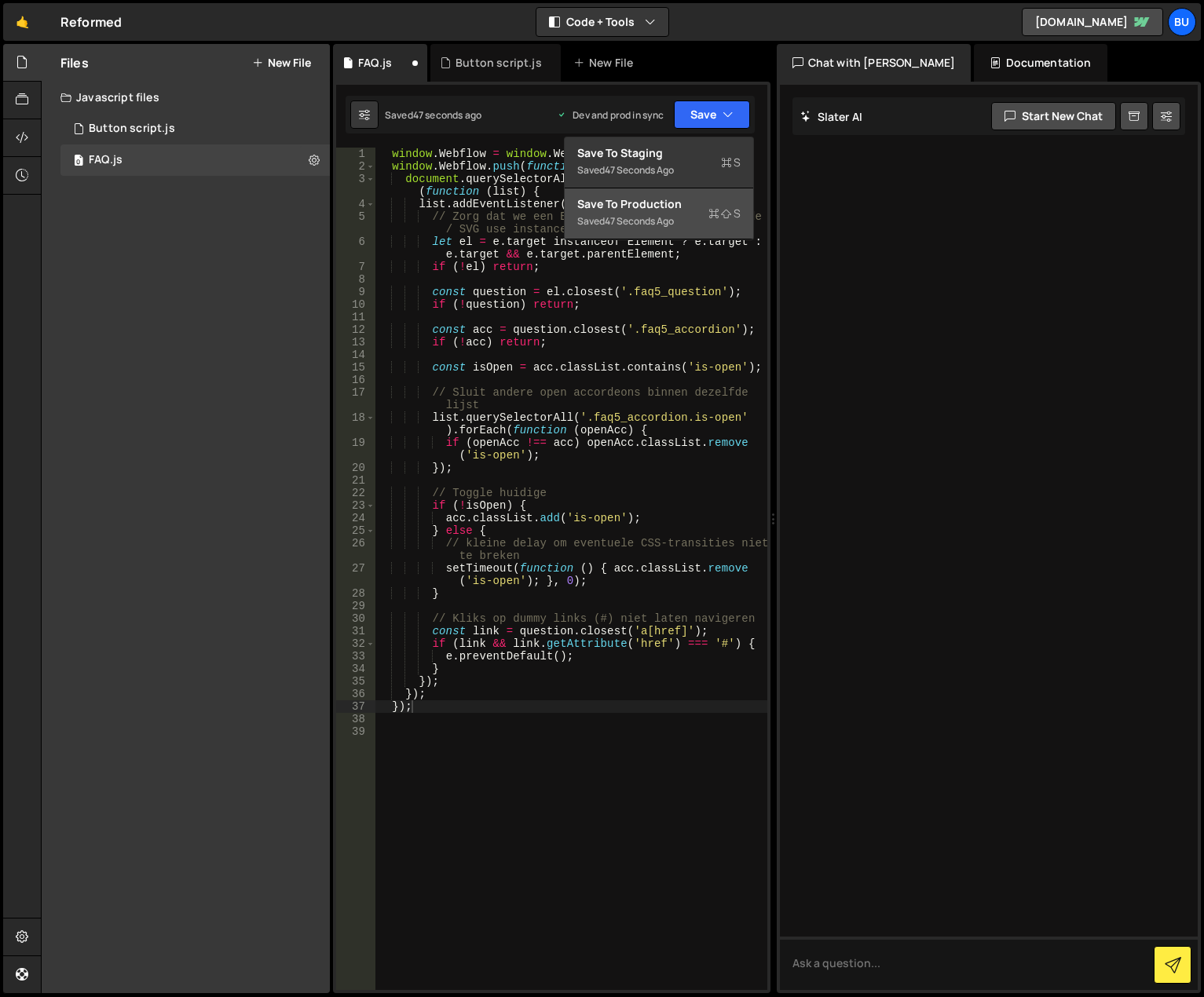
click at [683, 209] on div "Save to Production S" at bounding box center [659, 205] width 163 height 16
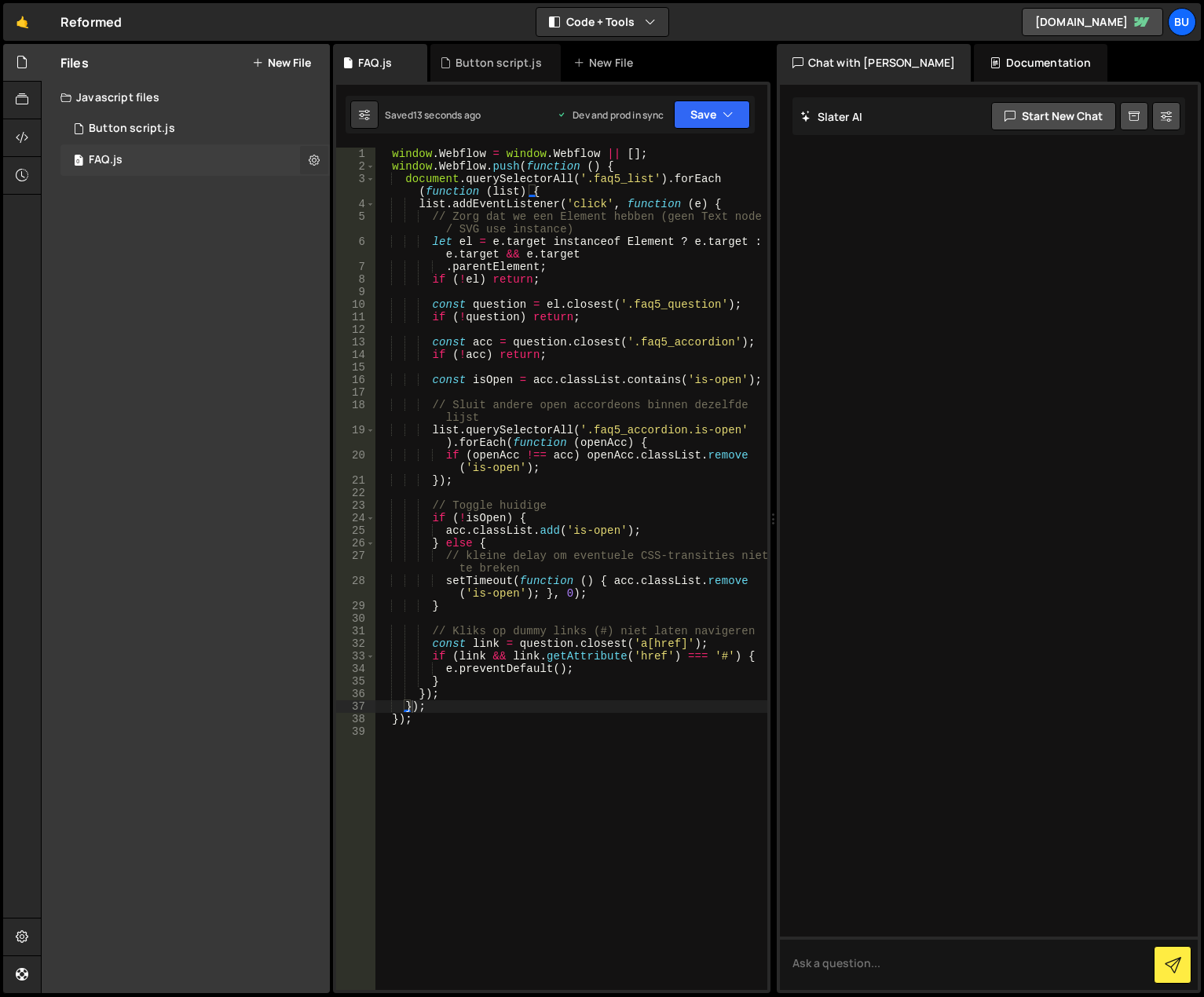
click at [309, 158] on icon at bounding box center [314, 159] width 11 height 15
type input "FAQ"
radio input "true"
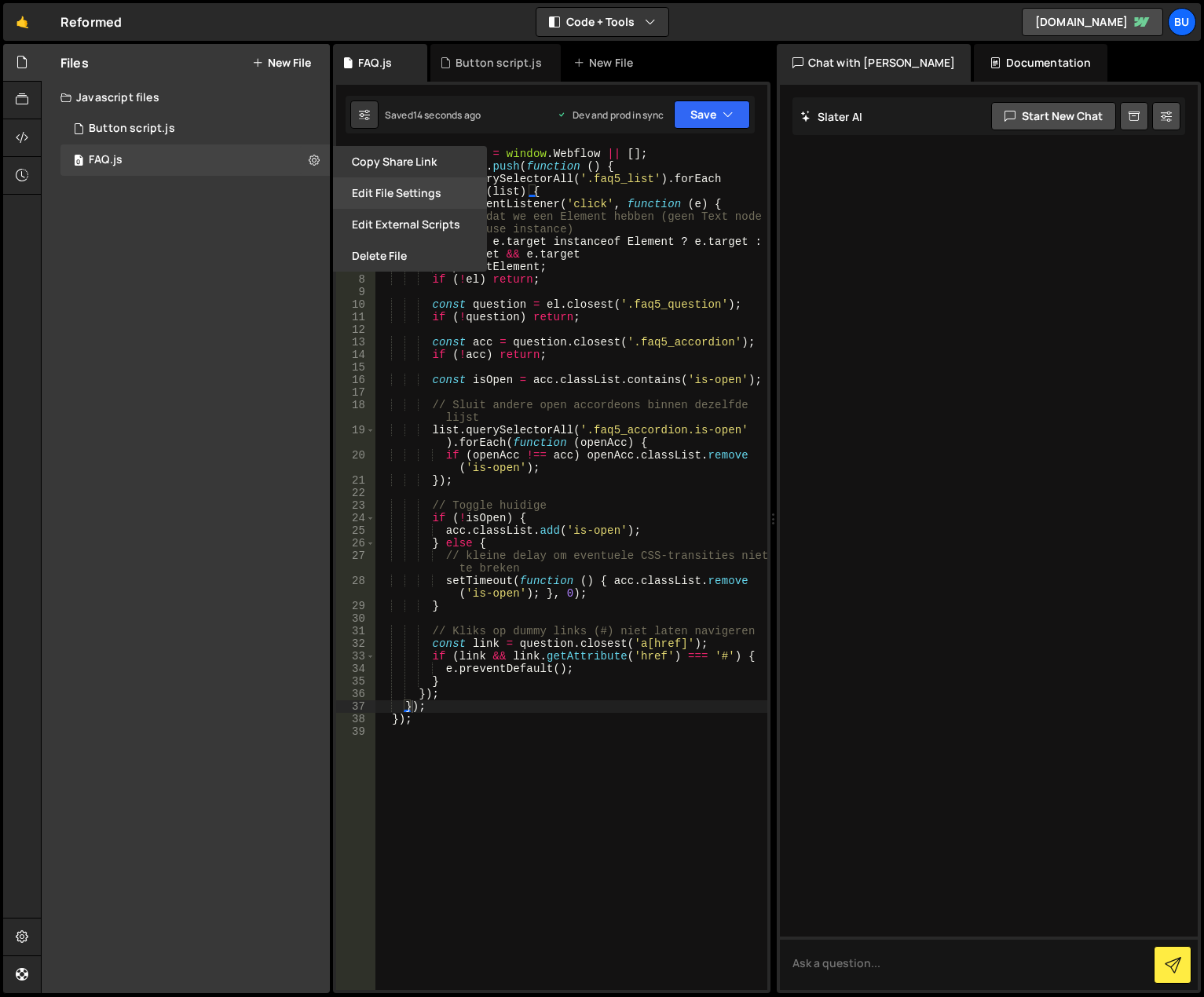
click at [372, 194] on button "Edit File Settings" at bounding box center [410, 192] width 154 height 31
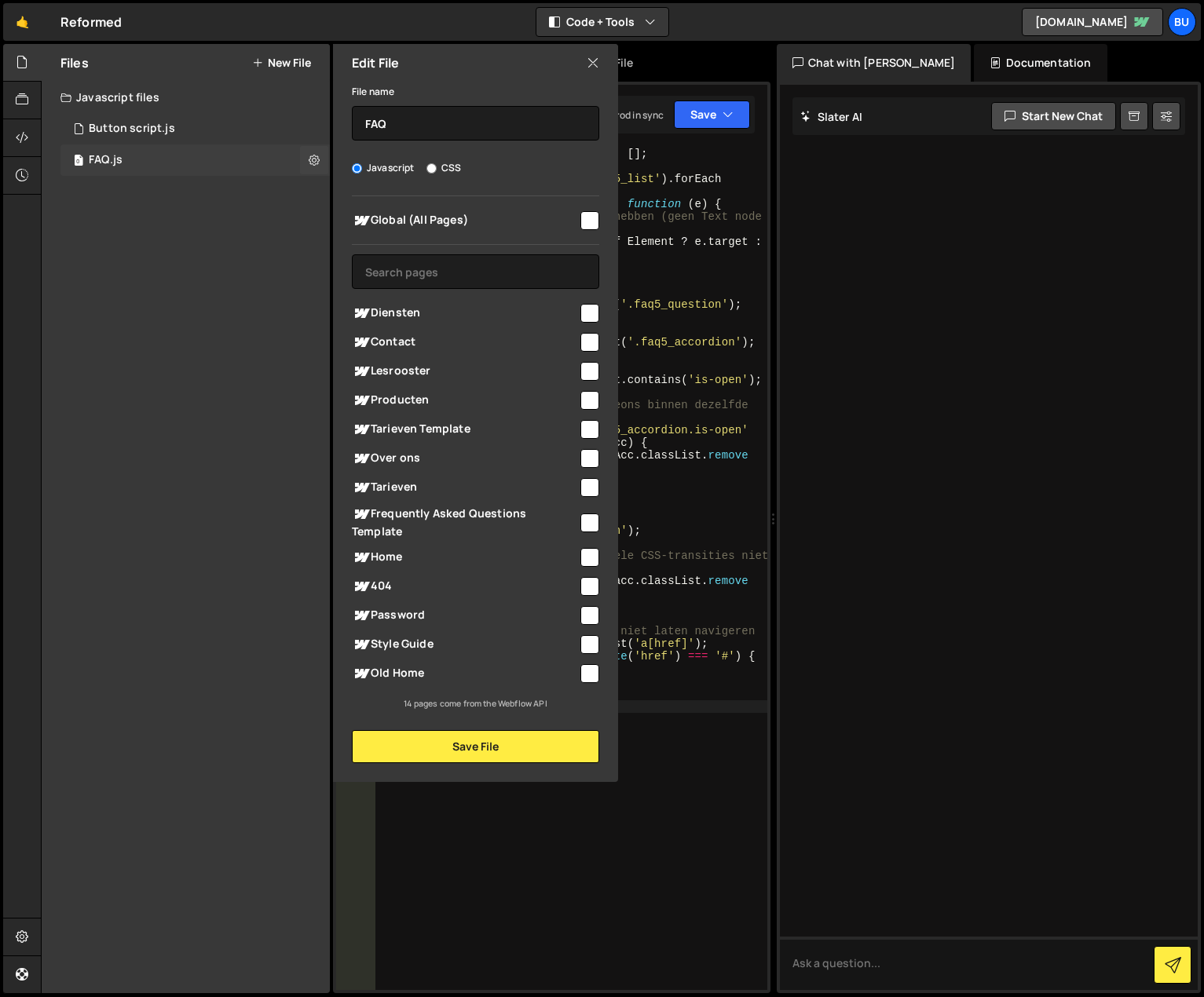
click at [199, 163] on div "0 FAQ.js 0" at bounding box center [195, 159] width 269 height 31
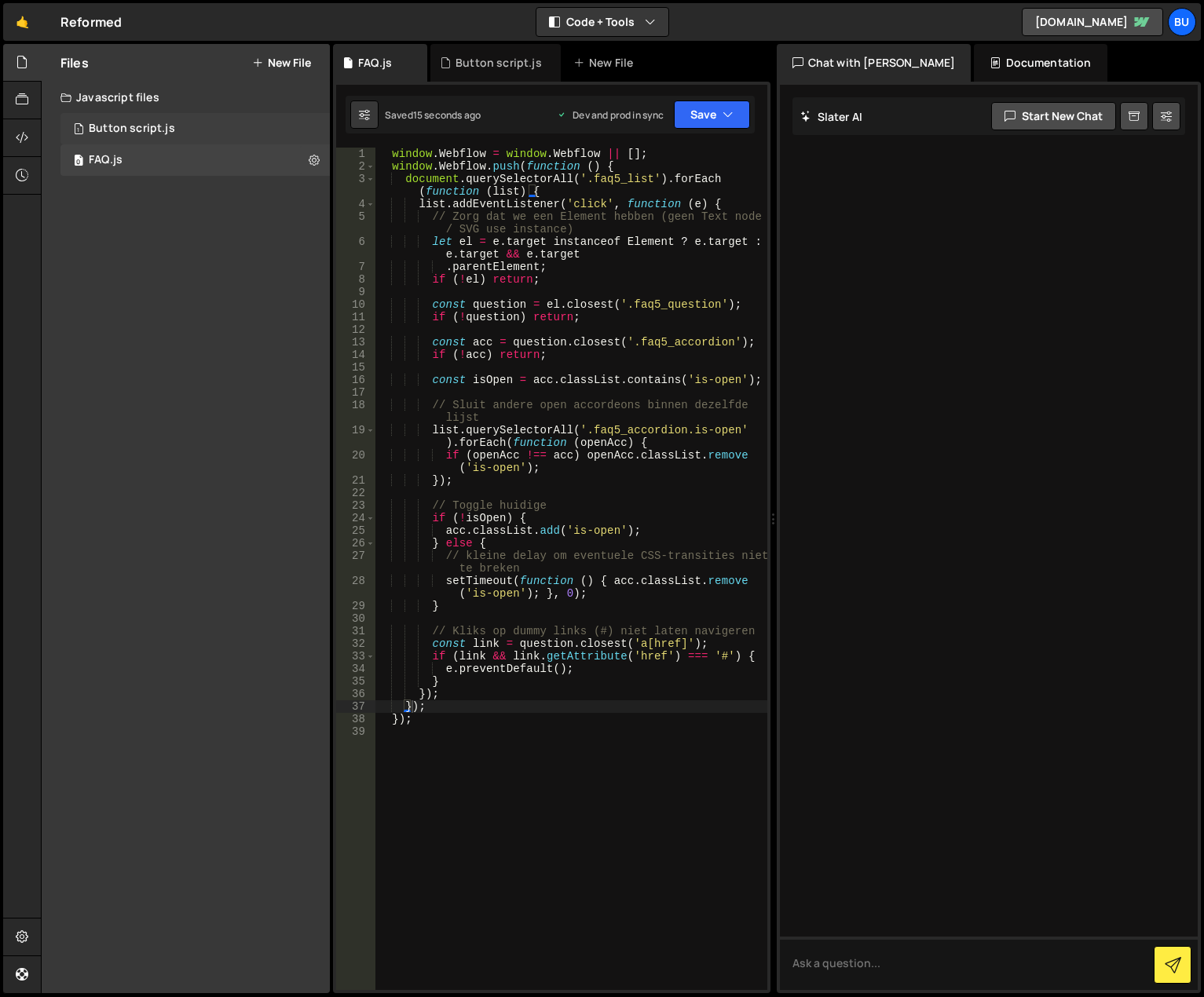
click at [212, 120] on div "1 Button script.js 0" at bounding box center [195, 128] width 269 height 31
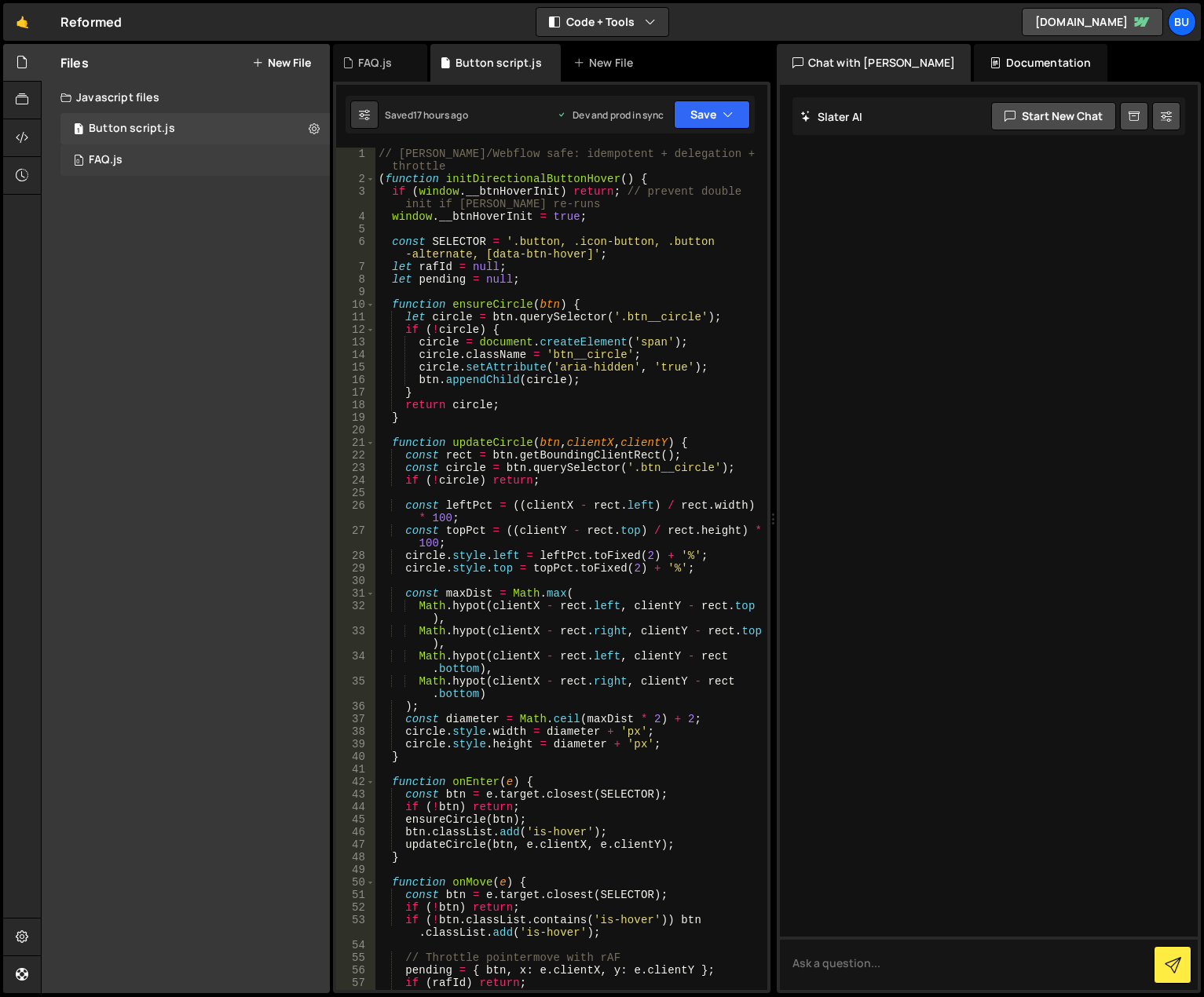
click at [227, 157] on div "0 FAQ.js 0" at bounding box center [195, 159] width 269 height 31
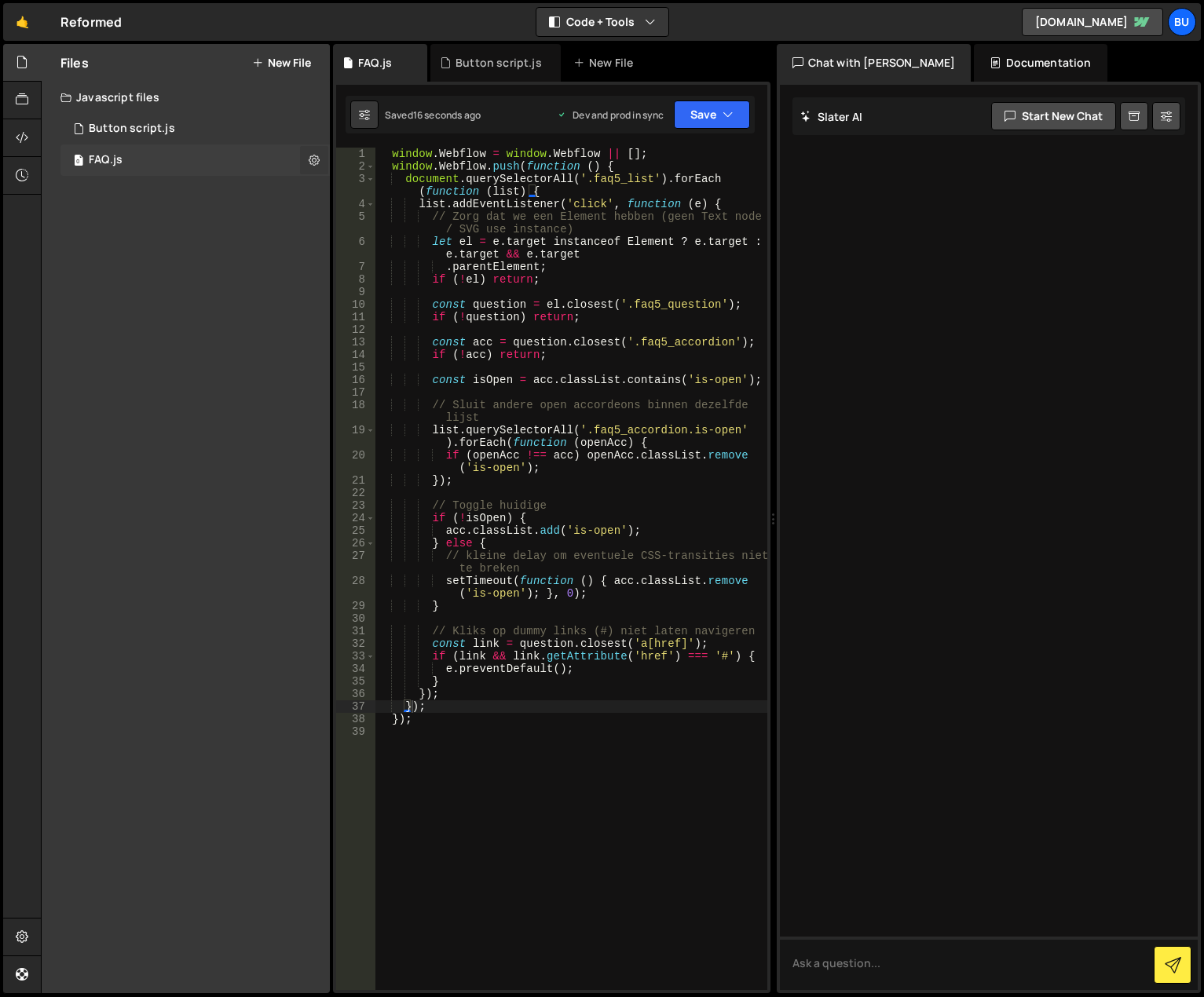
click at [319, 162] on icon at bounding box center [314, 159] width 11 height 15
type input "FAQ"
radio input "true"
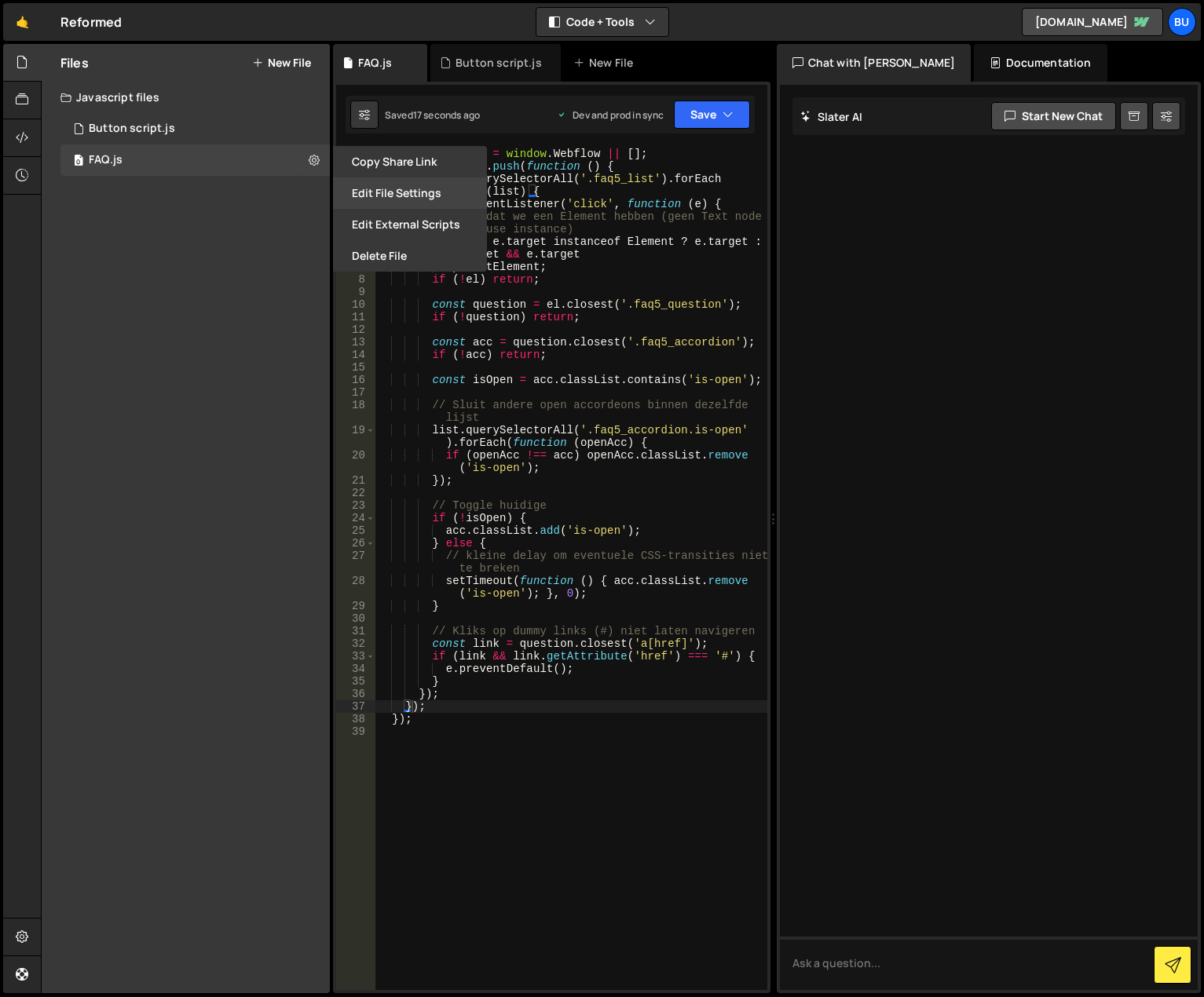
click at [365, 192] on button "Edit File Settings" at bounding box center [410, 192] width 154 height 31
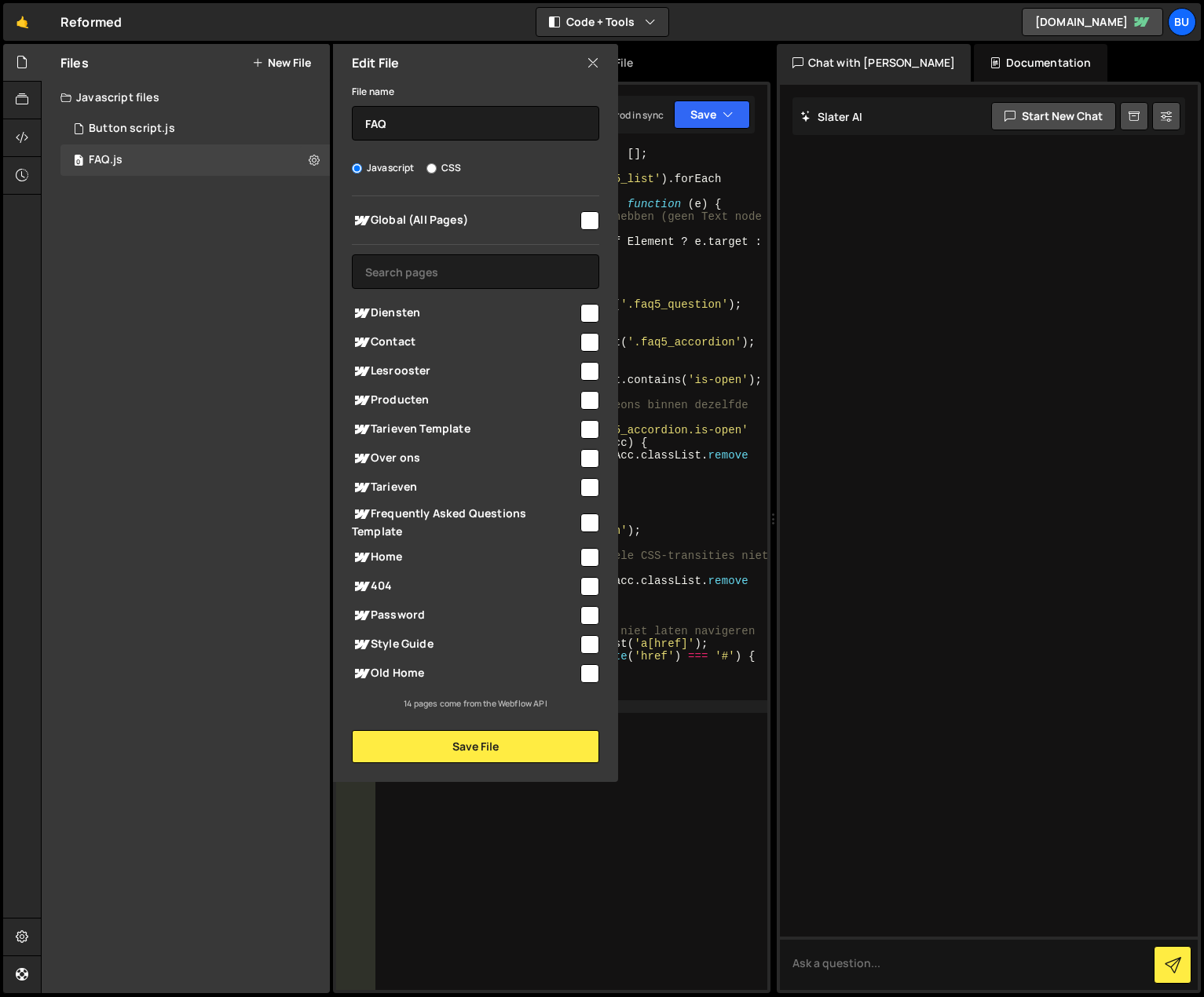
click at [219, 199] on div "Files New File Javascript files 1 Button script.js 0 0 FAQ.js 0 CSS files Copy …" at bounding box center [186, 519] width 289 height 949
click at [688, 759] on div "window . Webflow = window . Webflow || [ ] ; window . Webflow . push ( function…" at bounding box center [571, 582] width 392 height 868
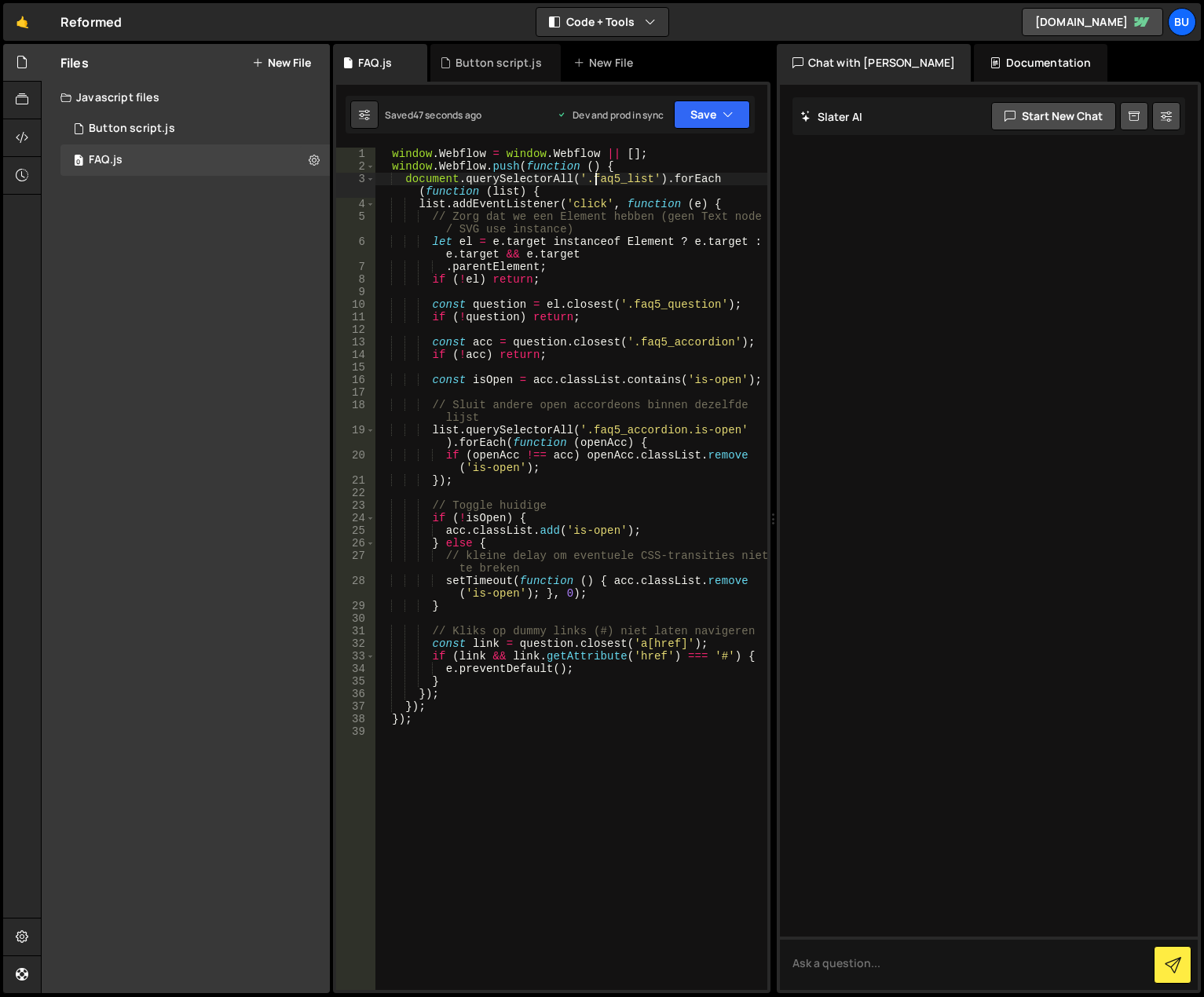
click at [598, 175] on div "window . Webflow = window . Webflow || [ ] ; window . Webflow . push ( function…" at bounding box center [571, 582] width 392 height 868
click at [698, 241] on div "window . Webflow = window . Webflow || [ ] ; window . Webflow . push ( function…" at bounding box center [571, 582] width 392 height 868
click at [518, 259] on div "window . Webflow = window . Webflow || [ ] ; window . Webflow . push ( function…" at bounding box center [571, 582] width 392 height 868
click at [583, 257] on div "window . Webflow = window . Webflow || [ ] ; window . Webflow . push ( function…" at bounding box center [571, 582] width 392 height 868
click at [532, 240] on div "window . Webflow = window . Webflow || [ ] ; window . Webflow . push ( function…" at bounding box center [571, 582] width 392 height 868
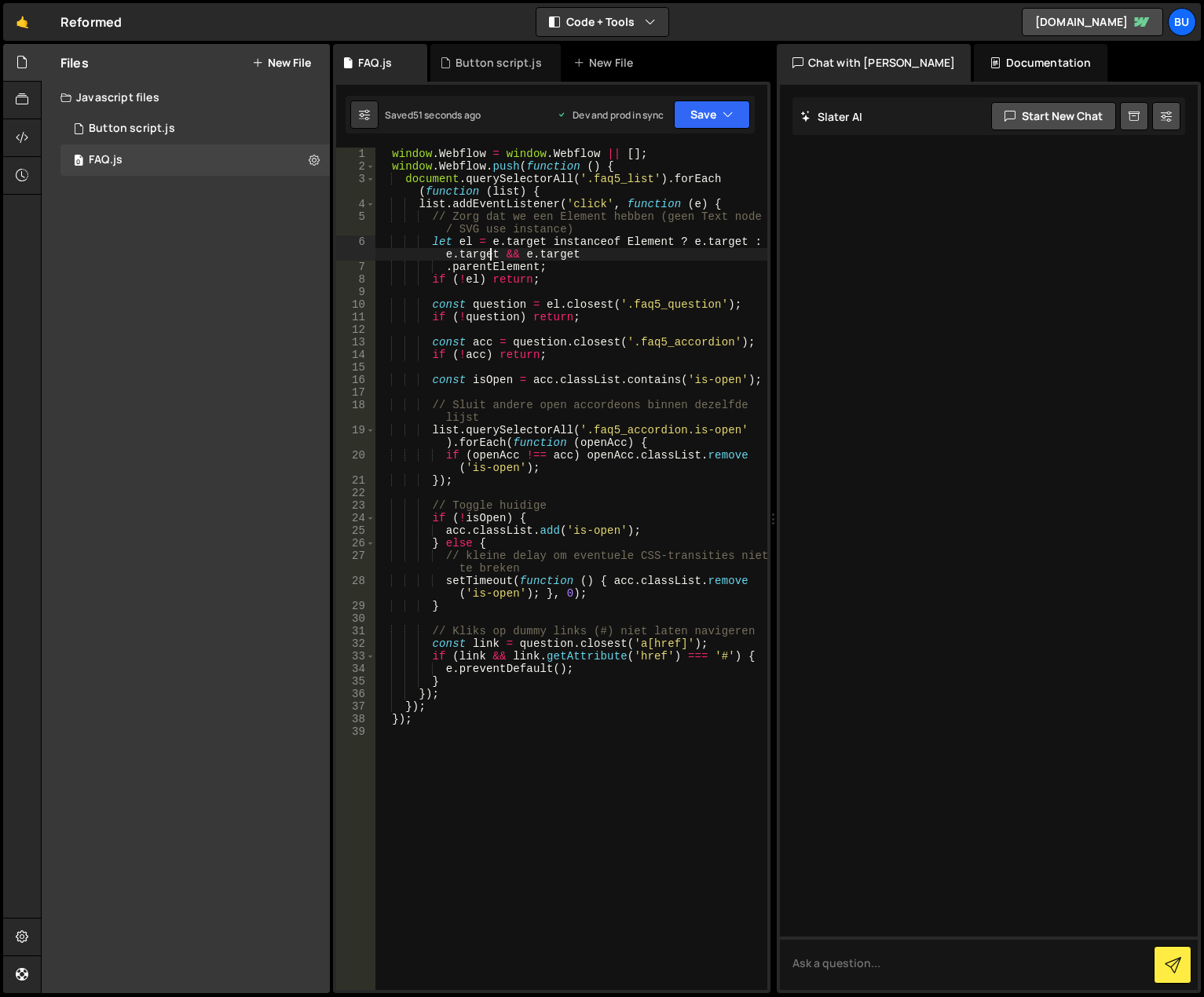
click at [490, 249] on div "window . Webflow = window . Webflow || [ ] ; window . Webflow . push ( function…" at bounding box center [571, 582] width 392 height 868
click at [526, 252] on div "window . Webflow = window . Webflow || [ ] ; window . Webflow . push ( function…" at bounding box center [571, 582] width 392 height 868
click at [491, 421] on div "window . Webflow = window . Webflow || [ ] ; window . Webflow . push ( function…" at bounding box center [571, 582] width 392 height 868
type textarea "// Sluit andere open accordeons binnen dezelfde lijst"
click at [657, 365] on div "window . Webflow = window . Webflow || [ ] ; window . Webflow . push ( function…" at bounding box center [571, 582] width 392 height 868
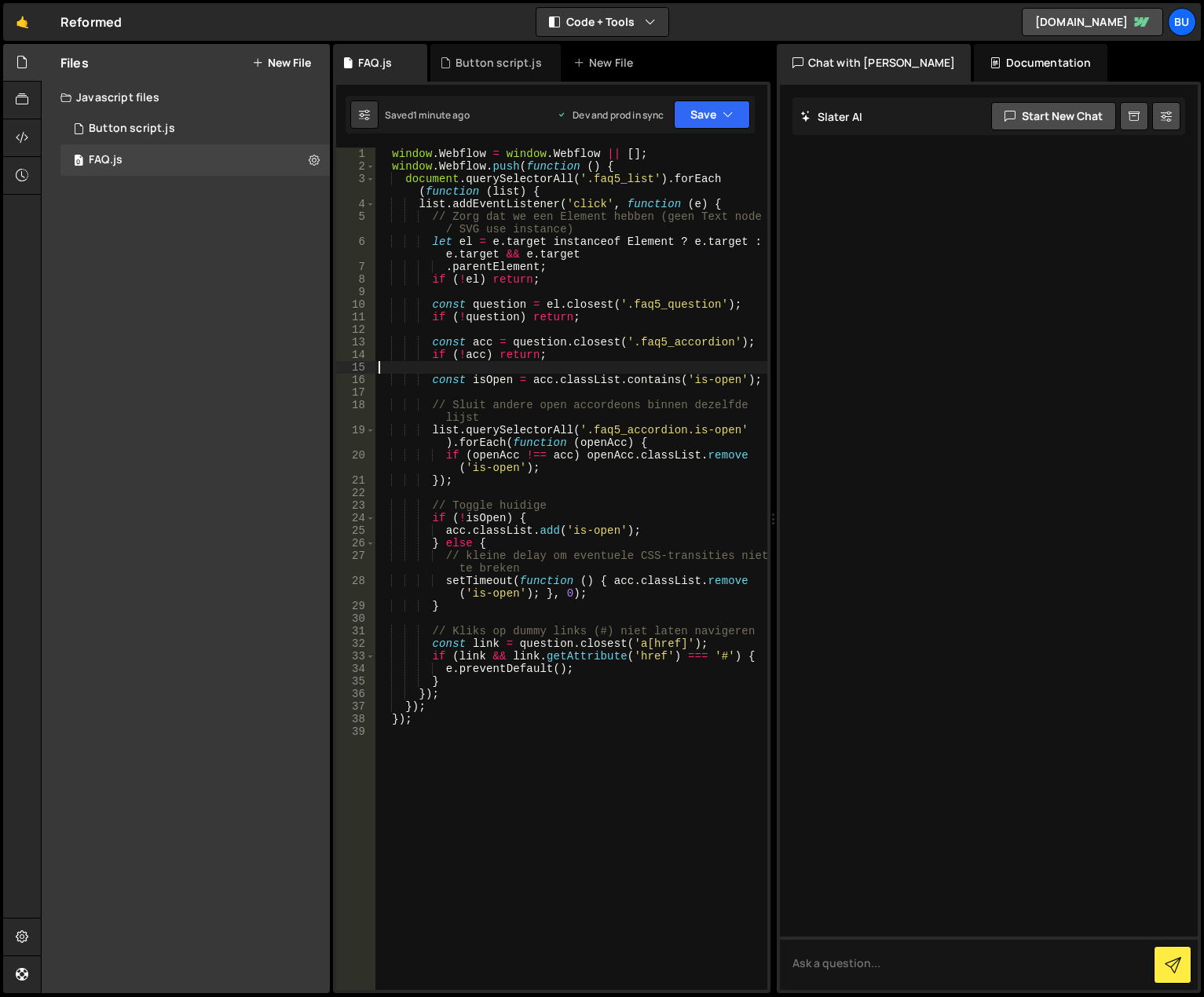
click at [546, 506] on div "window . Webflow = window . Webflow || [ ] ; window . Webflow . push ( function…" at bounding box center [571, 582] width 392 height 868
type textarea "});"
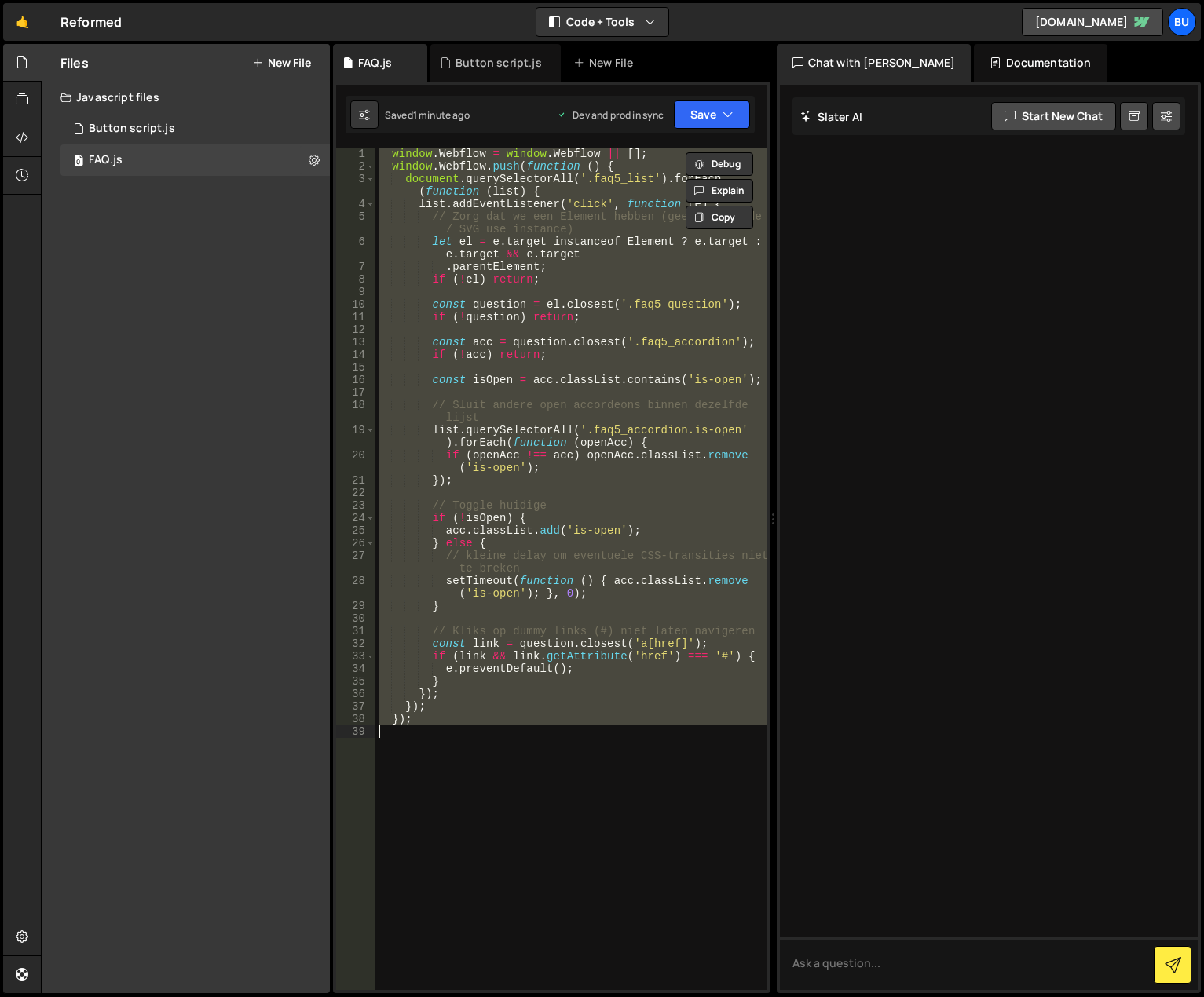
paste textarea
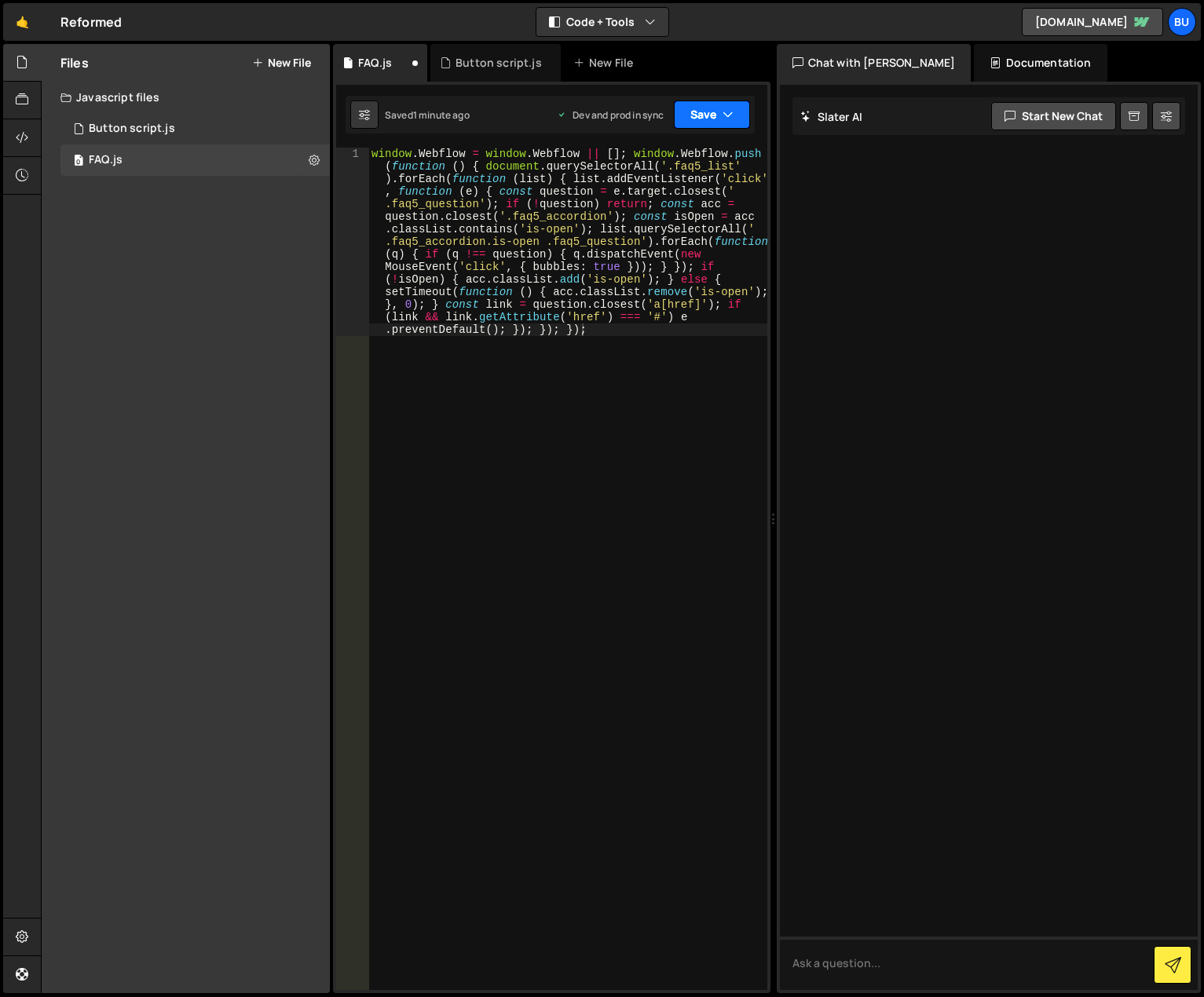
click at [712, 113] on button "Save" at bounding box center [712, 115] width 76 height 28
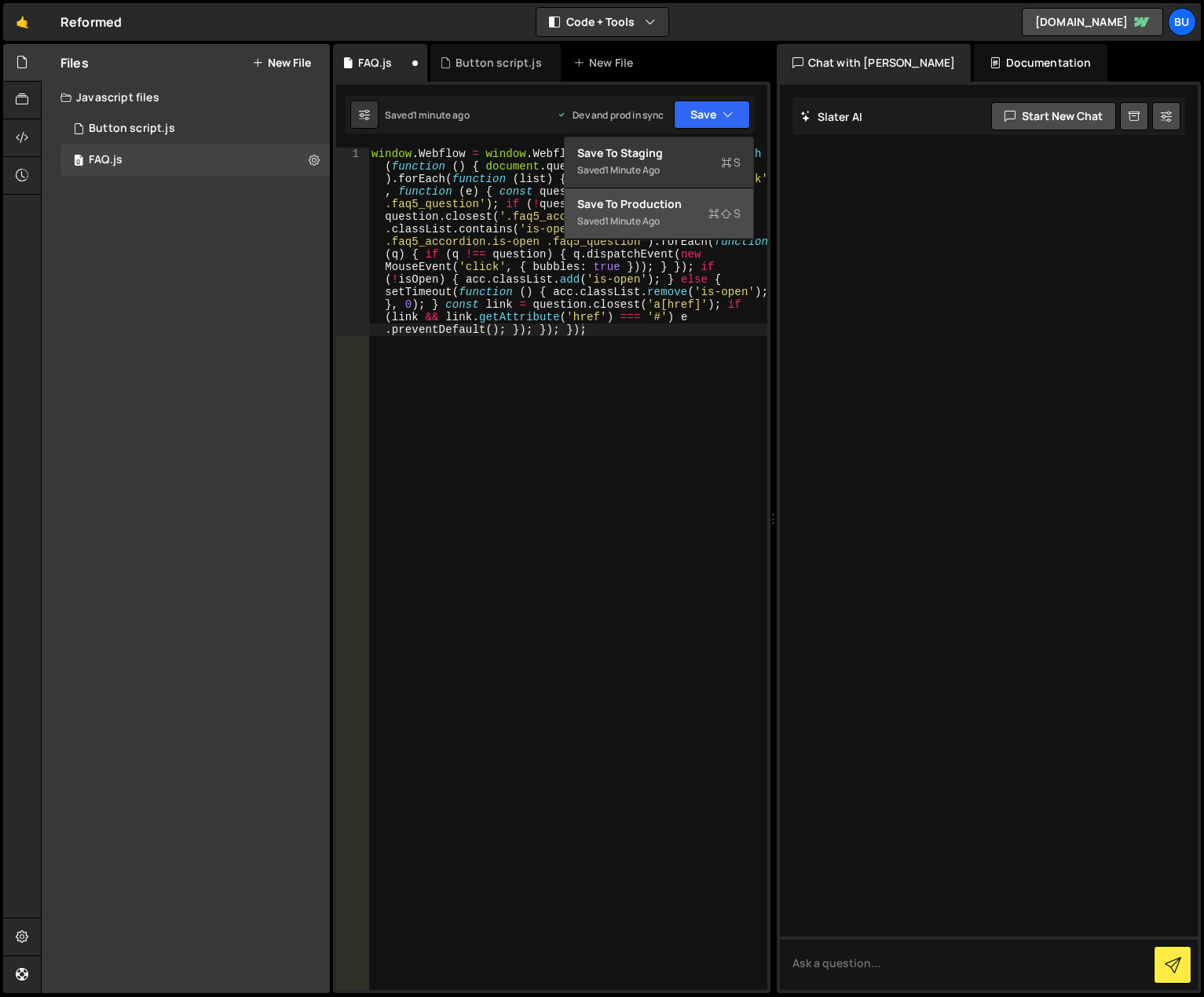
click at [698, 206] on div "Save to Production S" at bounding box center [659, 205] width 163 height 16
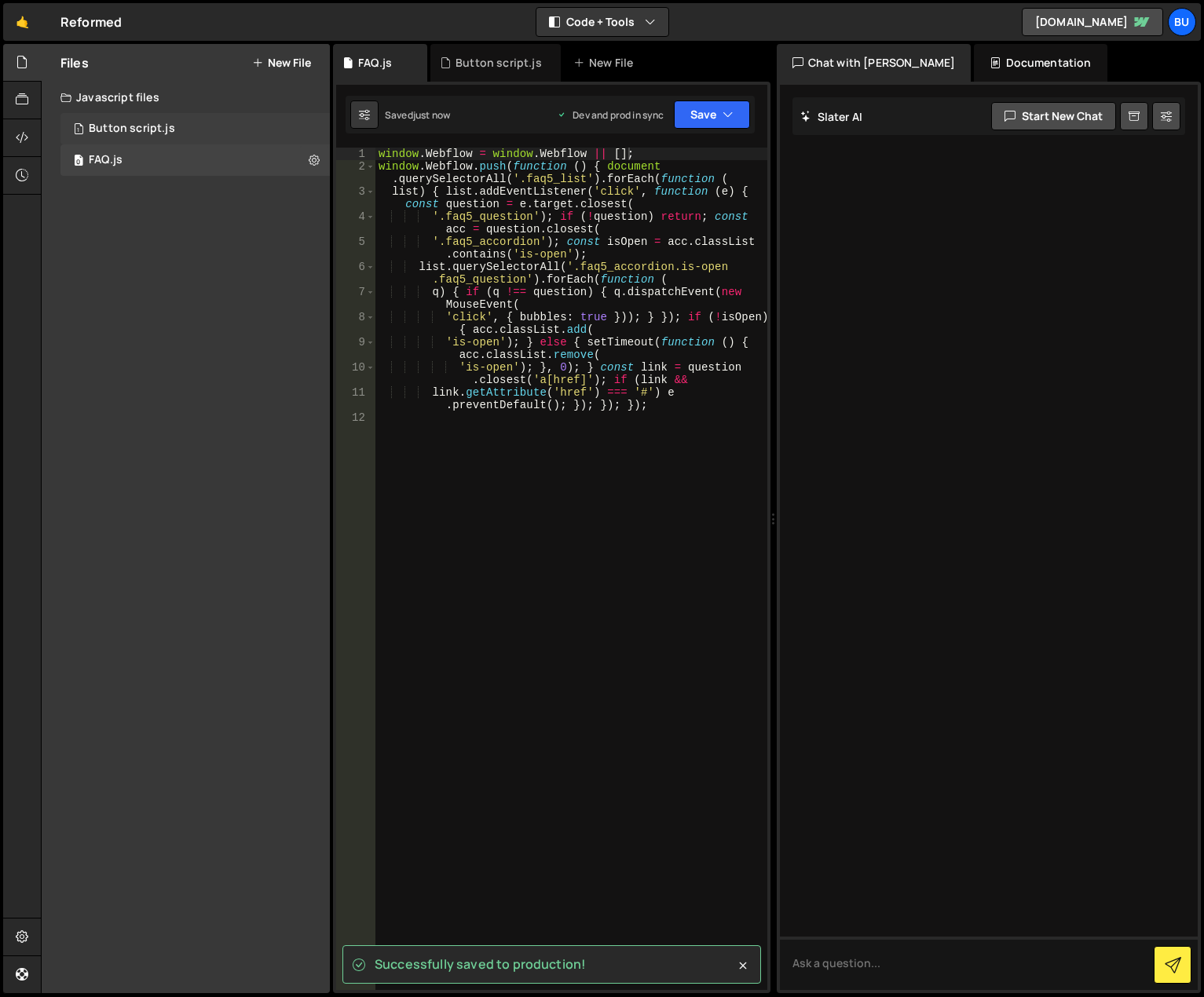
click at [232, 129] on div "1 Button script.js 0" at bounding box center [195, 128] width 269 height 31
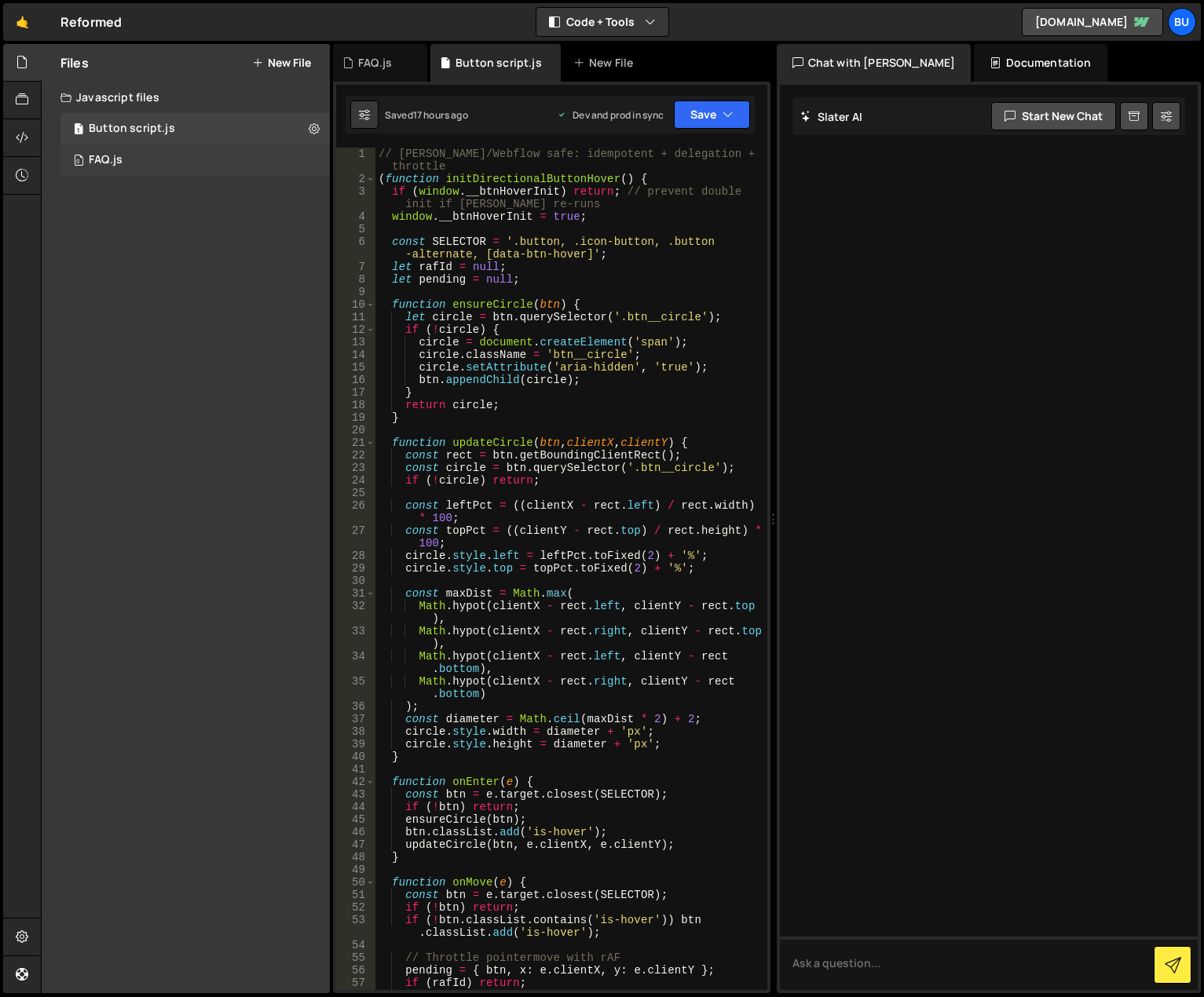
click at [211, 161] on div "0 FAQ.js 0" at bounding box center [195, 159] width 269 height 31
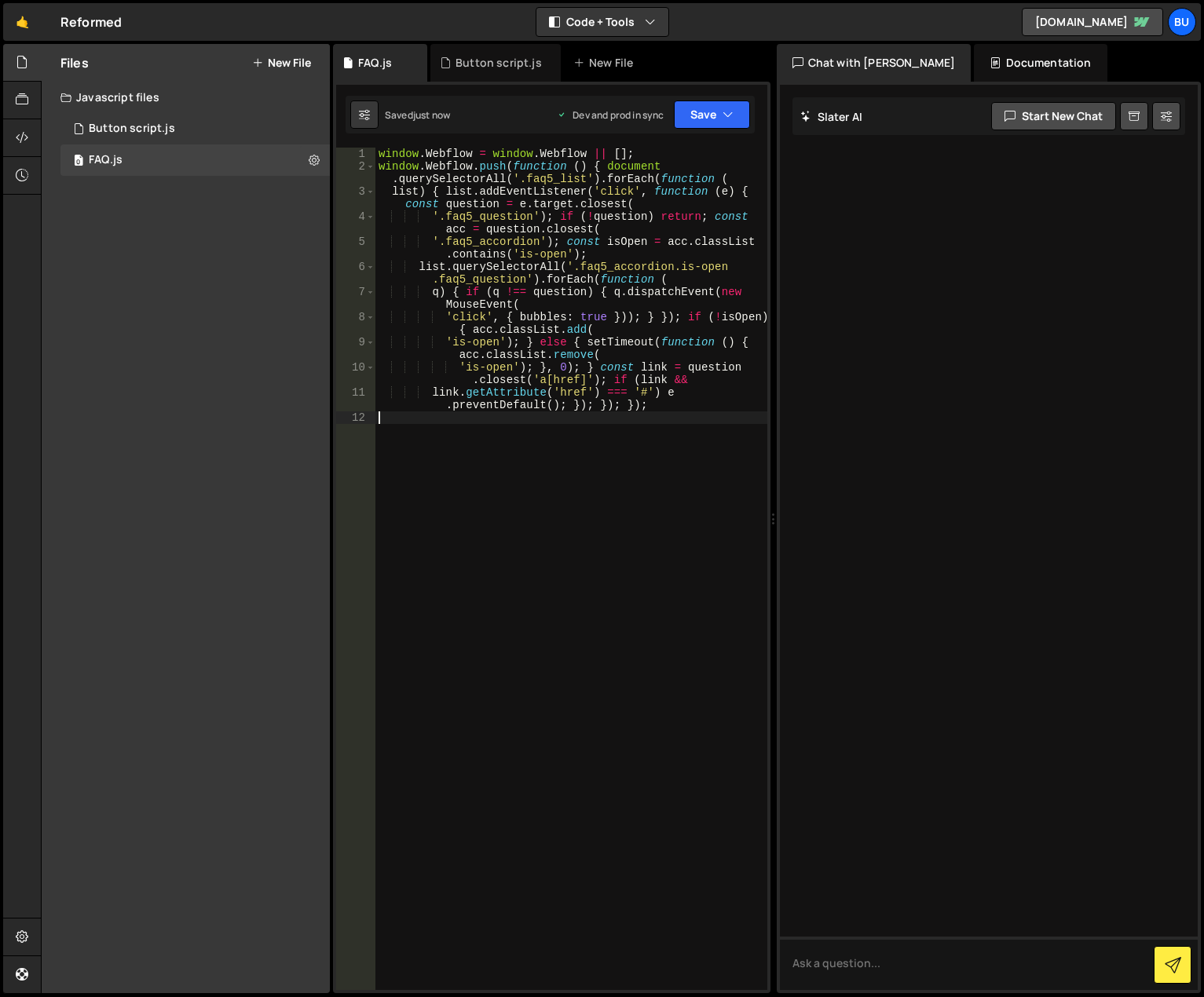
click at [609, 439] on div "window . Webflow = window . Webflow || [ ] ; window . Webflow . push ( function…" at bounding box center [571, 582] width 392 height 868
click at [652, 449] on div "window . Webflow = window . Webflow || [ ] ; window . Webflow . push ( function…" at bounding box center [571, 582] width 392 height 868
click at [406, 175] on div "window . Webflow = window . Webflow || [ ] ; window . Webflow . push ( function…" at bounding box center [571, 582] width 392 height 868
click at [627, 360] on div "window . Webflow = window . Webflow || [ ] ; window . Webflow . push ( function…" at bounding box center [571, 582] width 392 height 868
type textarea "'is-open'); } else { setTimeout(function () { acc.classList.remove("
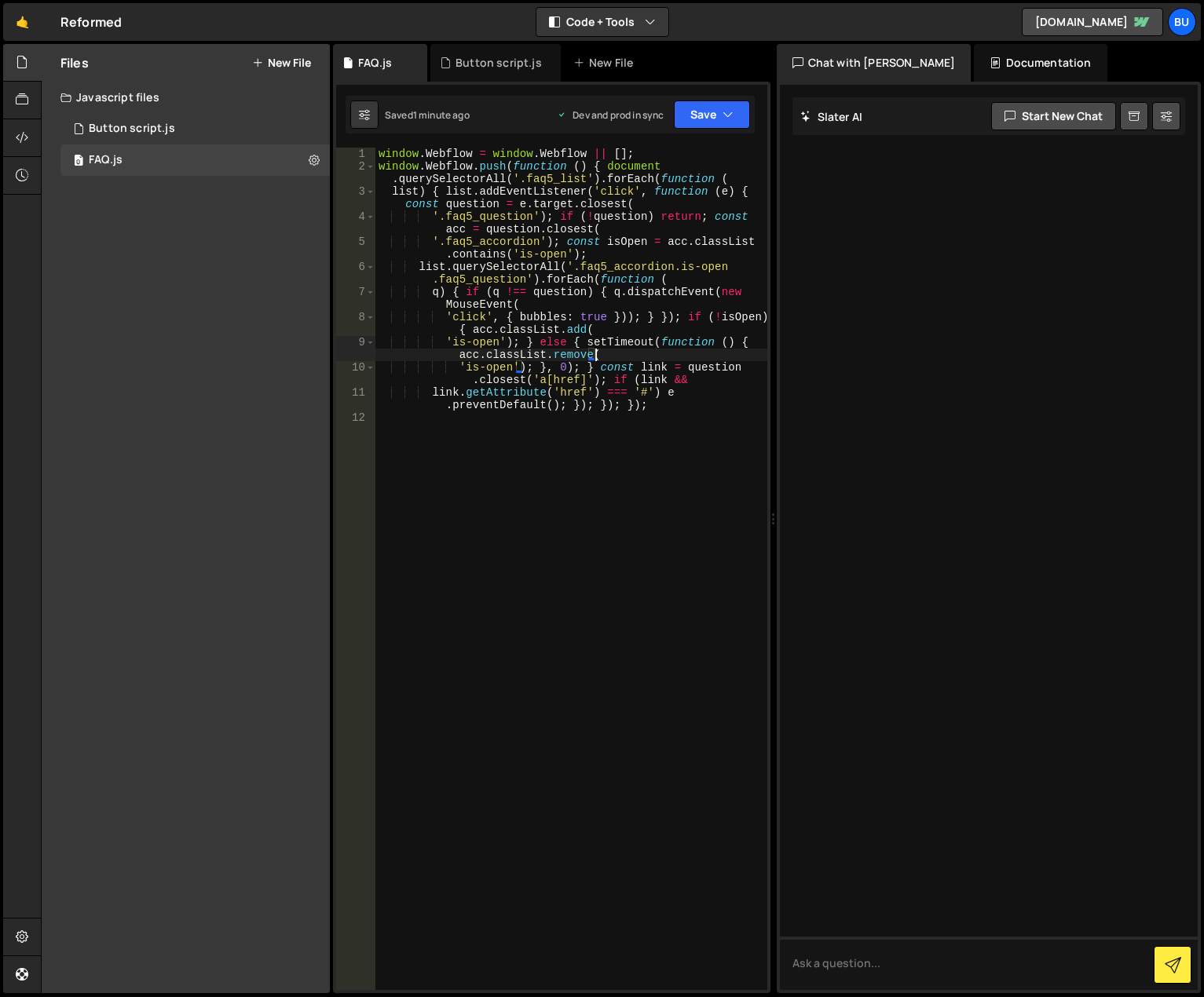
click at [683, 470] on div "window . Webflow = window . Webflow || [ ] ; window . Webflow . push ( function…" at bounding box center [571, 582] width 392 height 868
type textarea "link.getAttribute('href') === '#') e.preventDefault(); }); }); });"
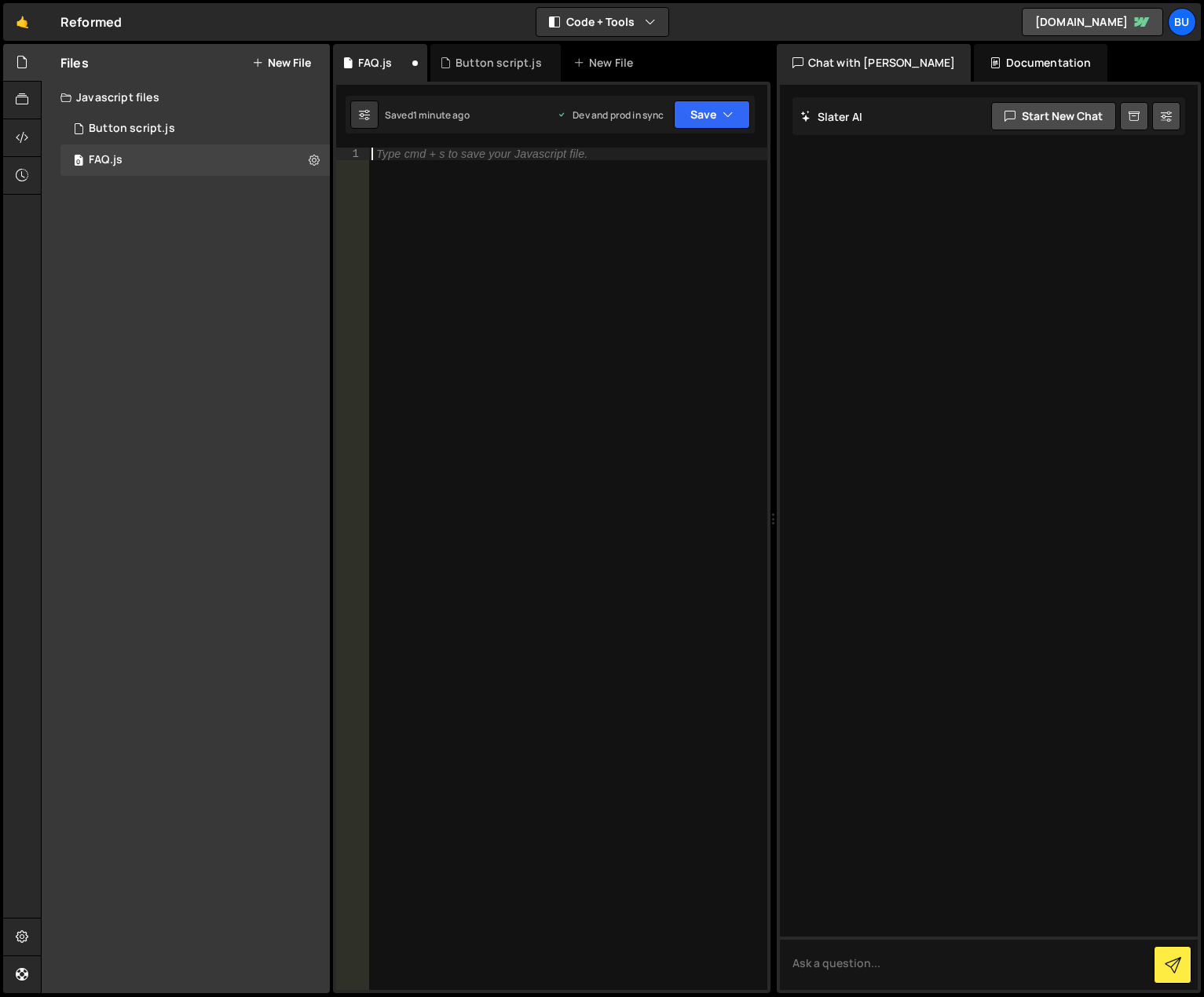
type textarea "link.getAttribute('href') === '#') e.preventDefault(); }); }); });"
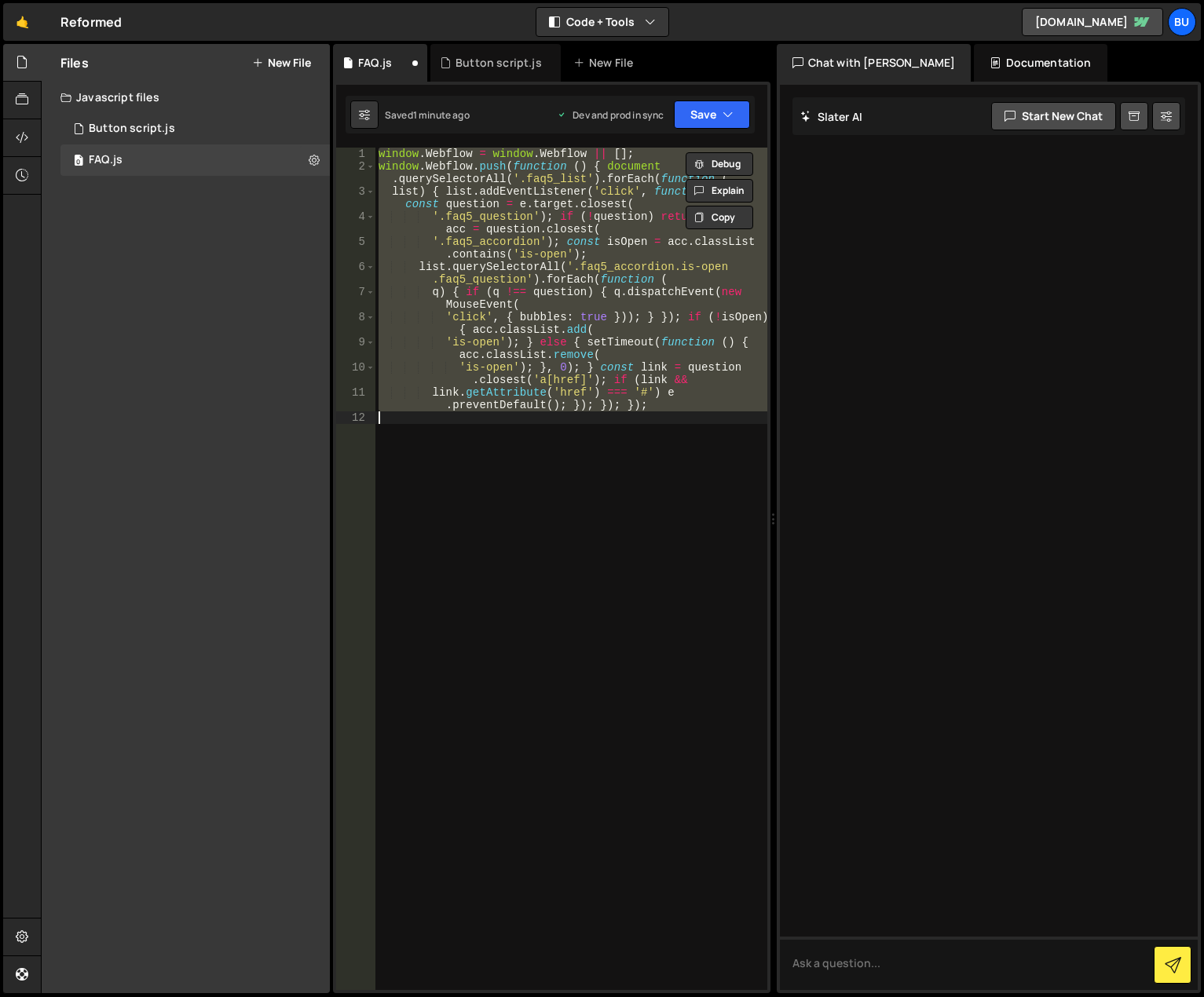
click at [662, 462] on div "window . Webflow = window . Webflow || [ ] ; window . Webflow . push ( function…" at bounding box center [571, 569] width 392 height 843
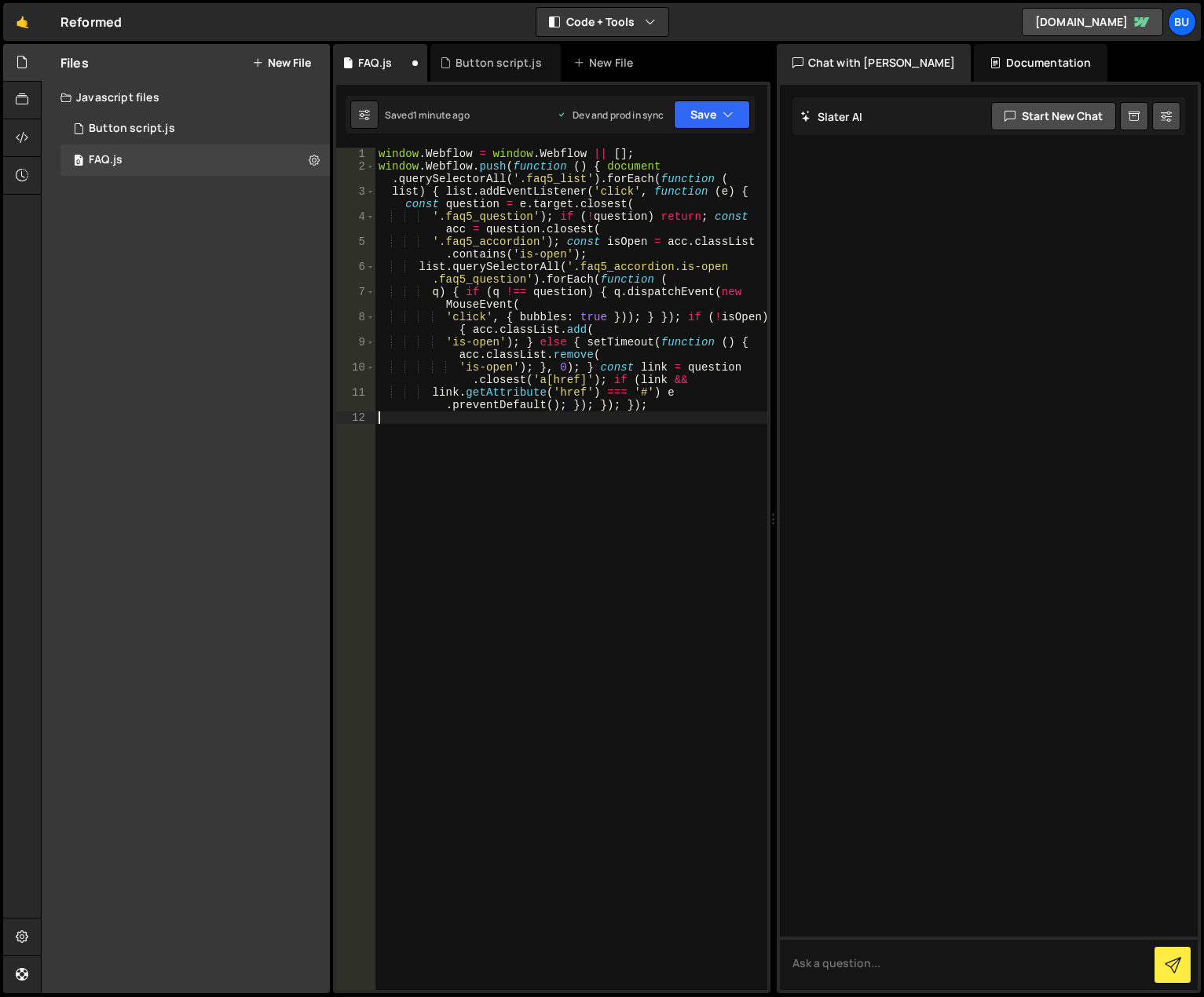
type textarea "link.getAttribute('href') === '#') e.preventDefault(); }); }); });"
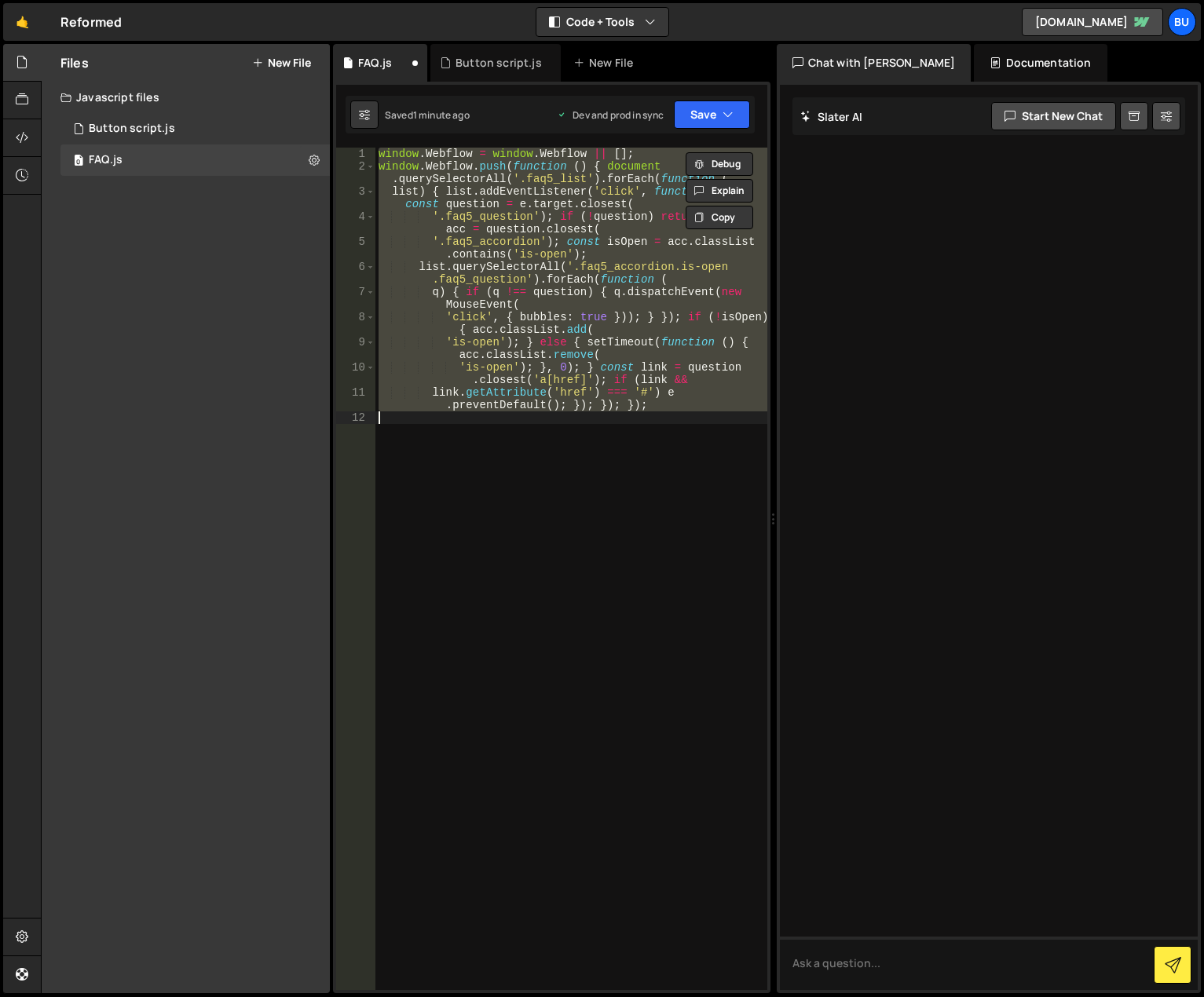
click at [582, 460] on div "window . Webflow = window . Webflow || [ ] ; window . Webflow . push ( function…" at bounding box center [571, 569] width 392 height 843
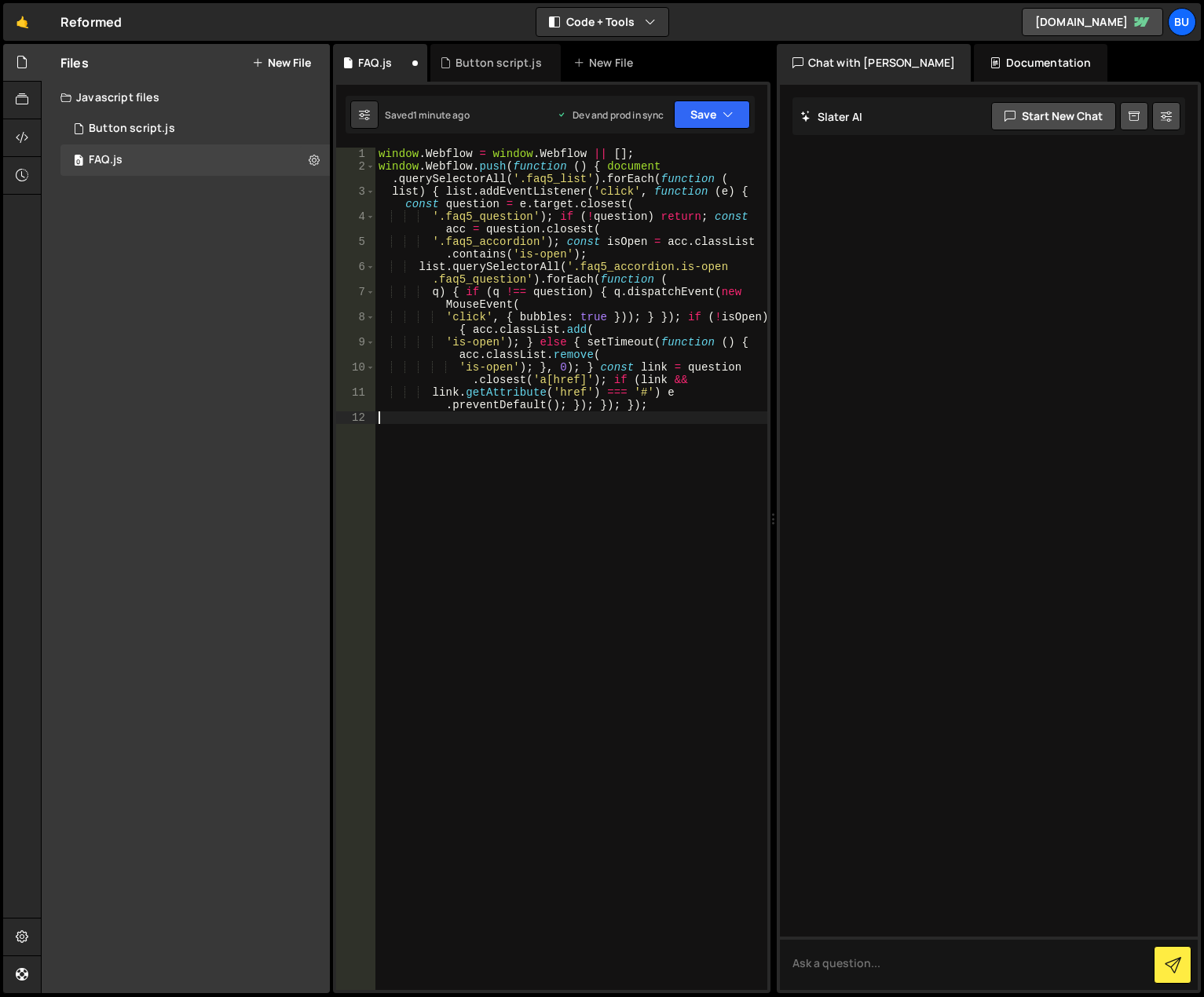
type textarea "link.getAttribute('href') === '#') e.preventDefault(); }); }); });"
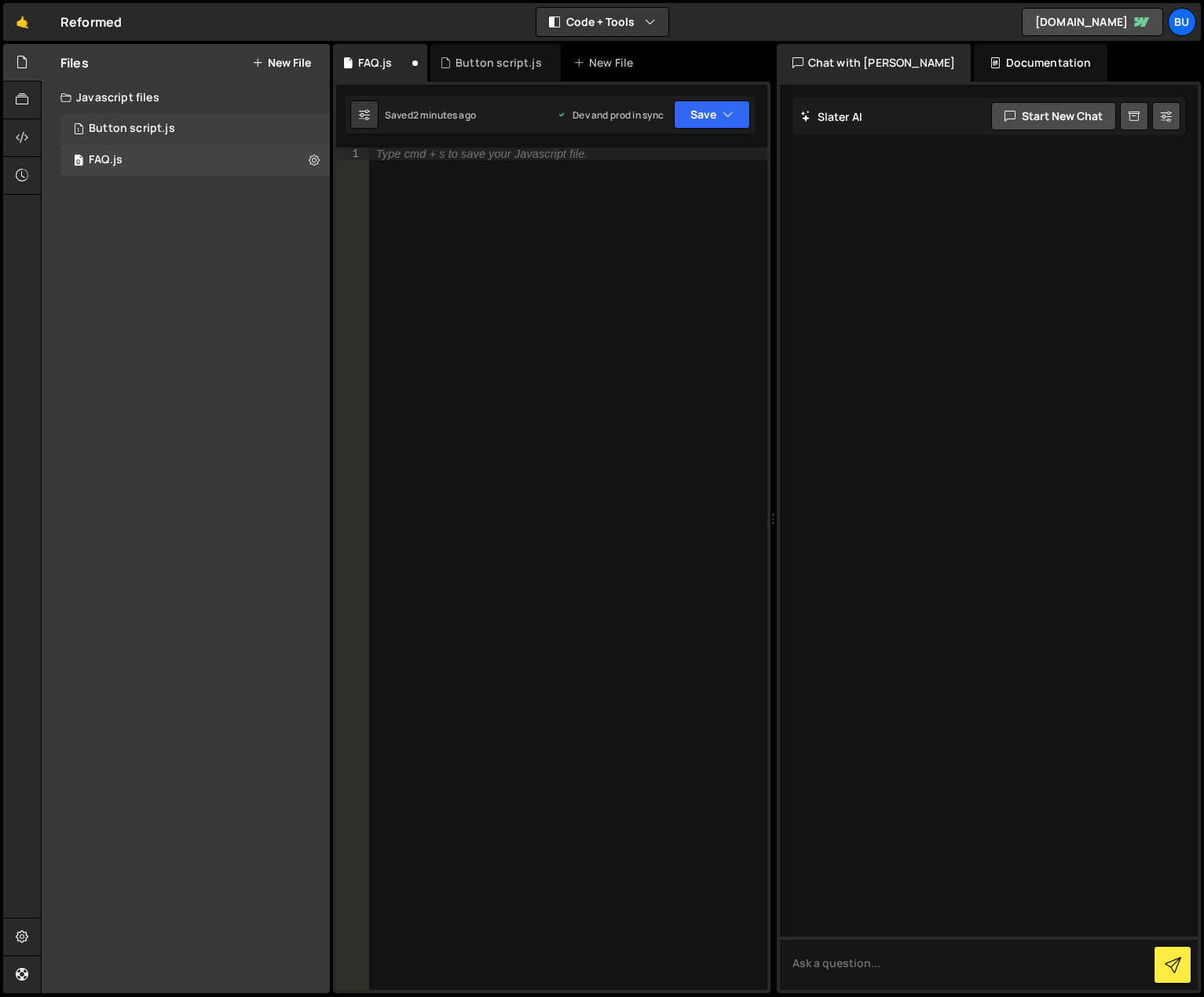
click at [165, 121] on div "1 Button script.js 0" at bounding box center [195, 128] width 269 height 31
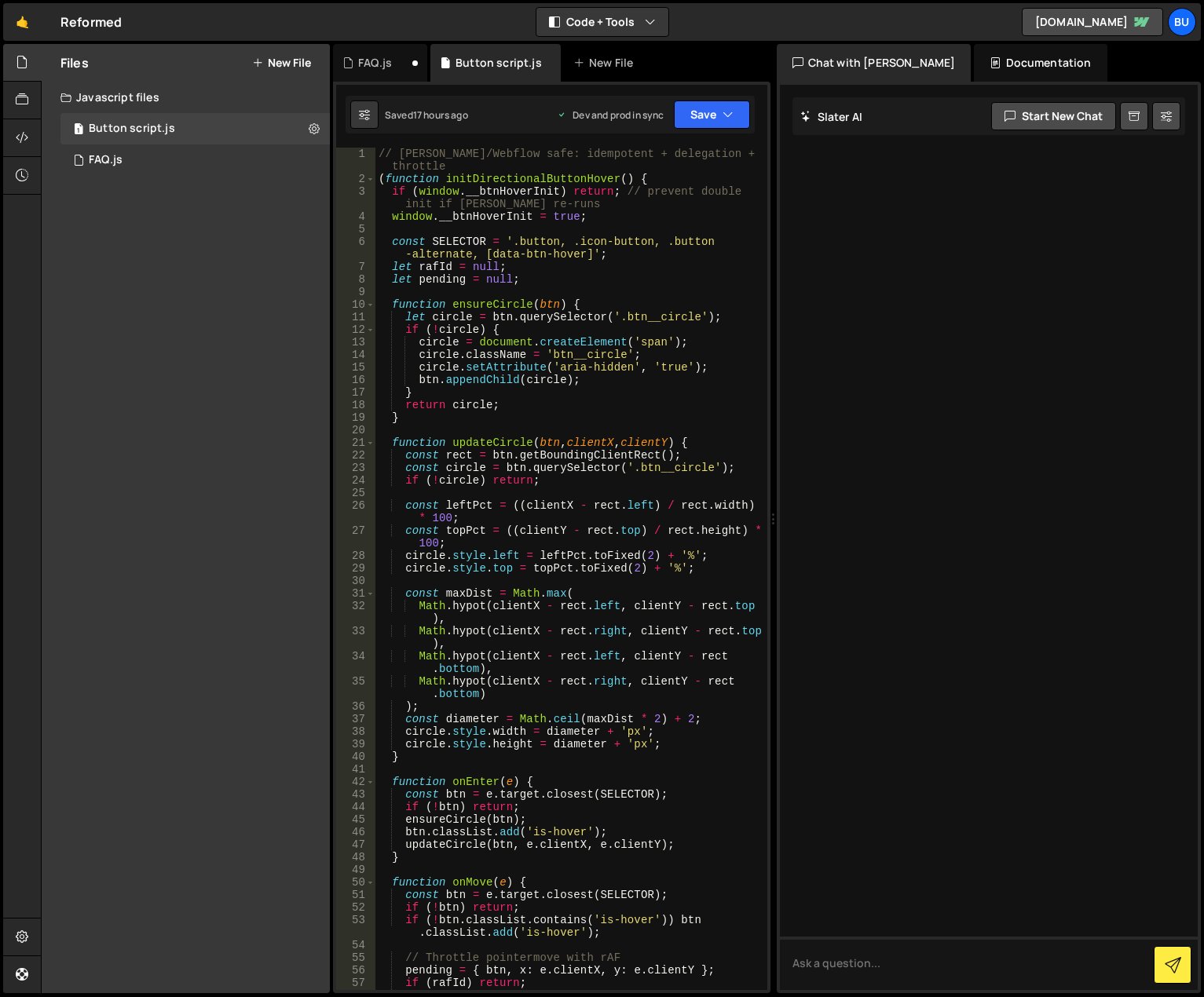
click at [458, 378] on div "// [PERSON_NAME]/Webflow safe: idempotent + delegation + rAF throttle ( functio…" at bounding box center [568, 594] width 386 height 893
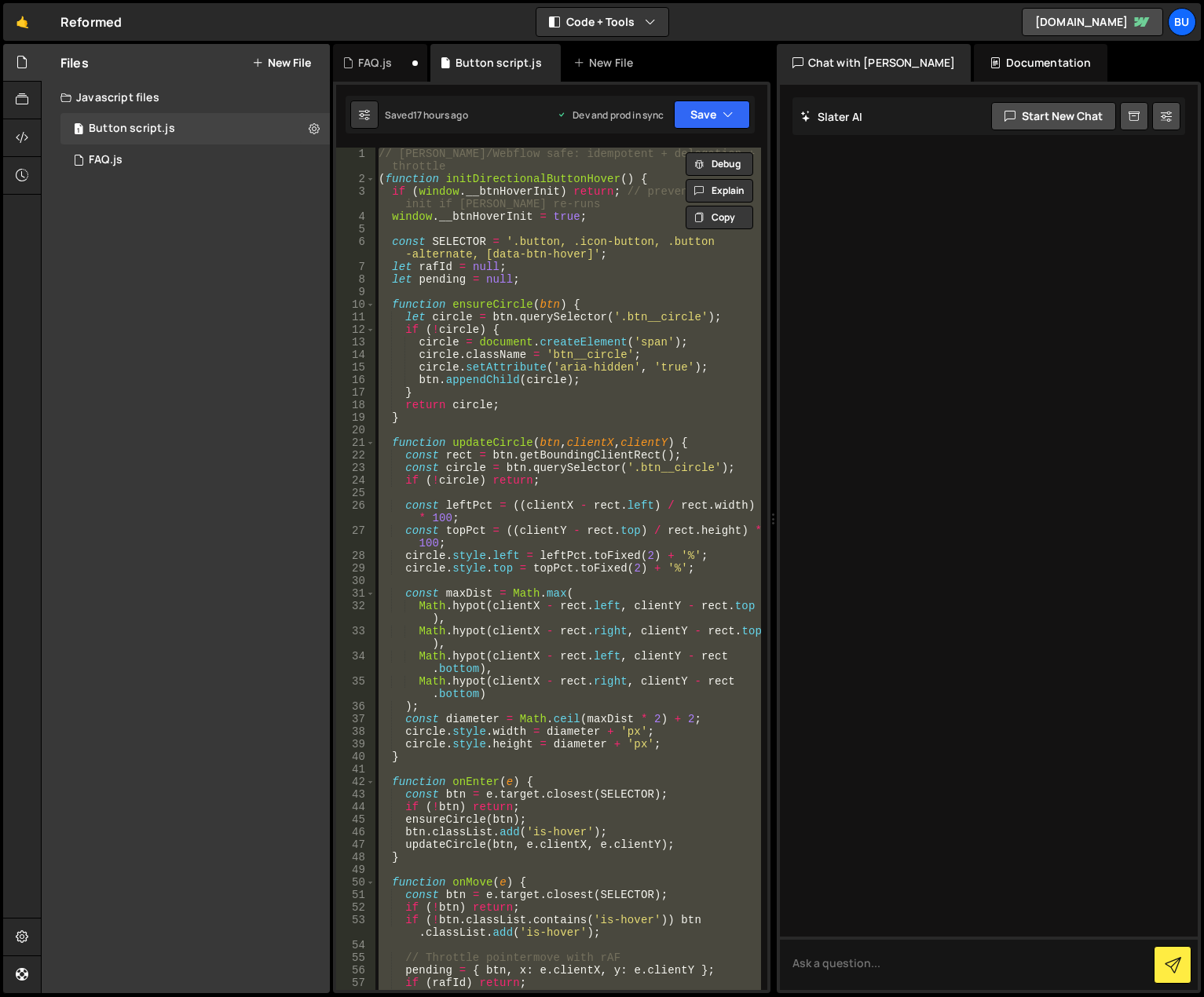
click at [564, 484] on div "// [PERSON_NAME]/Webflow safe: idempotent + delegation + rAF throttle ( functio…" at bounding box center [568, 594] width 386 height 893
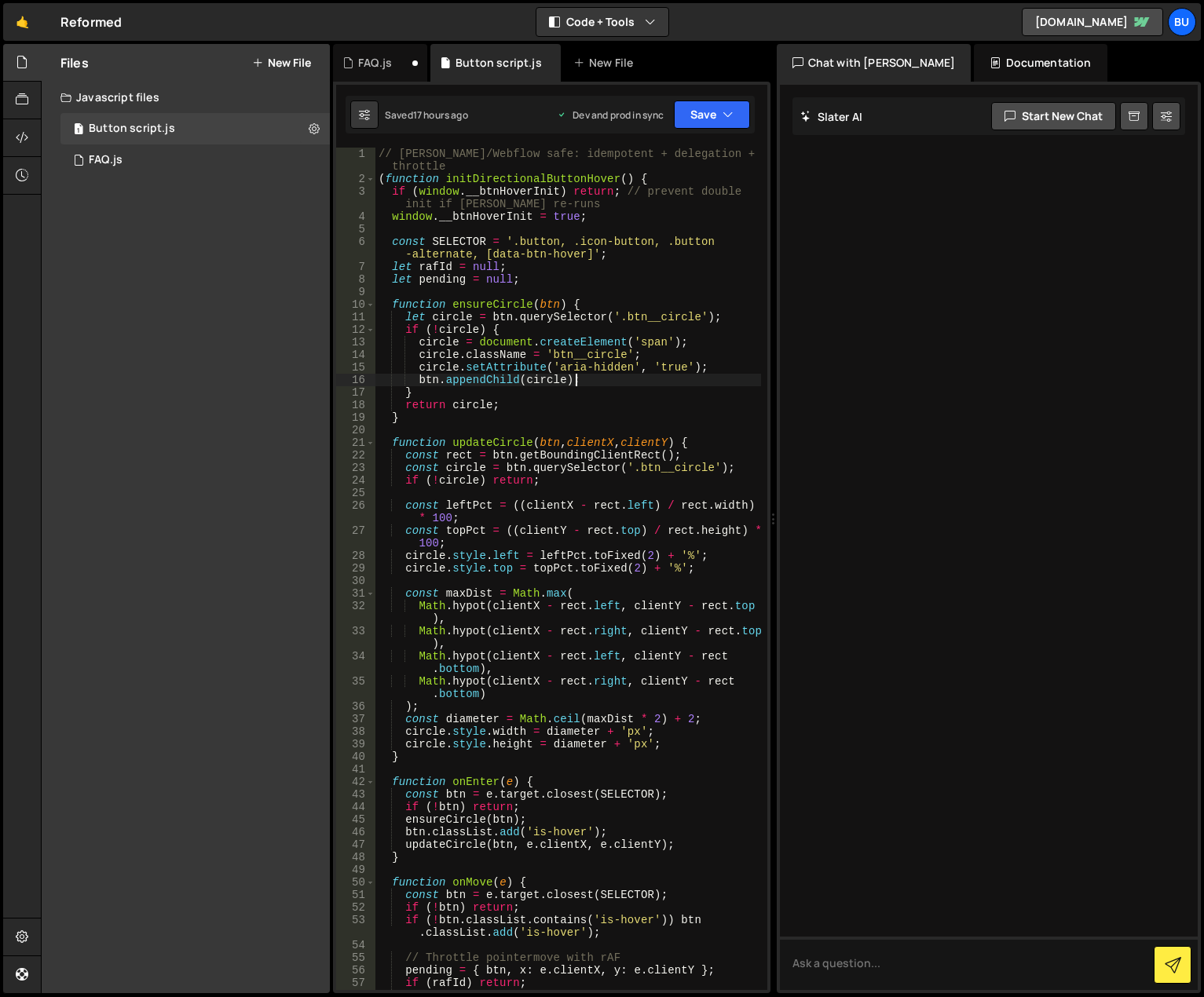
click at [575, 374] on div "// [PERSON_NAME]/Webflow safe: idempotent + delegation + rAF throttle ( functio…" at bounding box center [568, 594] width 386 height 893
click at [566, 456] on div "// [PERSON_NAME]/Webflow safe: idempotent + delegation + rAF throttle ( functio…" at bounding box center [568, 594] width 386 height 893
type textarea "})();"
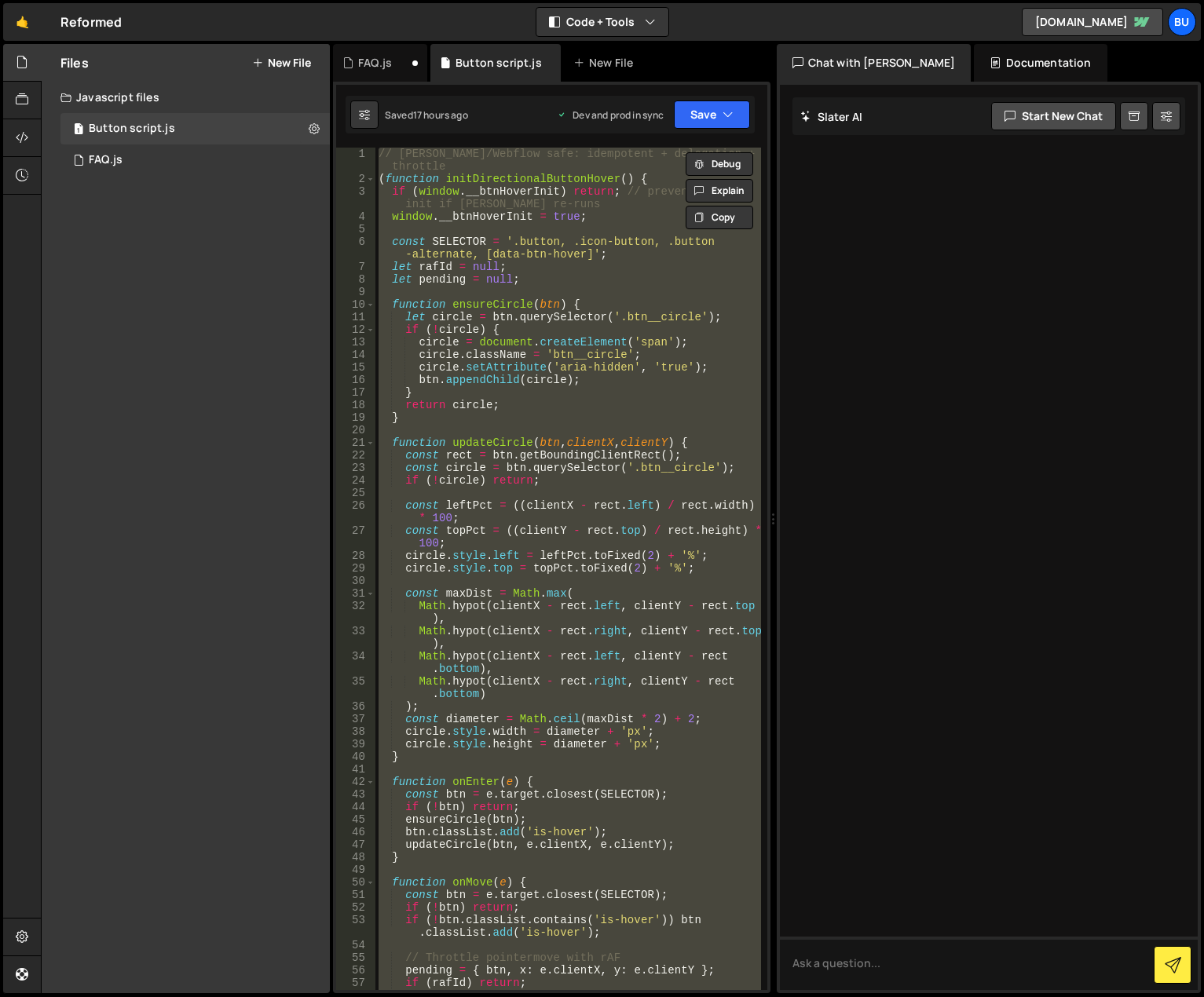
click at [591, 297] on div "// [PERSON_NAME]/Webflow safe: idempotent + delegation + rAF throttle ( functio…" at bounding box center [568, 569] width 386 height 843
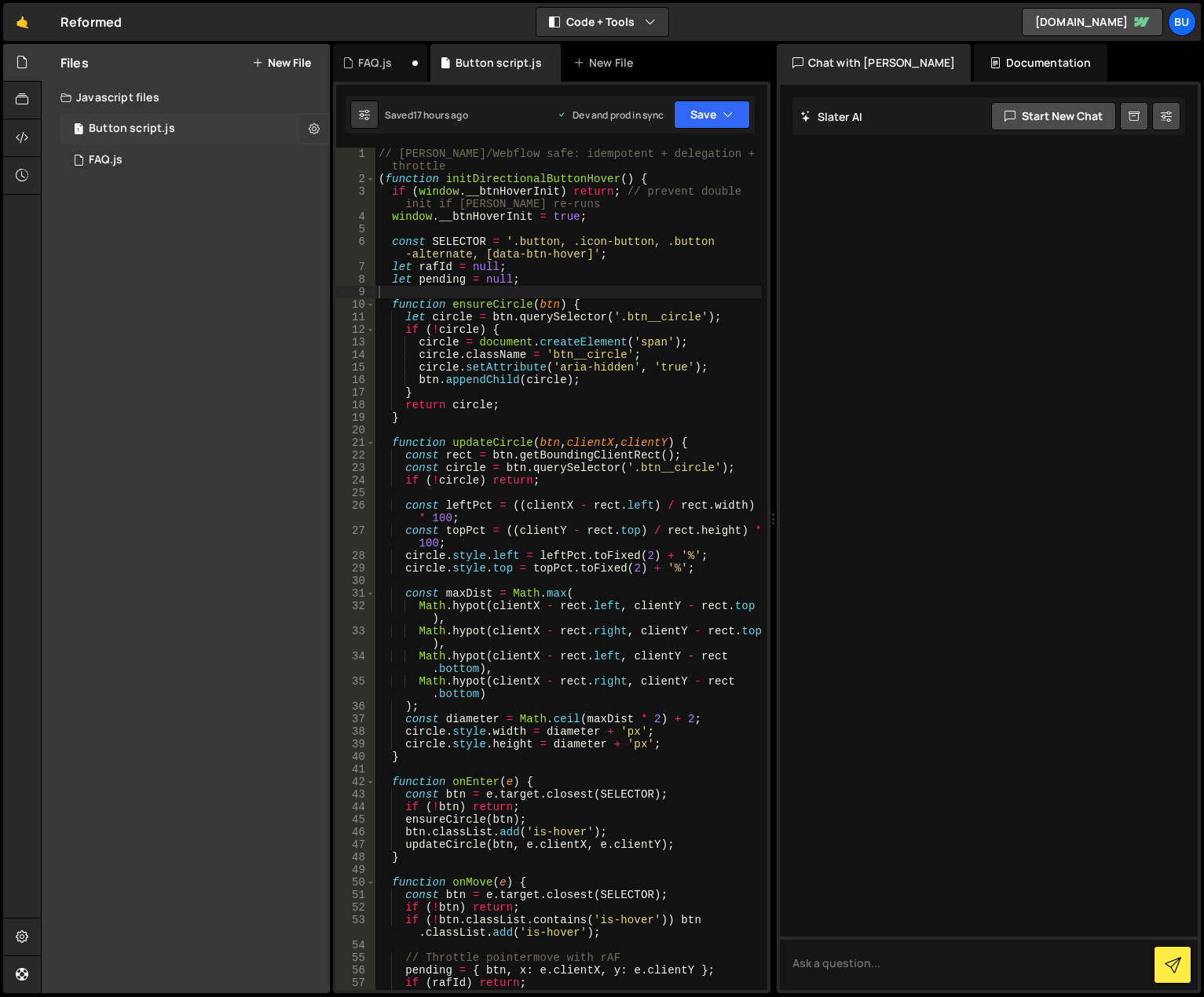
click at [314, 123] on icon at bounding box center [314, 128] width 11 height 15
type input "Button script"
radio input "true"
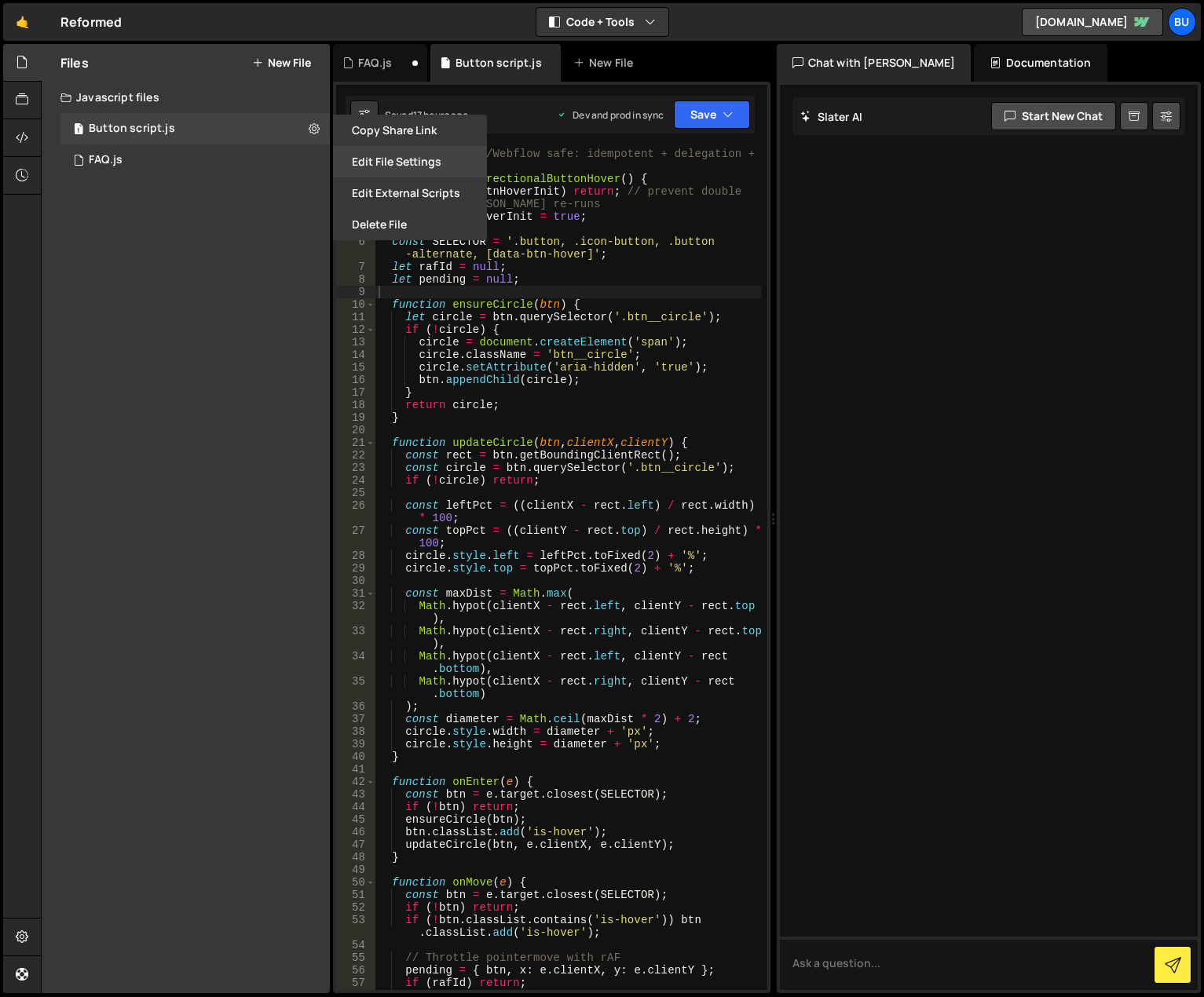
click at [374, 159] on button "Edit File Settings" at bounding box center [410, 161] width 154 height 31
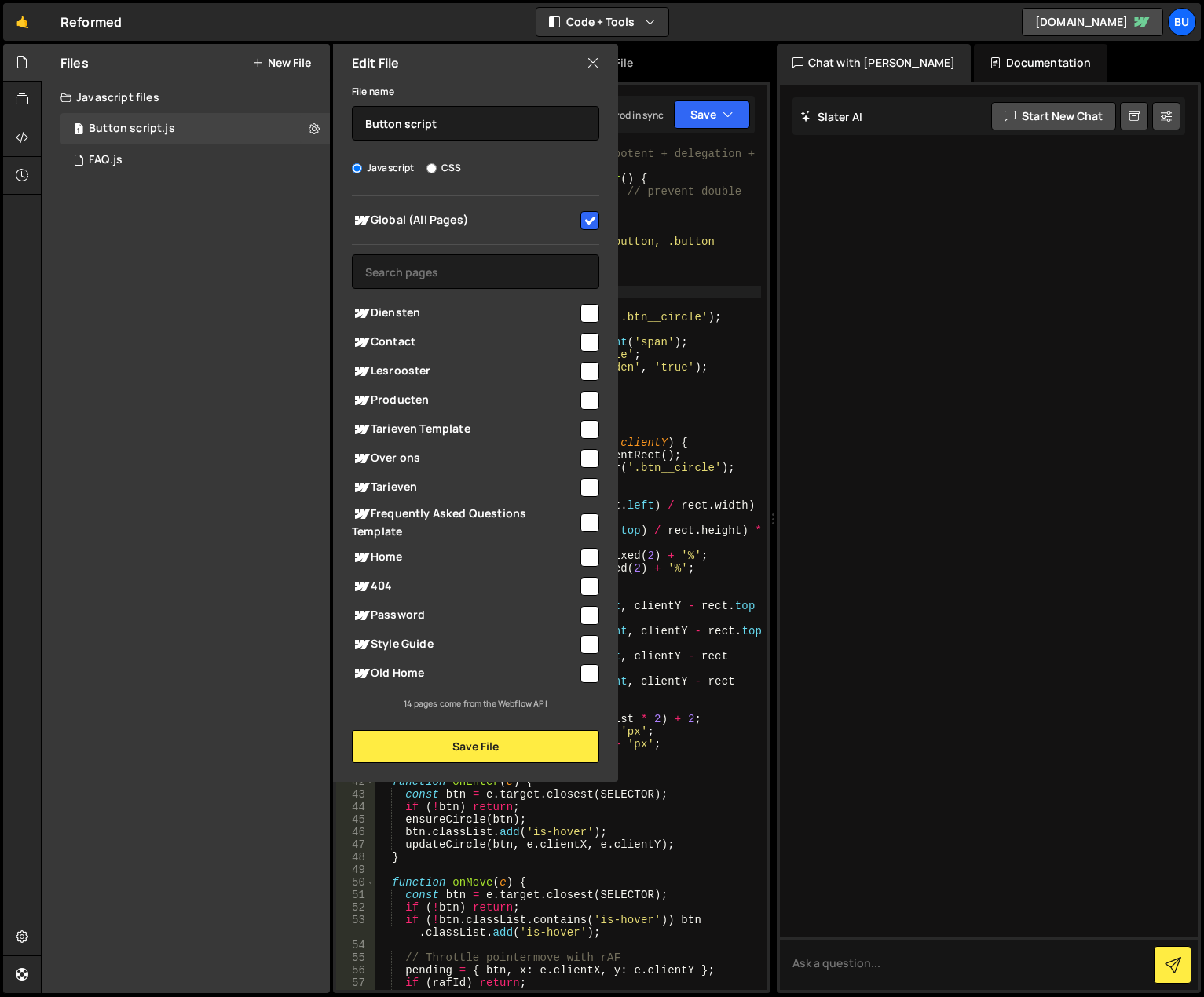
click at [586, 220] on input "checkbox" at bounding box center [589, 220] width 19 height 19
click at [586, 219] on input "checkbox" at bounding box center [589, 220] width 19 height 19
checkbox input "true"
click at [453, 740] on button "Save File" at bounding box center [475, 746] width 247 height 33
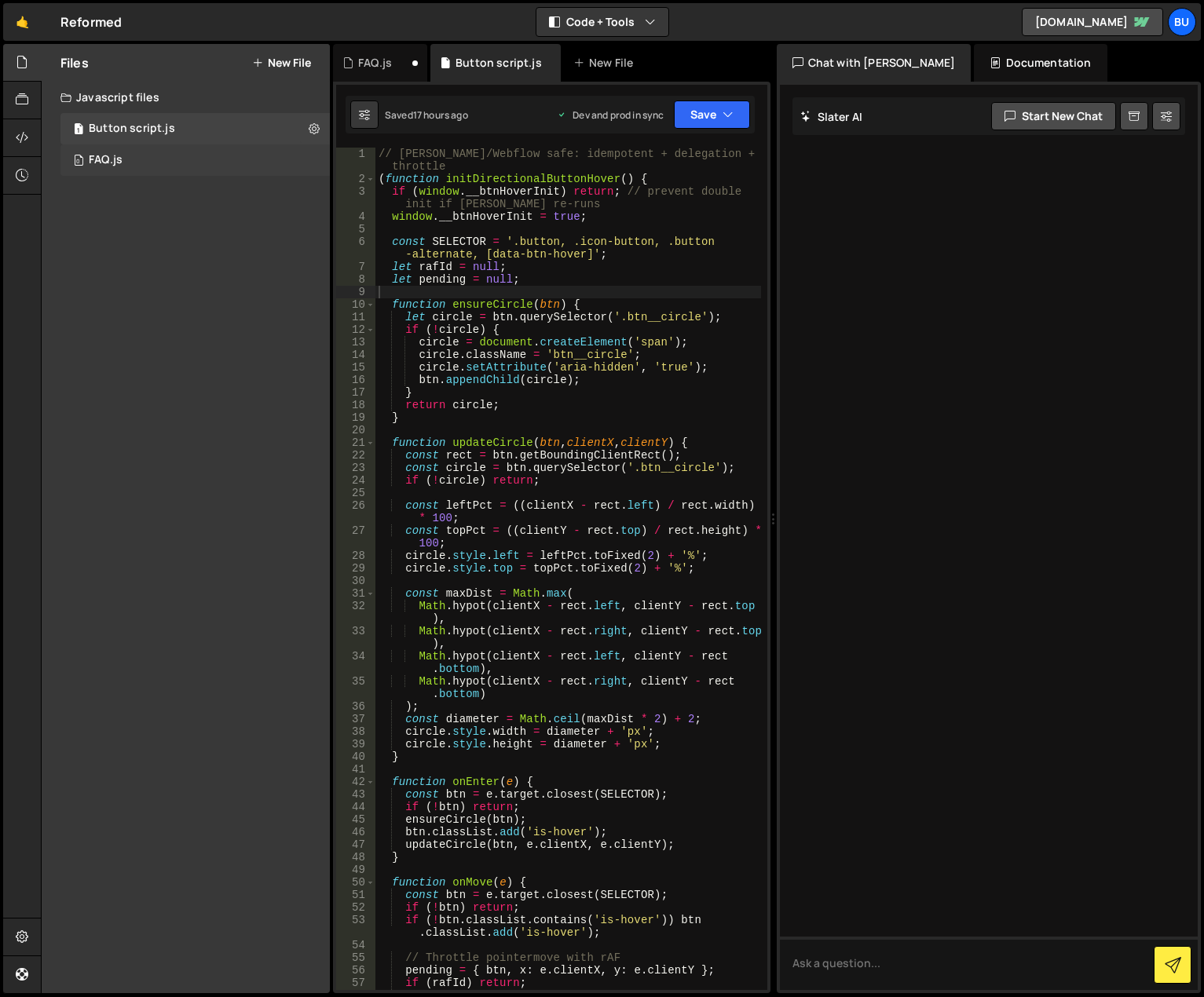
click at [205, 157] on div "0 FAQ.js 0" at bounding box center [195, 159] width 269 height 31
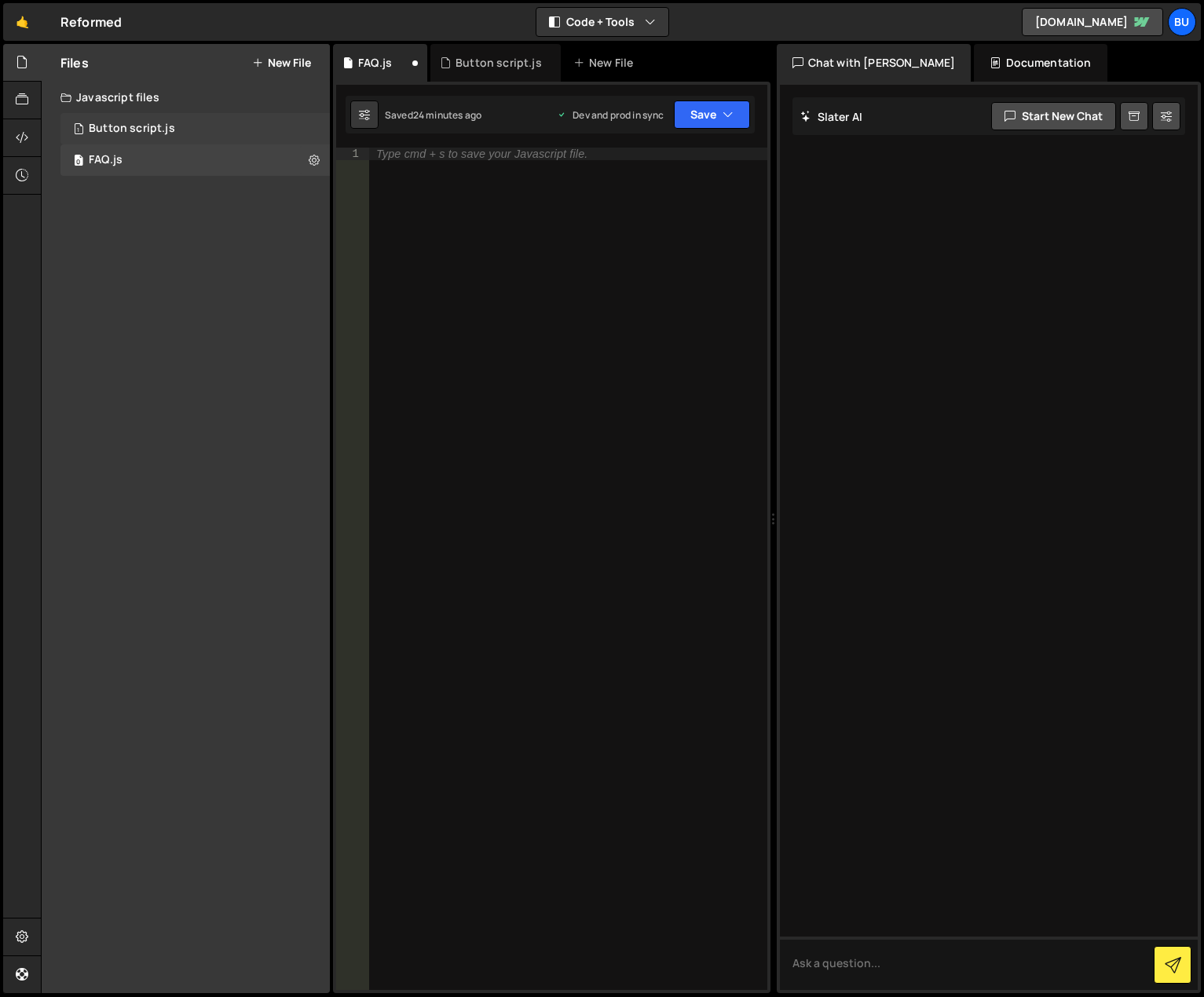
click at [208, 122] on div "1 Button script.js 0" at bounding box center [195, 128] width 269 height 31
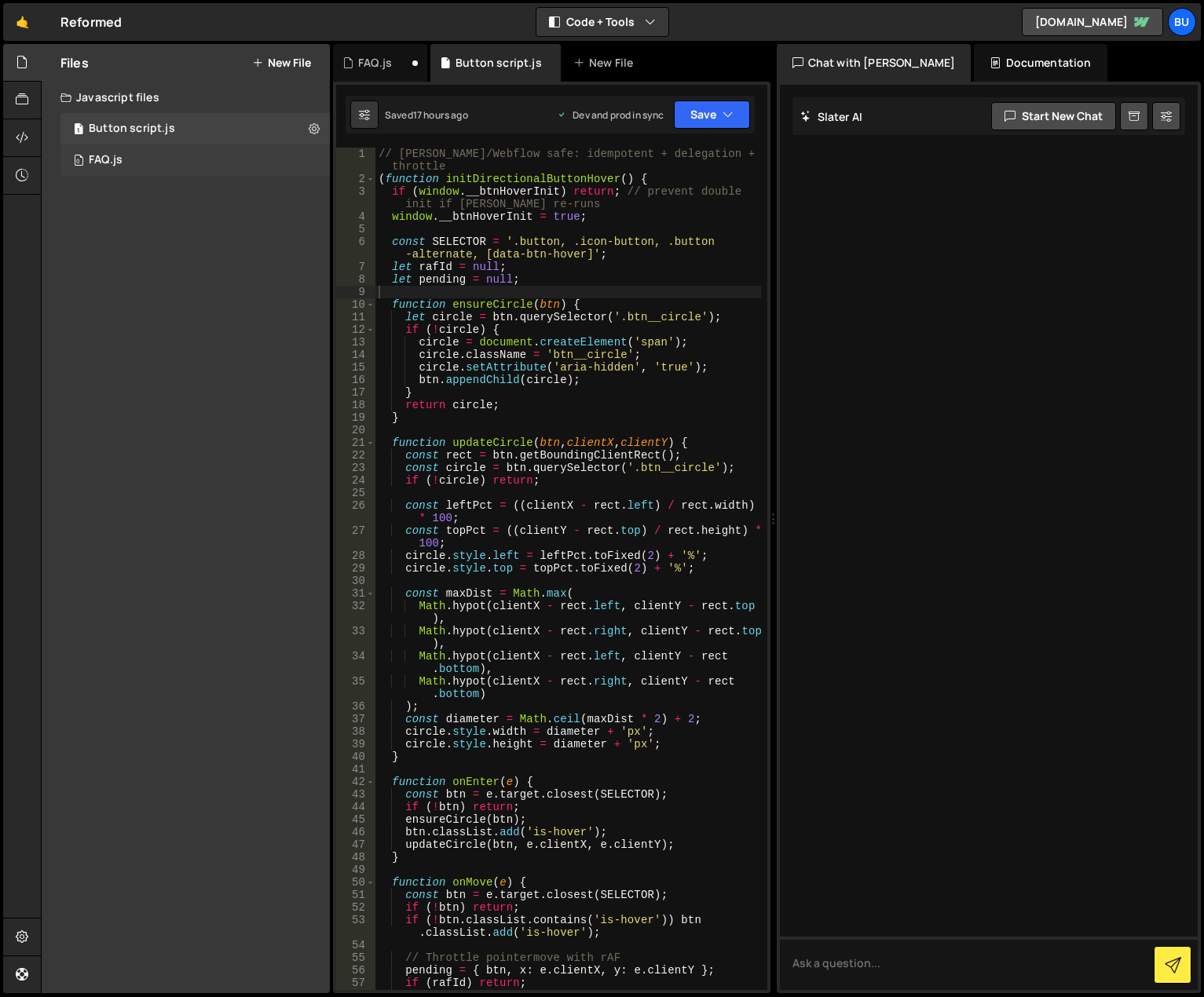
click at [187, 156] on div "0 FAQ.js 0" at bounding box center [195, 159] width 269 height 31
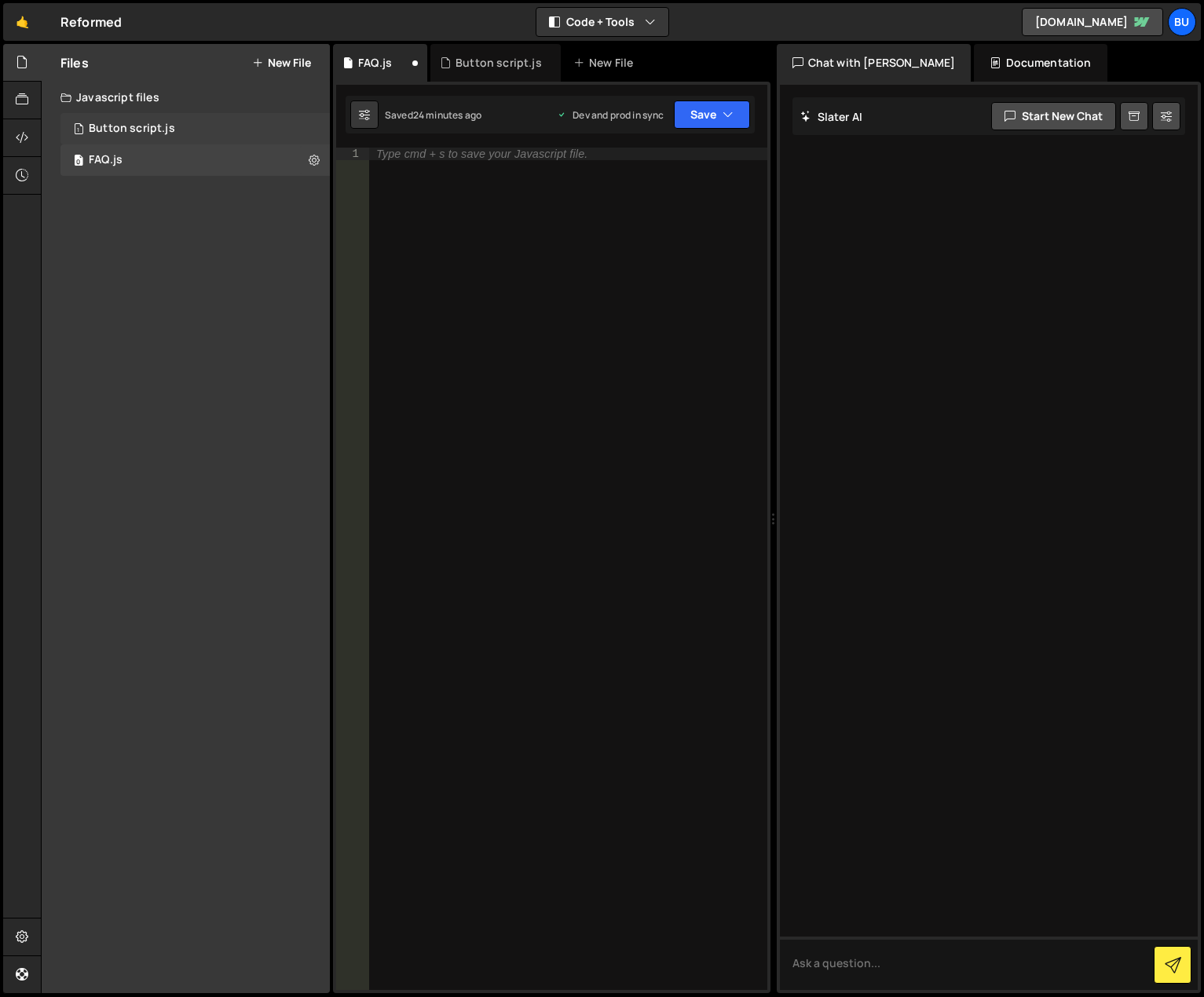
click at [189, 131] on div "1 Button script.js 0" at bounding box center [195, 128] width 269 height 31
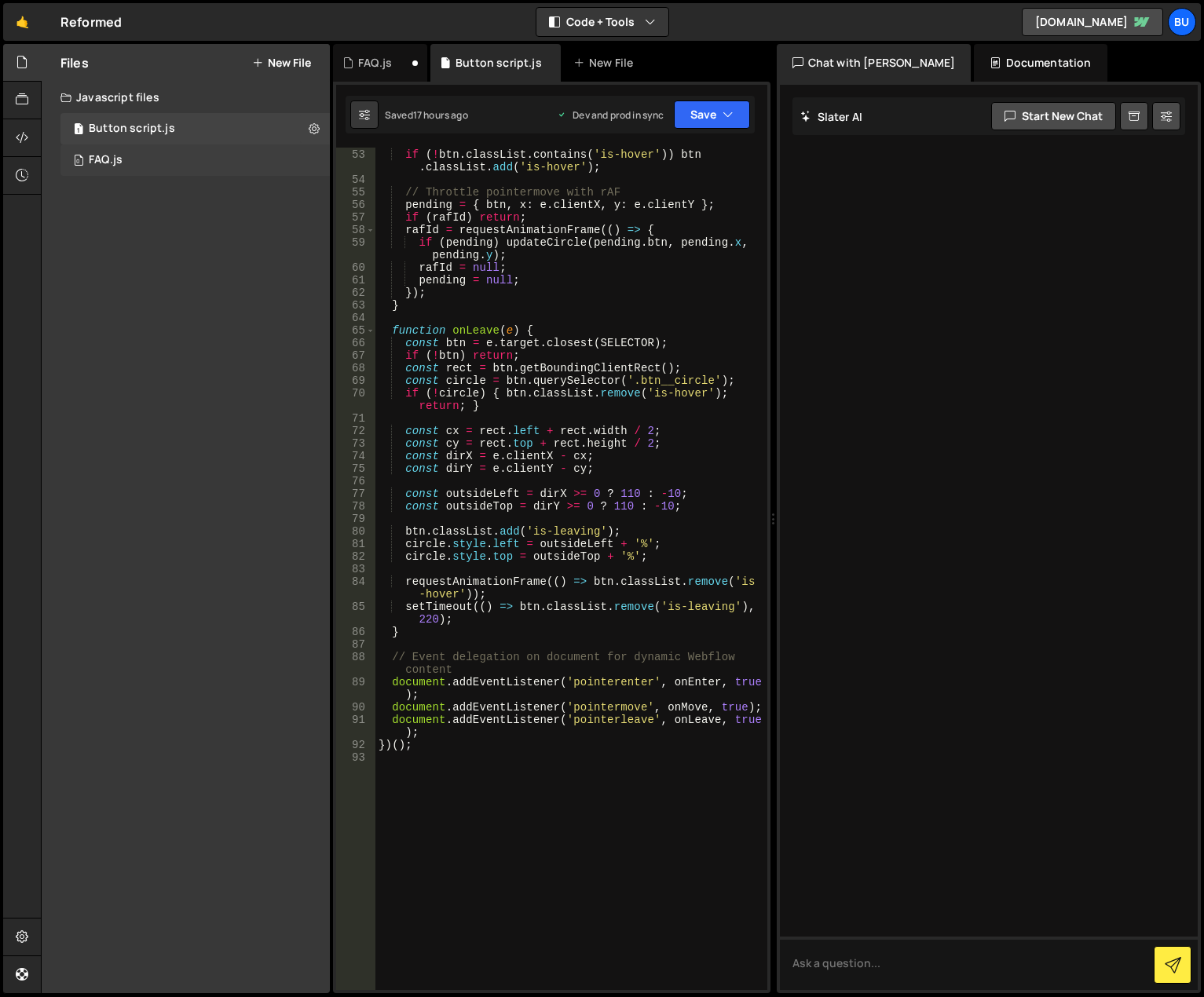
scroll to position [625, 0]
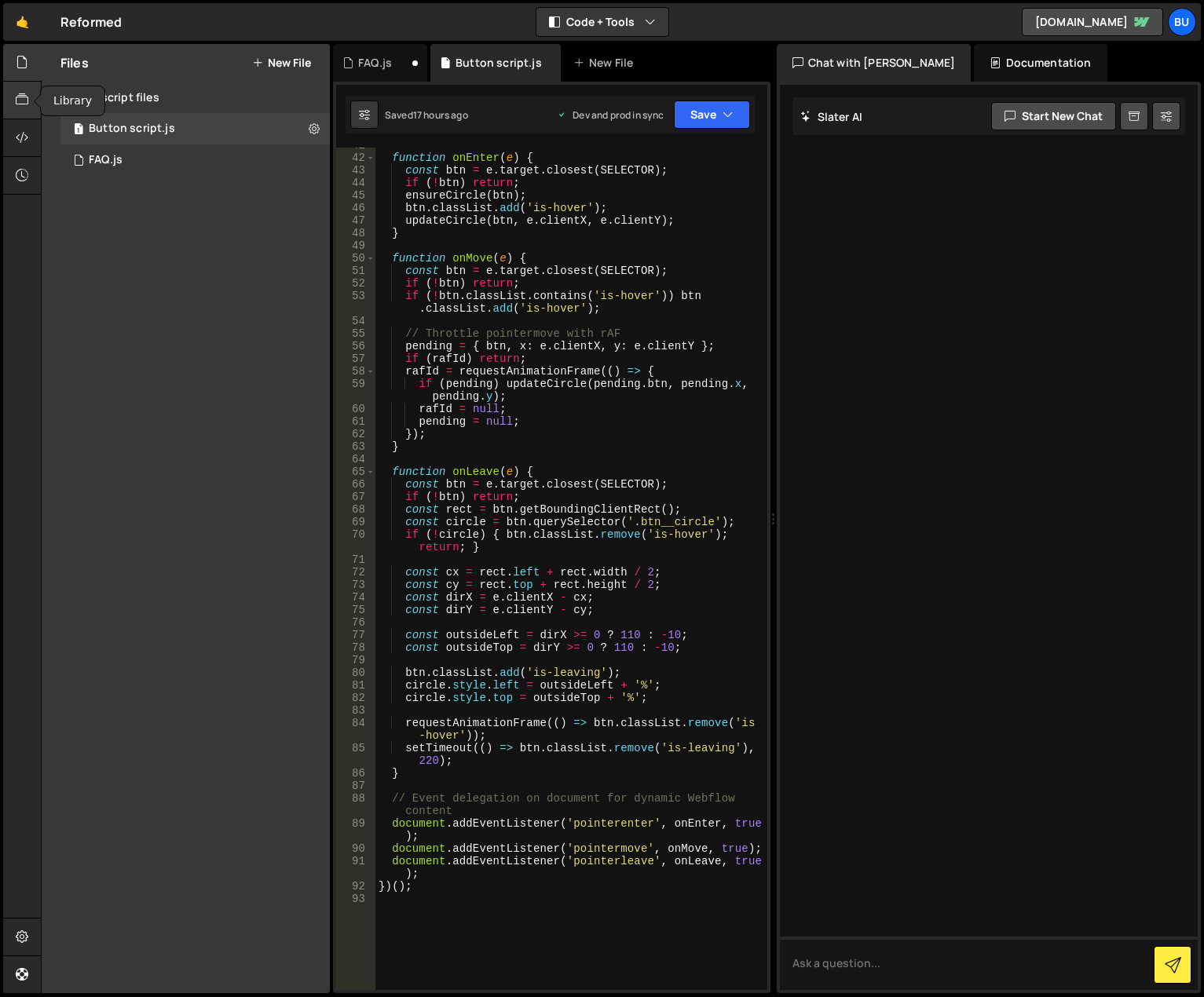
click at [23, 101] on icon at bounding box center [22, 100] width 12 height 18
